Goal: Task Accomplishment & Management: Manage account settings

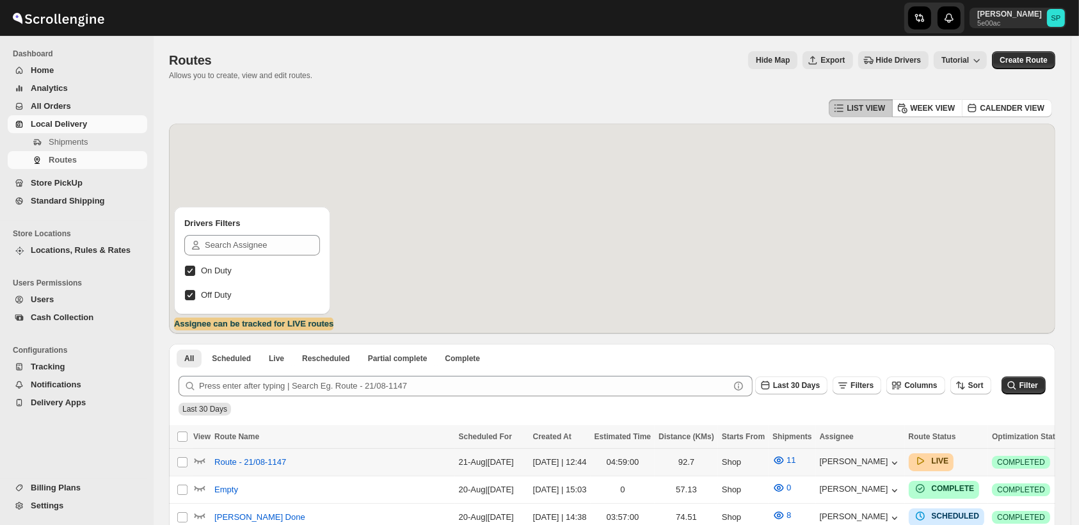
click at [1072, 469] on button "button" at bounding box center [1081, 462] width 18 height 18
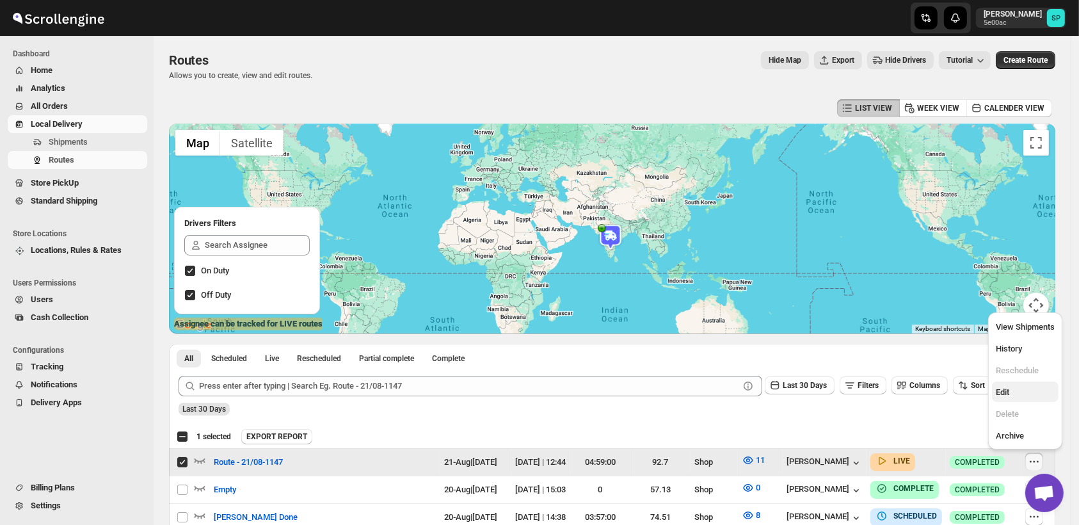
click at [1001, 394] on span "Edit" at bounding box center [1002, 392] width 13 height 10
checkbox input "false"
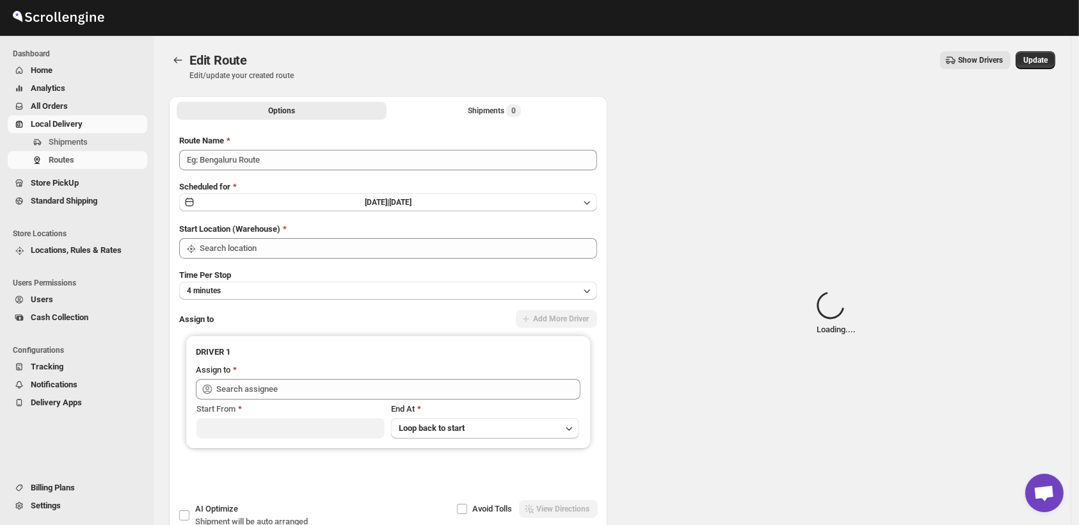
type input "Route - 21/08-1147"
type input "Shop"
type input "[PERSON_NAME] ([EMAIL_ADDRESS][DOMAIN_NAME])"
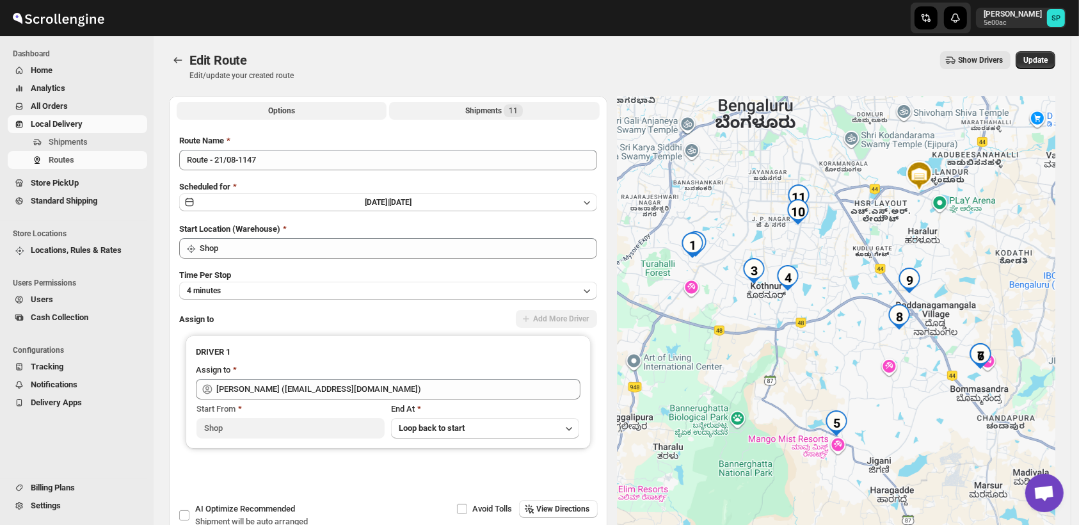
click at [476, 117] on div "Shipments 11" at bounding box center [494, 110] width 58 height 13
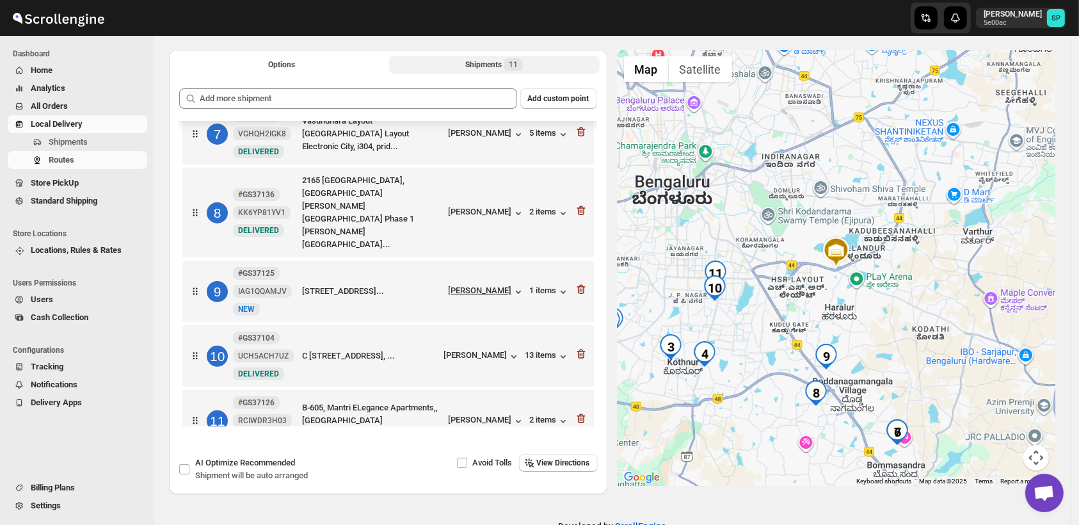
scroll to position [71, 0]
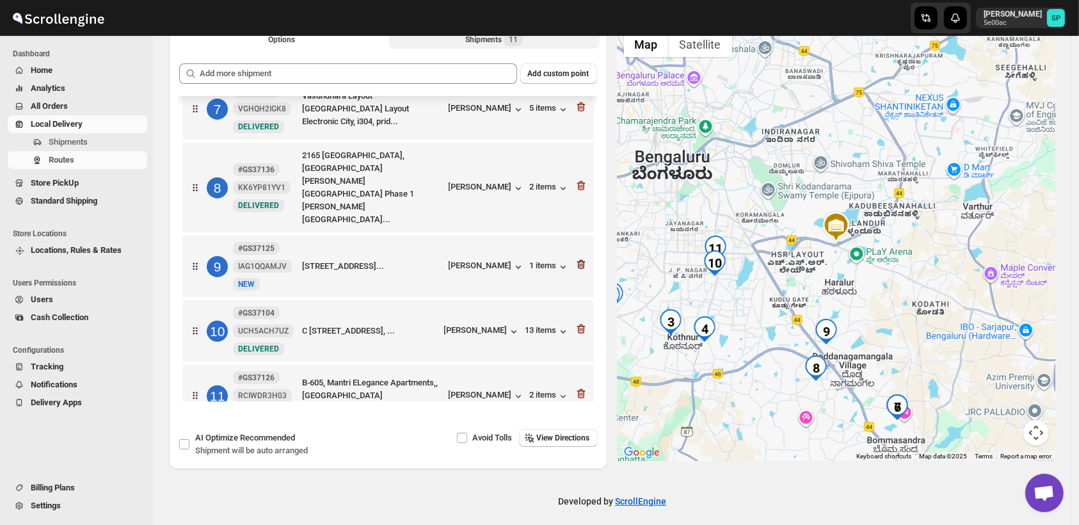
click at [577, 260] on icon "button" at bounding box center [581, 265] width 8 height 10
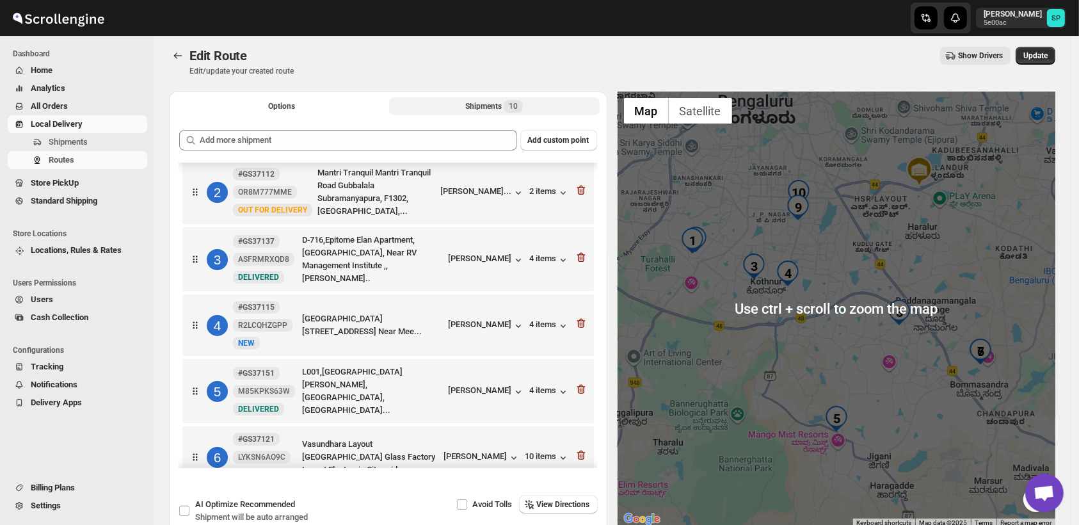
scroll to position [0, 0]
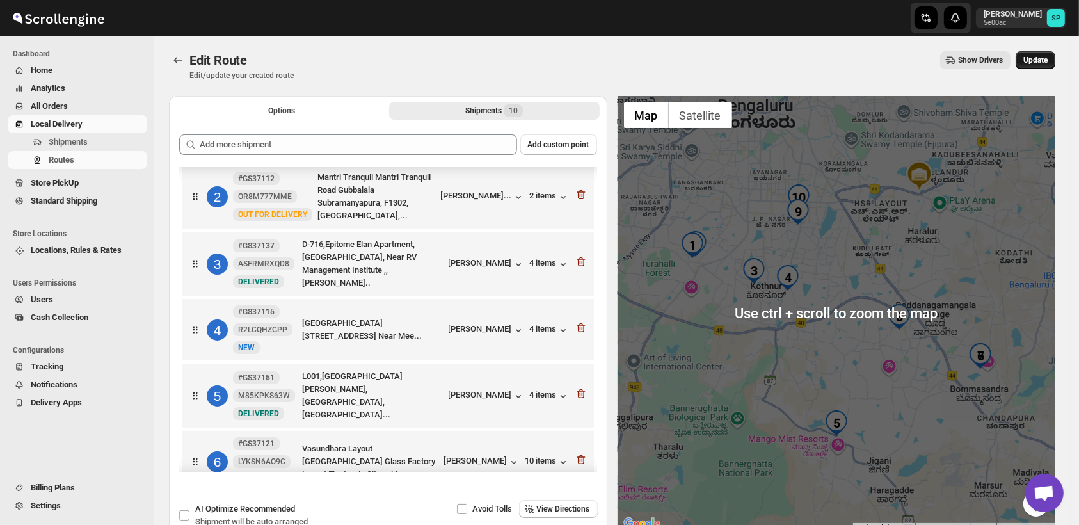
click at [1042, 61] on span "Update" at bounding box center [1036, 60] width 24 height 10
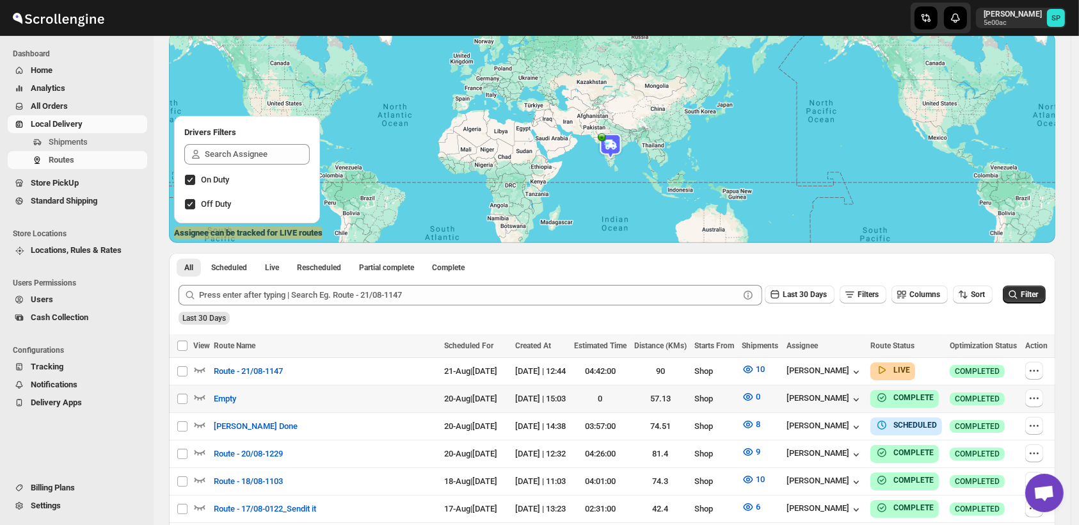
scroll to position [142, 0]
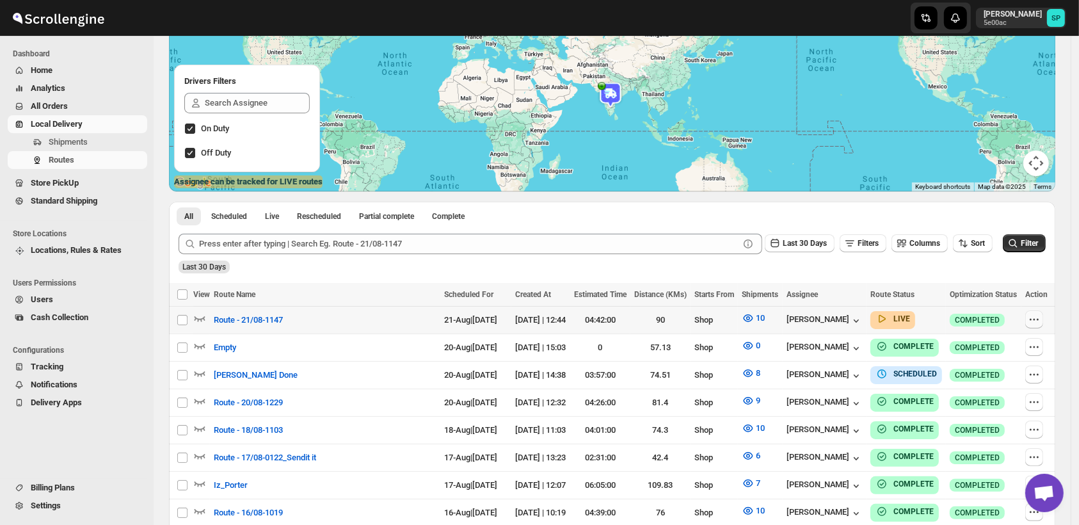
click at [1040, 314] on icon "button" at bounding box center [1034, 319] width 13 height 13
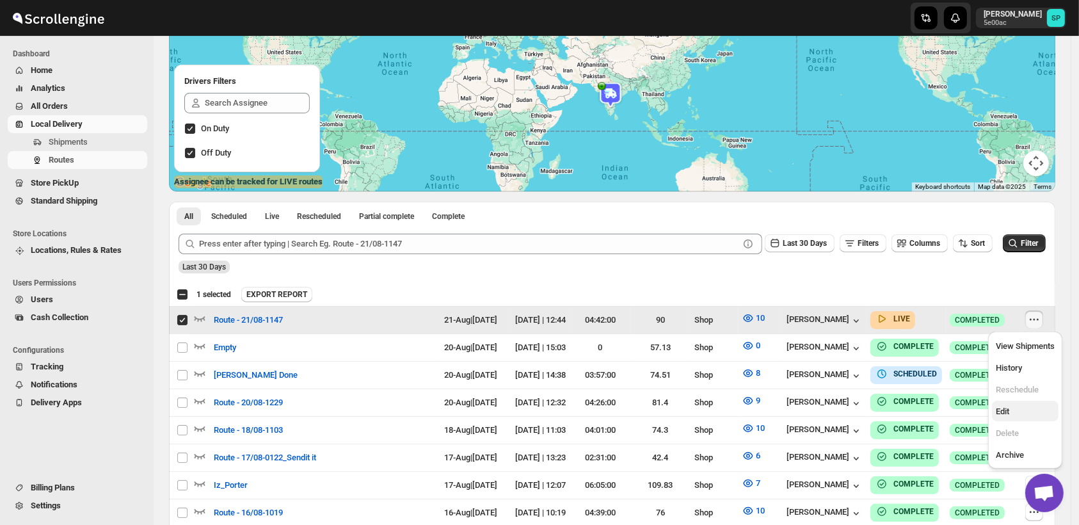
click at [1022, 412] on span "Edit" at bounding box center [1025, 411] width 59 height 13
checkbox input "false"
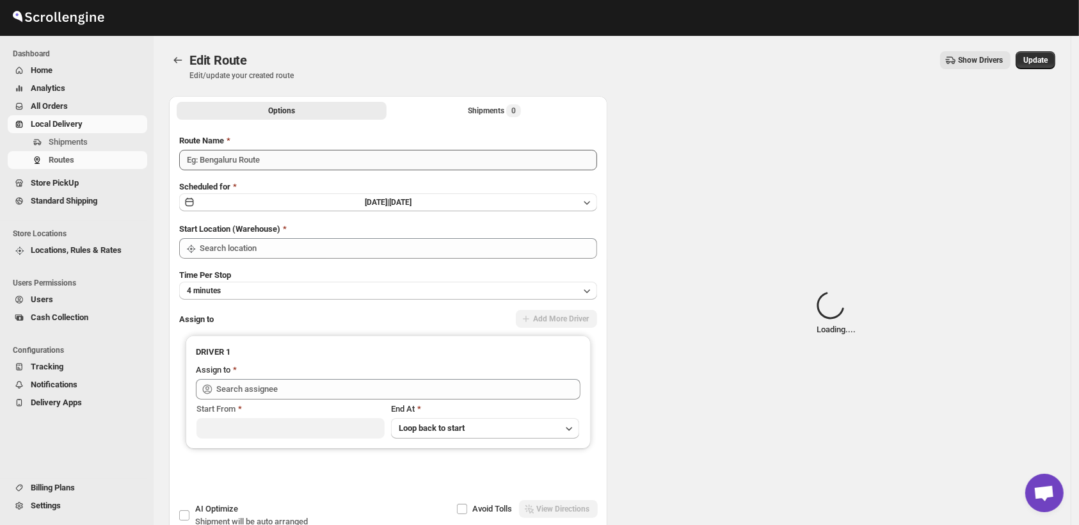
type input "Route - 21/08-1147"
type input "Shop"
type input "[PERSON_NAME] ([EMAIL_ADDRESS][DOMAIN_NAME])"
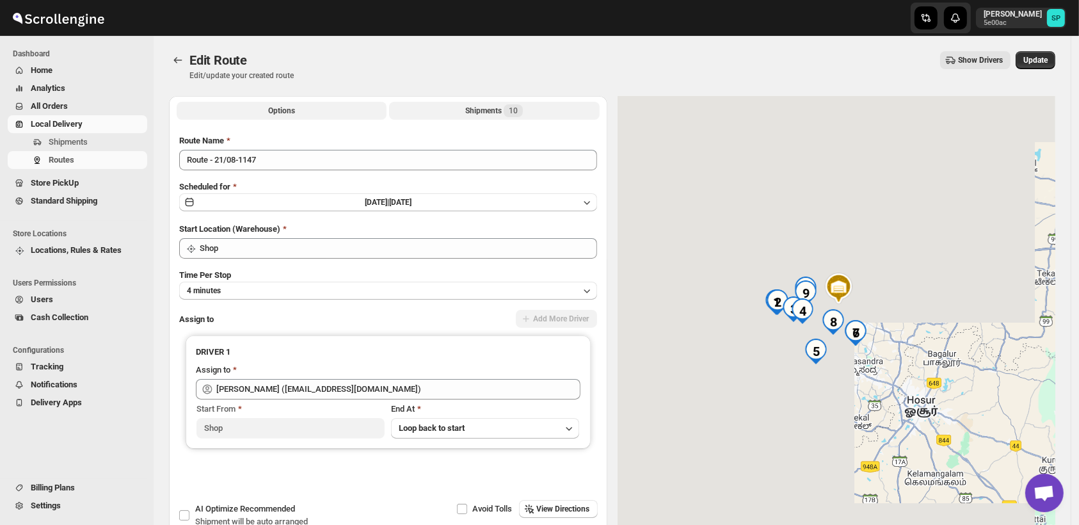
click at [495, 117] on div "Shipments 10" at bounding box center [494, 110] width 58 height 13
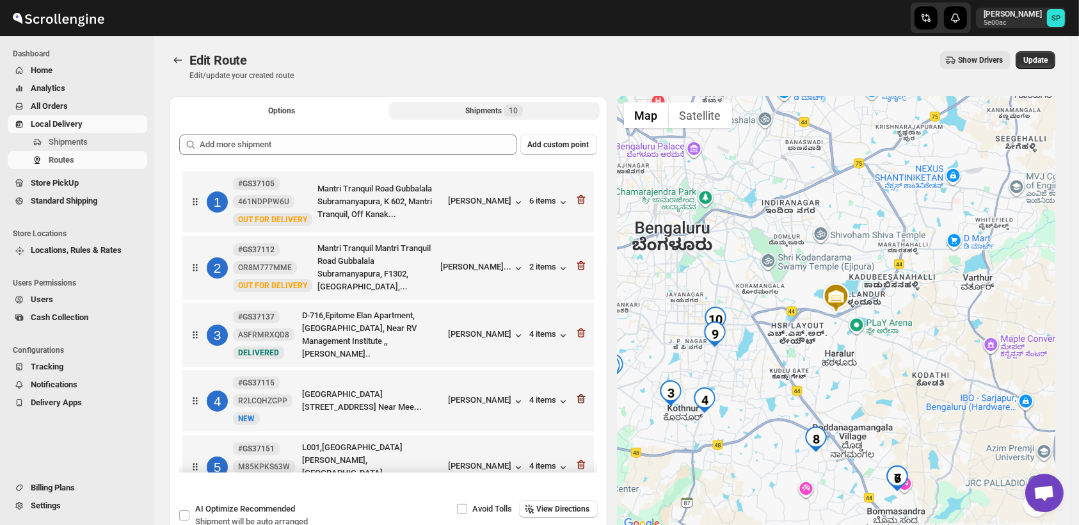
click at [577, 394] on icon "button" at bounding box center [581, 399] width 8 height 10
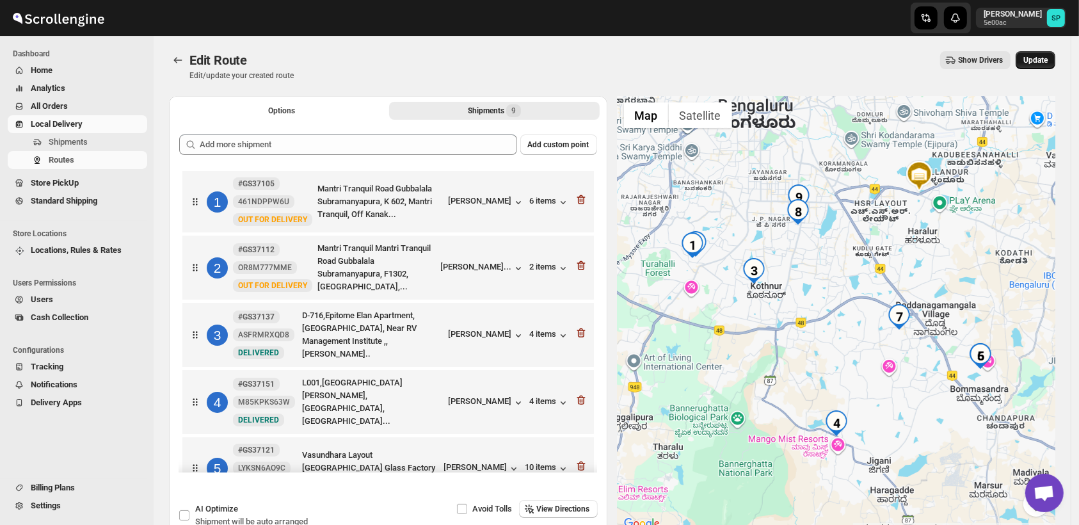
click at [1056, 58] on button "Update" at bounding box center [1036, 60] width 40 height 18
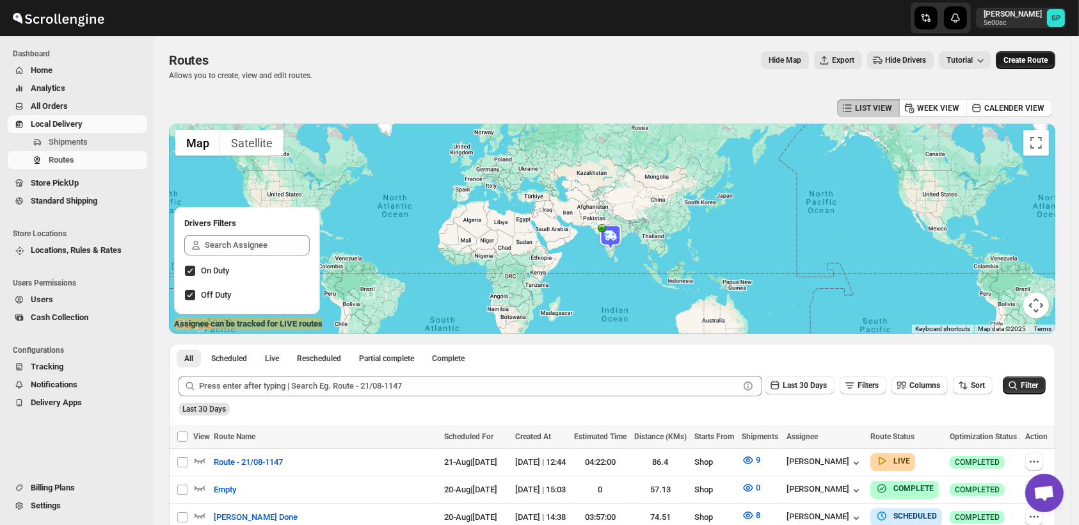
click at [1038, 58] on span "Create Route" at bounding box center [1026, 60] width 44 height 10
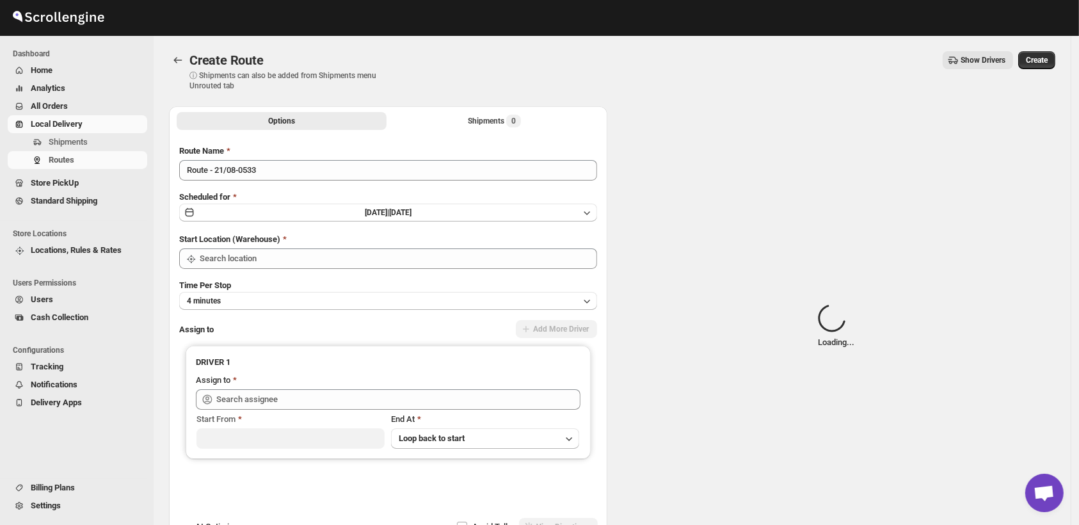
type input "Shop"
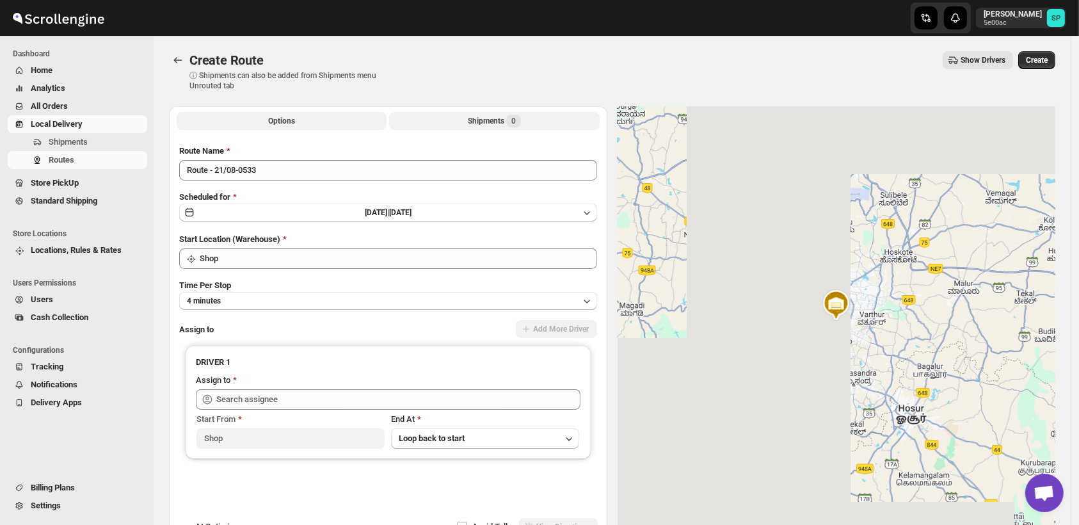
click at [480, 115] on div "Shipments 0" at bounding box center [494, 121] width 53 height 13
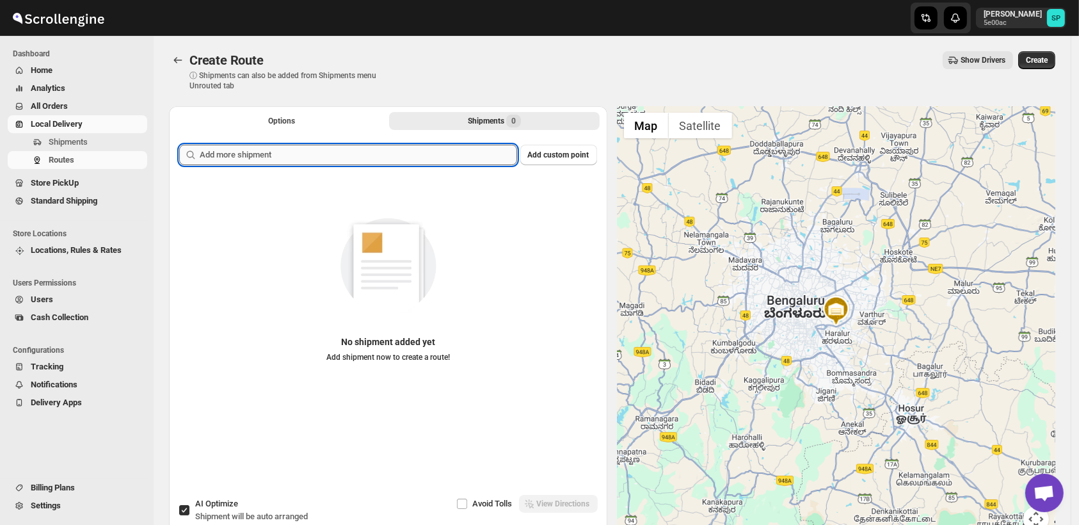
click at [466, 148] on input "text" at bounding box center [359, 155] width 318 height 20
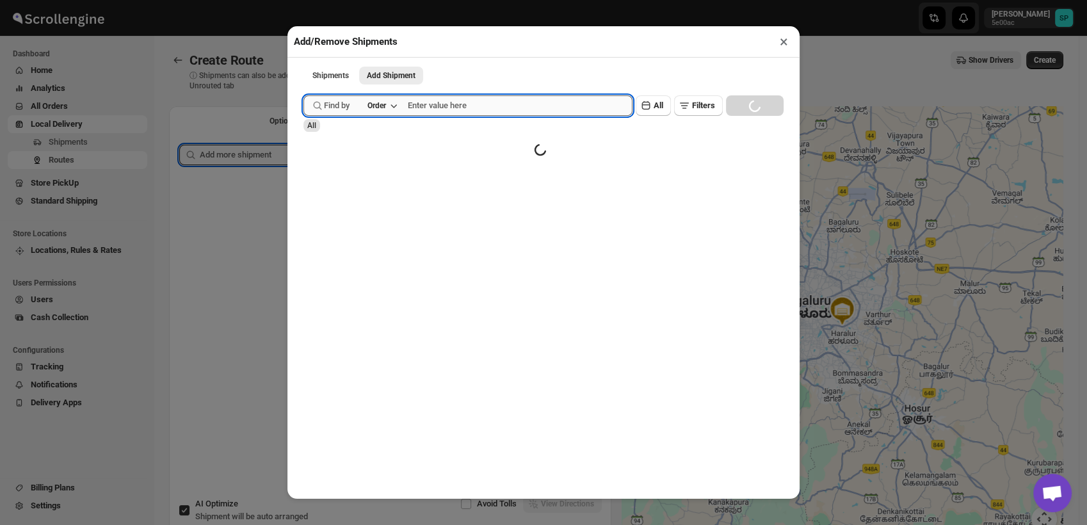
click at [456, 108] on input "text" at bounding box center [520, 105] width 225 height 20
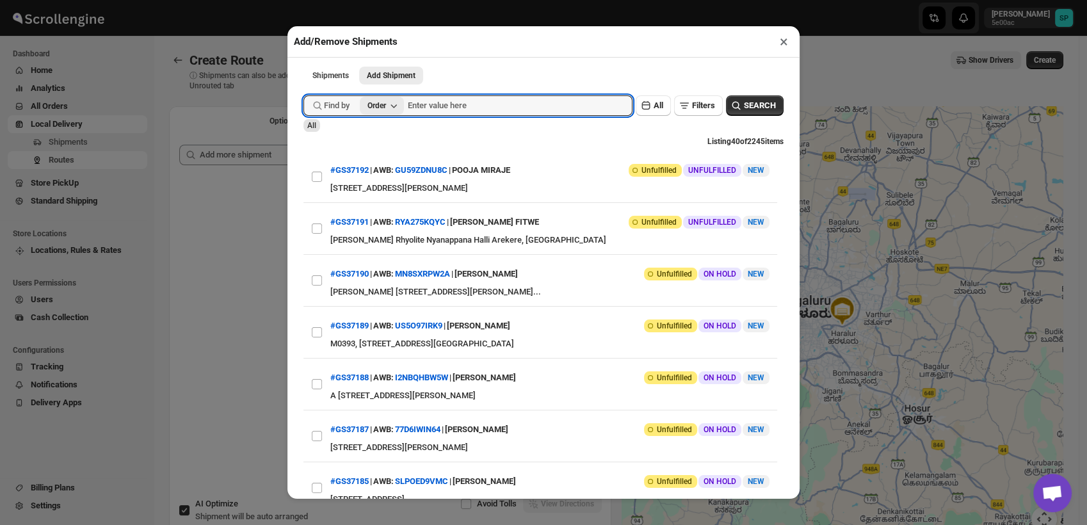
click at [386, 111] on div "Order" at bounding box center [376, 106] width 19 height 10
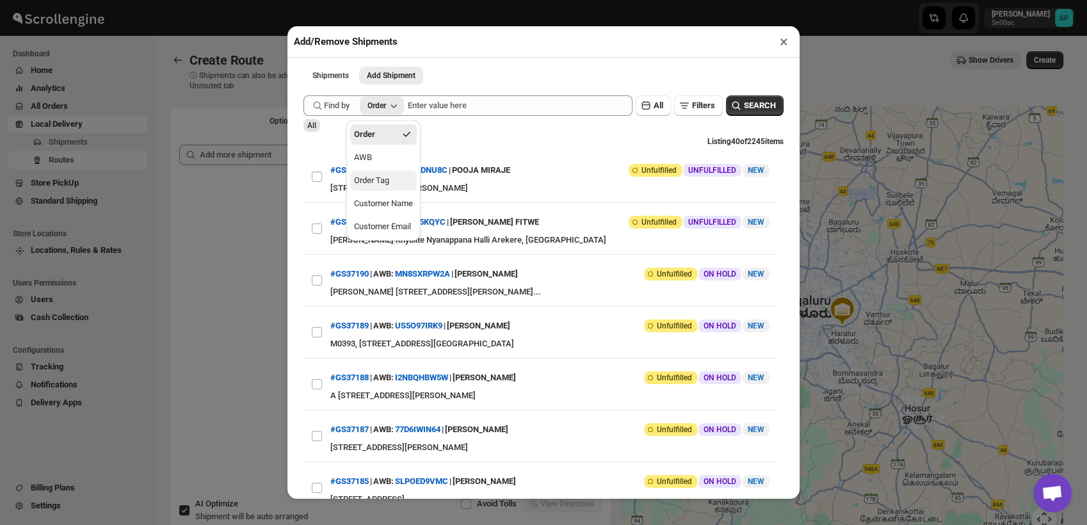
click at [403, 179] on button "Order Tag" at bounding box center [383, 180] width 67 height 20
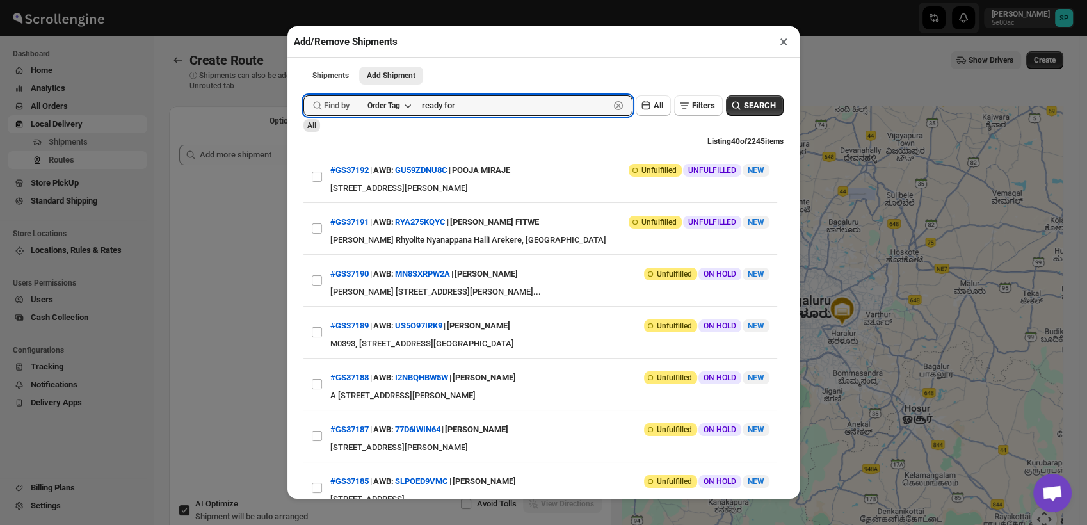
type input "ready for"
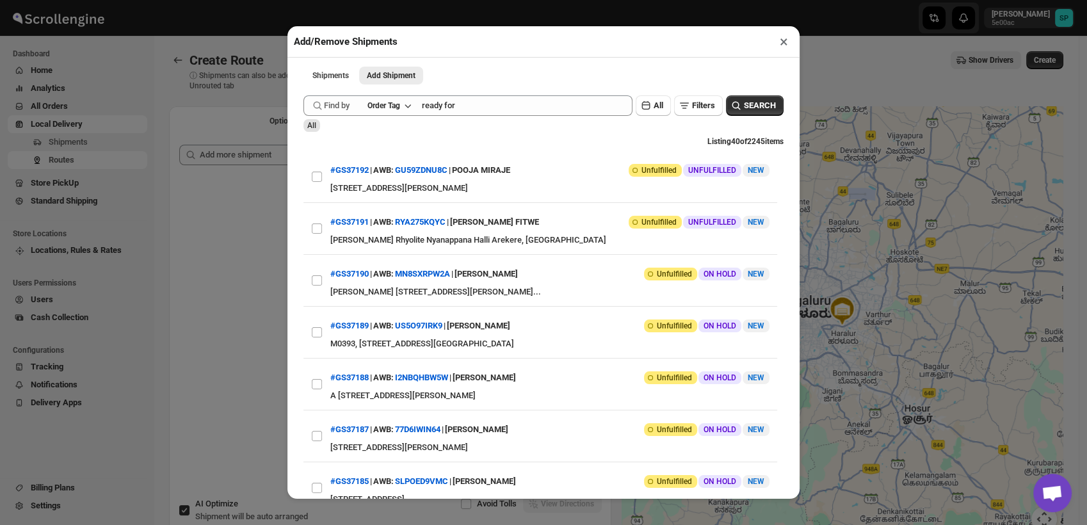
click at [789, 45] on button "×" at bounding box center [784, 42] width 19 height 18
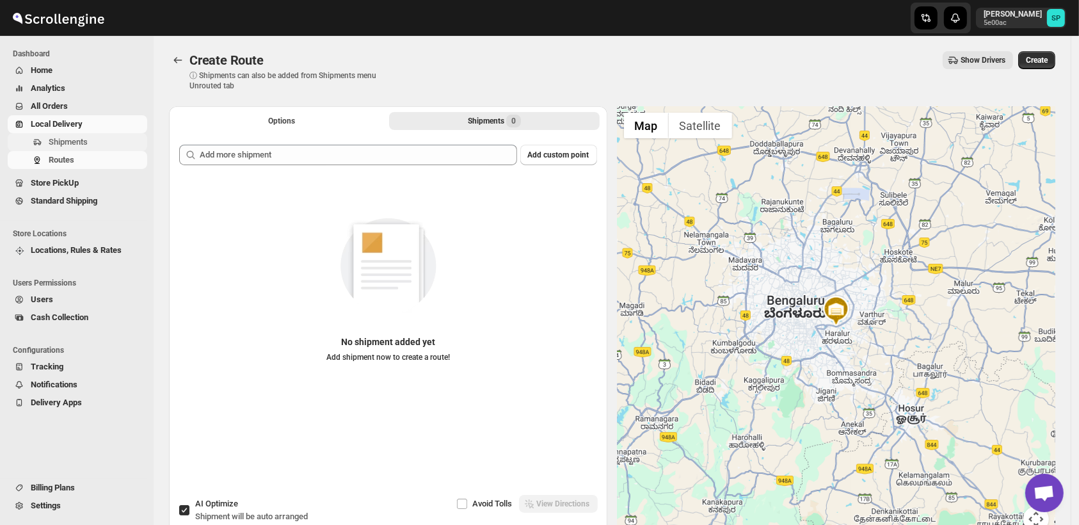
click at [77, 141] on span "Shipments" at bounding box center [68, 142] width 39 height 10
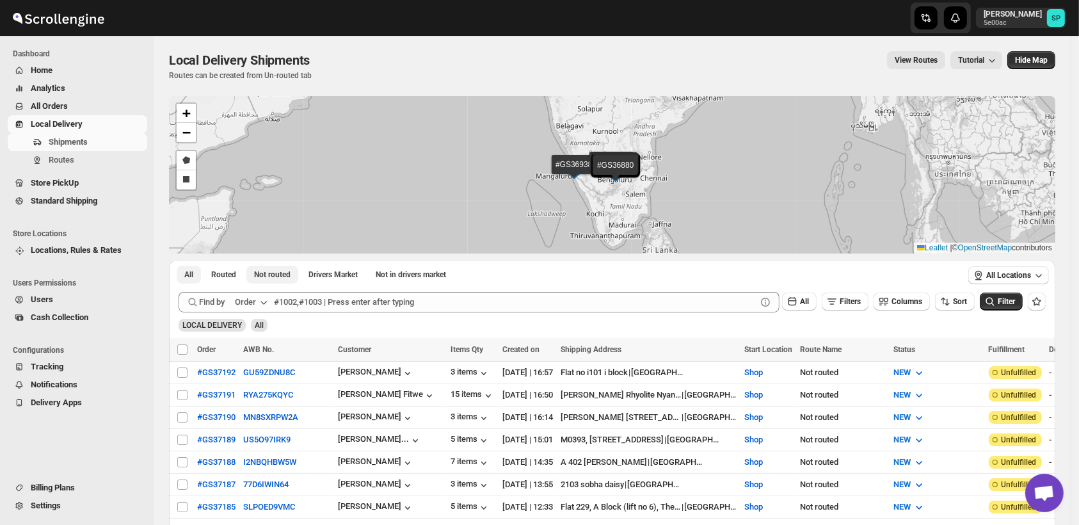
click at [278, 281] on button "Not routed" at bounding box center [272, 275] width 52 height 18
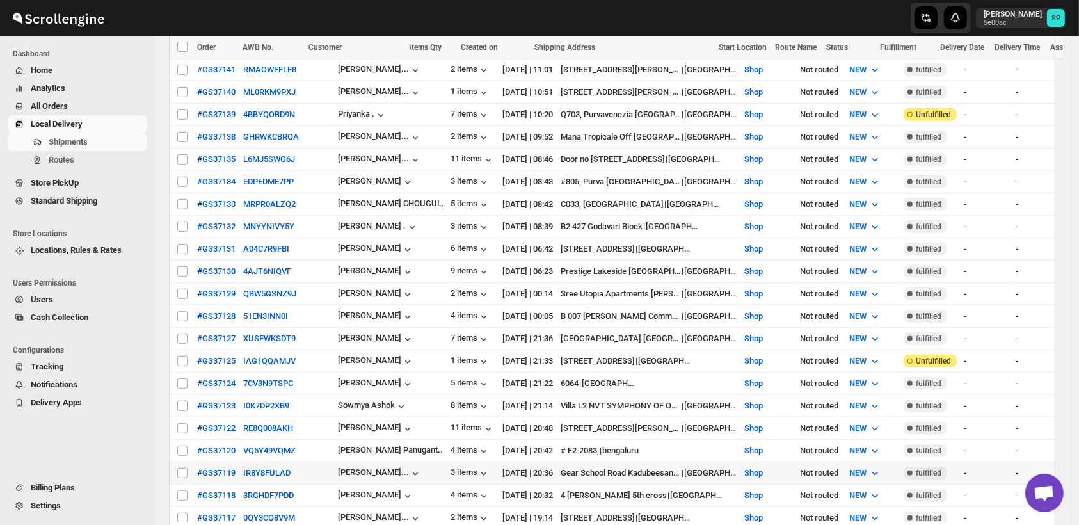
scroll to position [1209, 0]
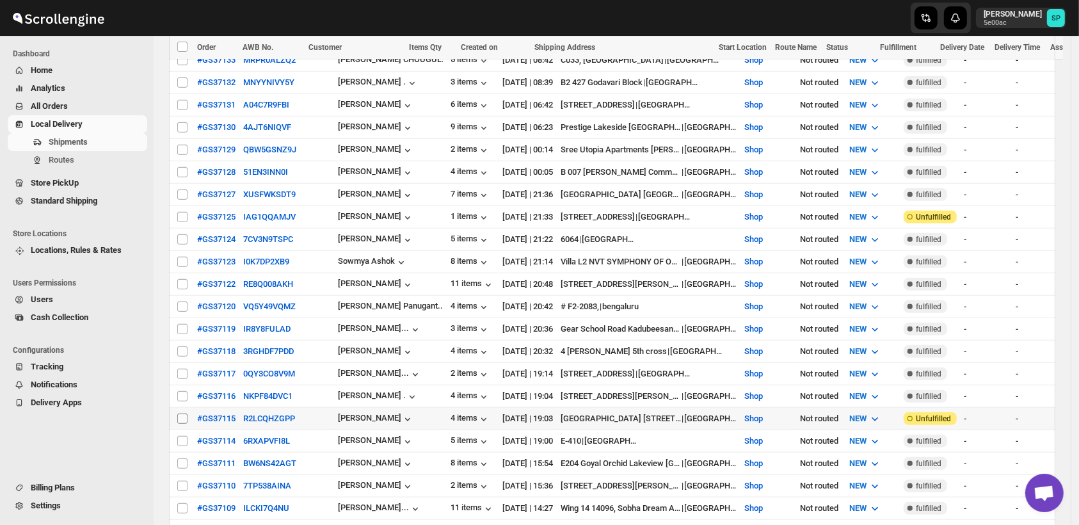
click at [184, 414] on input "Select shipment" at bounding box center [182, 419] width 10 height 10
checkbox input "true"
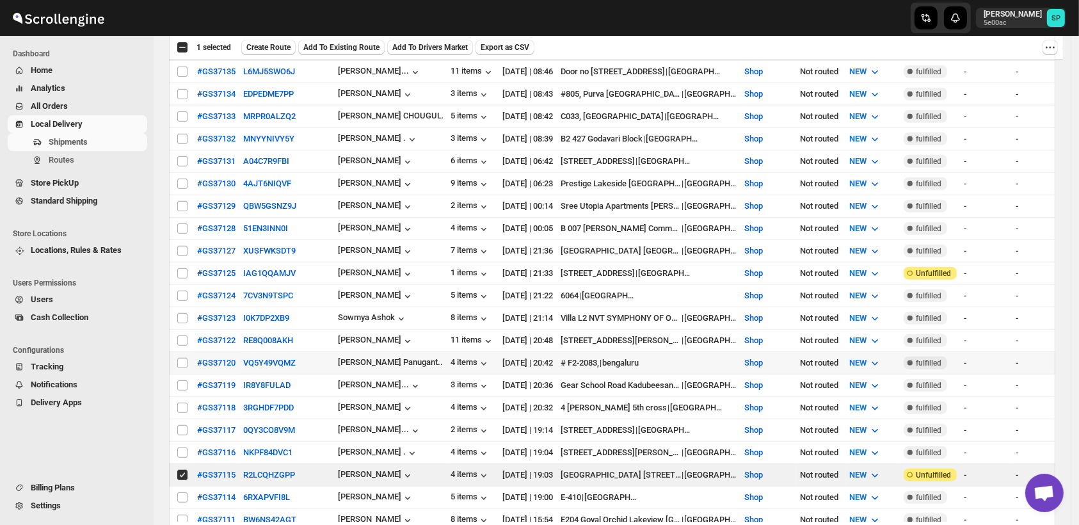
scroll to position [1138, 0]
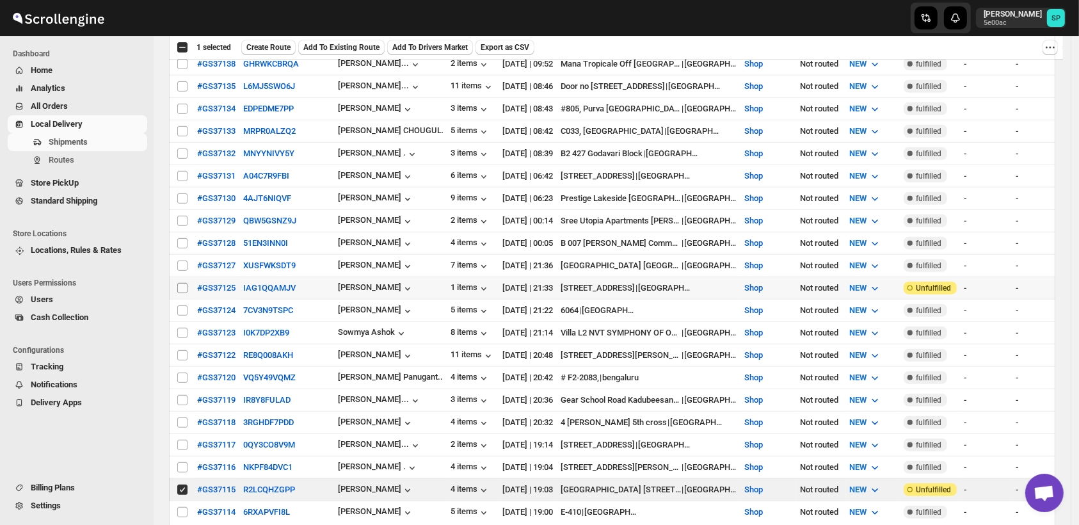
click at [185, 283] on input "Select shipment" at bounding box center [182, 288] width 10 height 10
checkbox input "true"
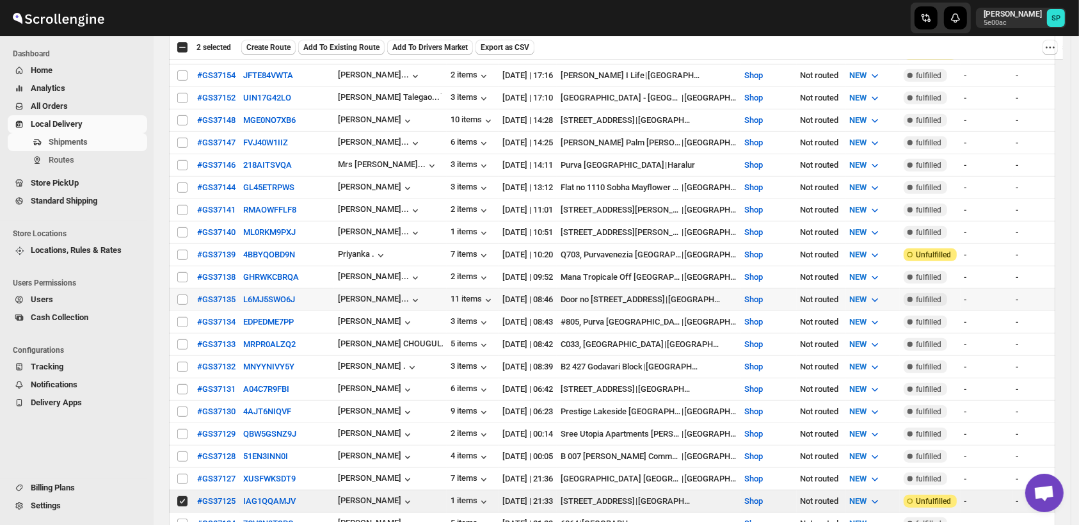
scroll to position [853, 0]
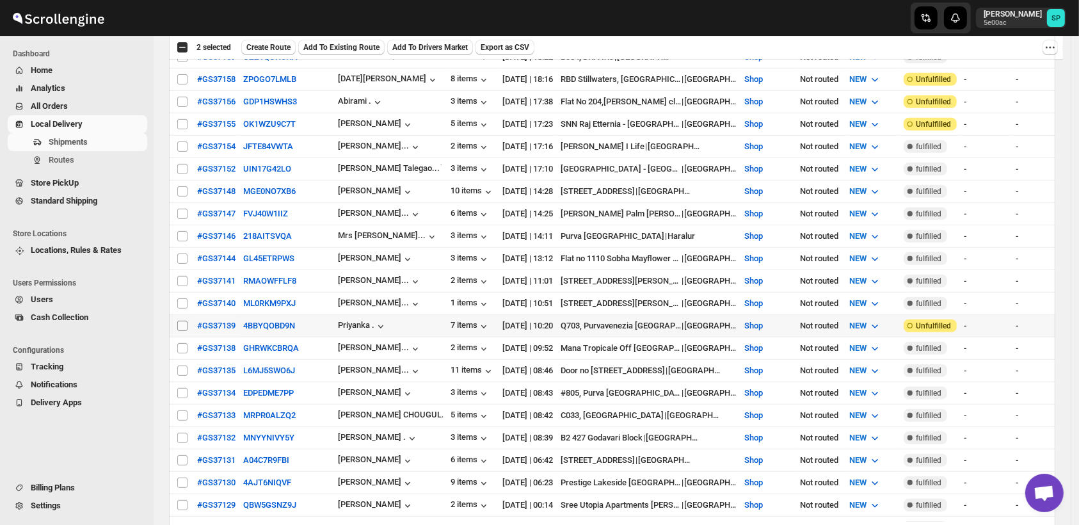
click at [181, 321] on input "Select shipment" at bounding box center [182, 326] width 10 height 10
checkbox input "true"
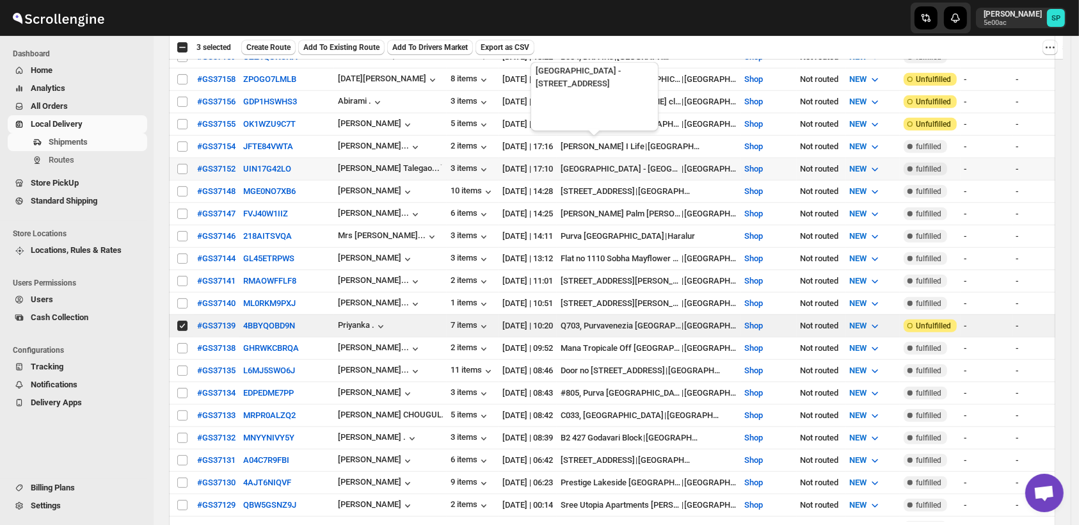
scroll to position [711, 0]
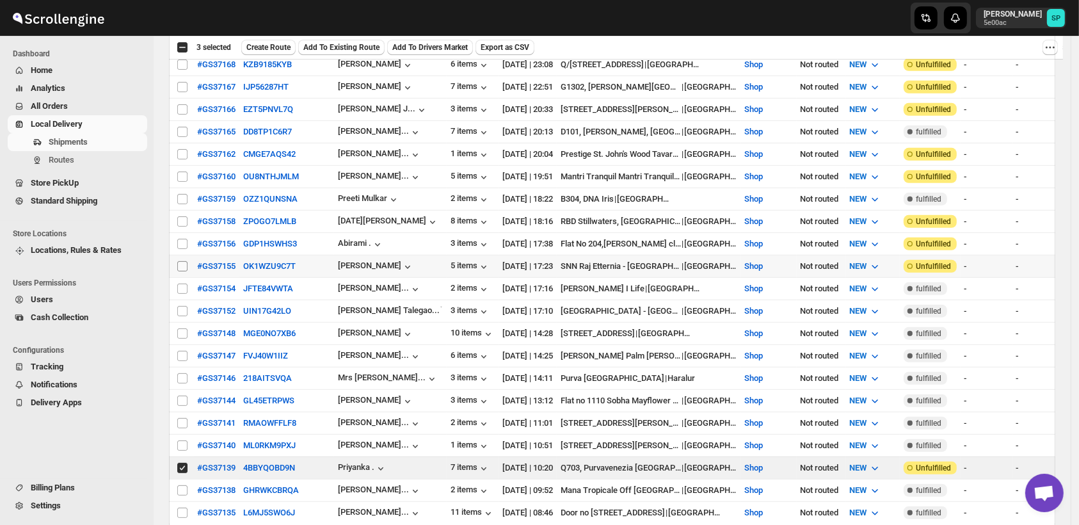
click at [179, 261] on input "Select shipment" at bounding box center [182, 266] width 10 height 10
checkbox input "true"
click at [186, 239] on input "Select shipment" at bounding box center [182, 244] width 10 height 10
checkbox input "true"
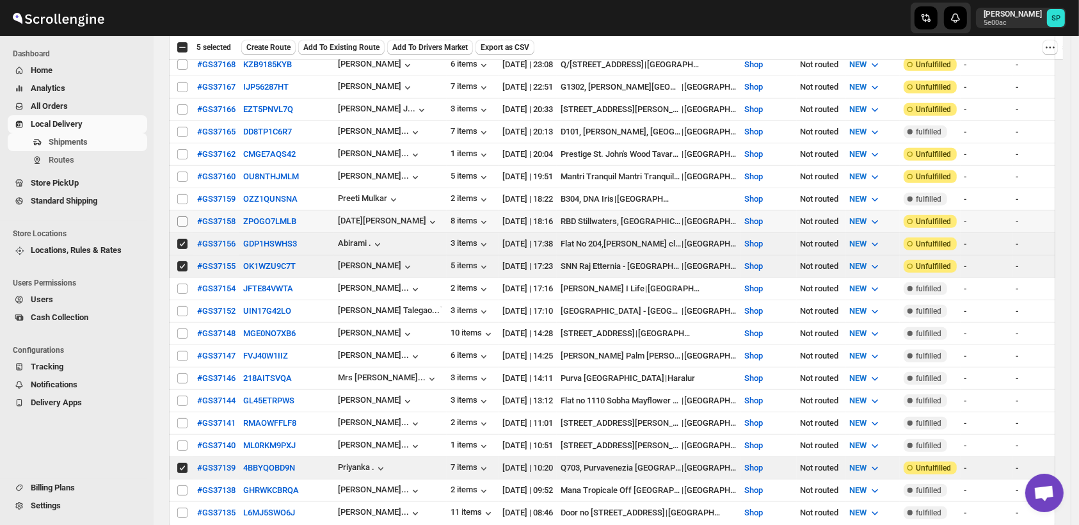
click at [183, 216] on span at bounding box center [183, 222] width 12 height 12
click at [183, 216] on input "Select shipment" at bounding box center [182, 221] width 10 height 10
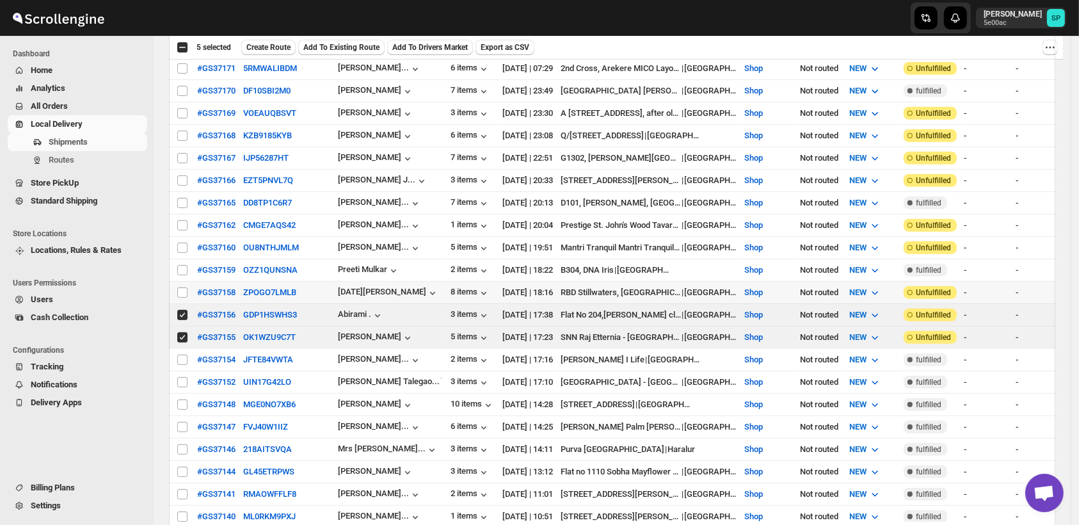
click at [184, 287] on input "Select shipment" at bounding box center [182, 292] width 10 height 10
checkbox input "true"
click at [181, 220] on input "Select shipment" at bounding box center [182, 225] width 10 height 10
checkbox input "true"
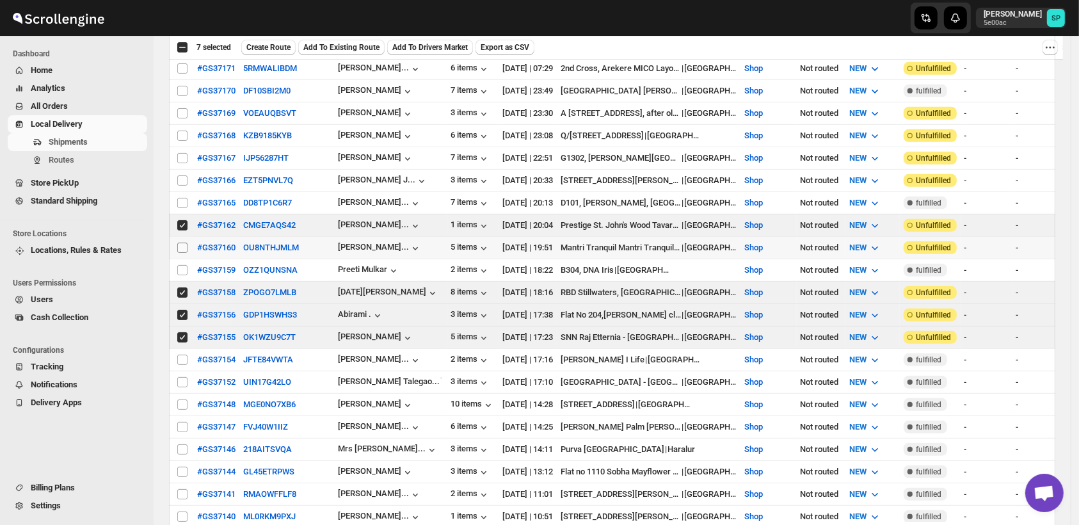
click at [183, 243] on input "Select shipment" at bounding box center [182, 248] width 10 height 10
checkbox input "true"
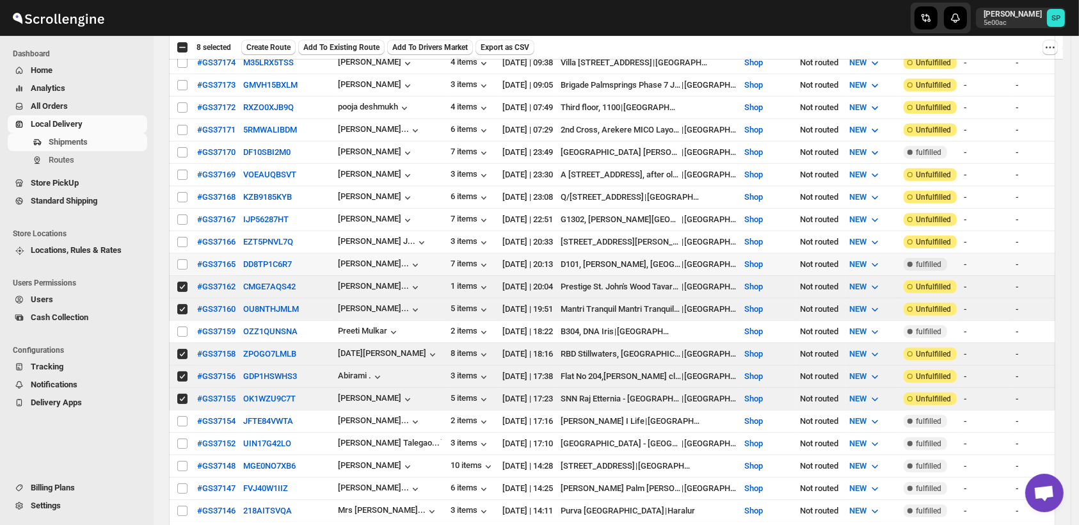
scroll to position [497, 0]
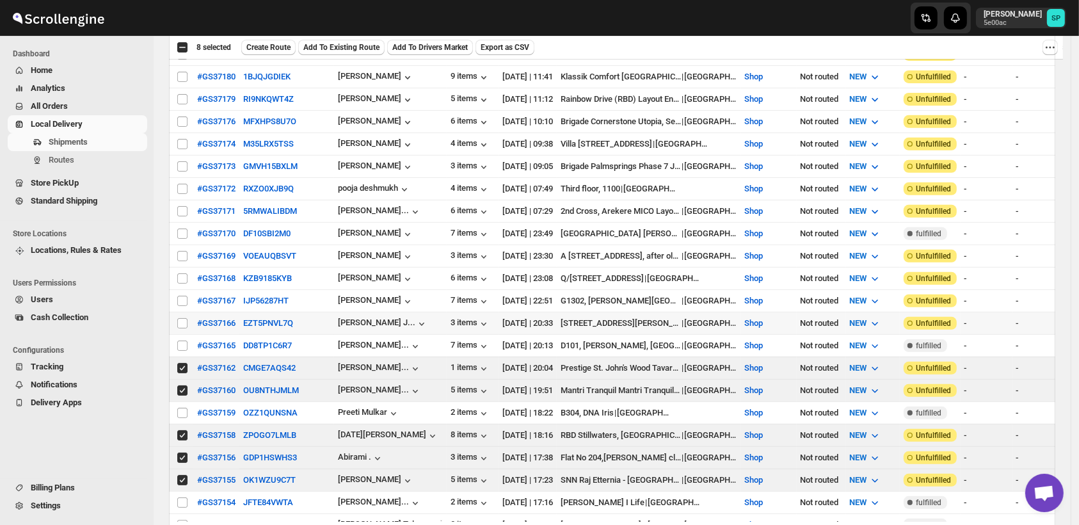
click at [184, 312] on td "Select shipment" at bounding box center [181, 323] width 24 height 22
click at [186, 296] on input "Select shipment" at bounding box center [182, 301] width 10 height 10
checkbox input "true"
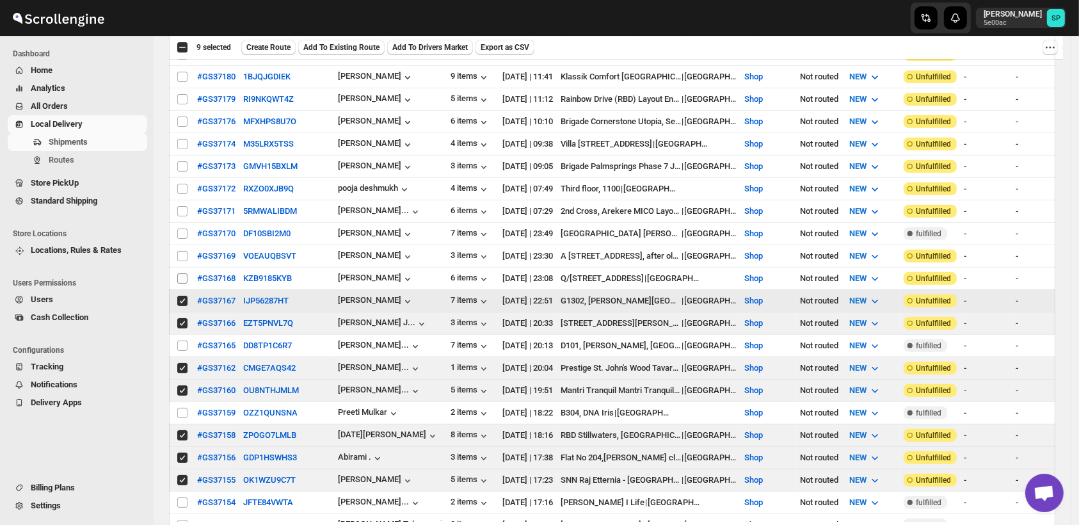
checkbox input "true"
click at [185, 273] on input "Select shipment" at bounding box center [182, 278] width 10 height 10
checkbox input "true"
click at [182, 251] on input "Select shipment" at bounding box center [182, 256] width 10 height 10
checkbox input "true"
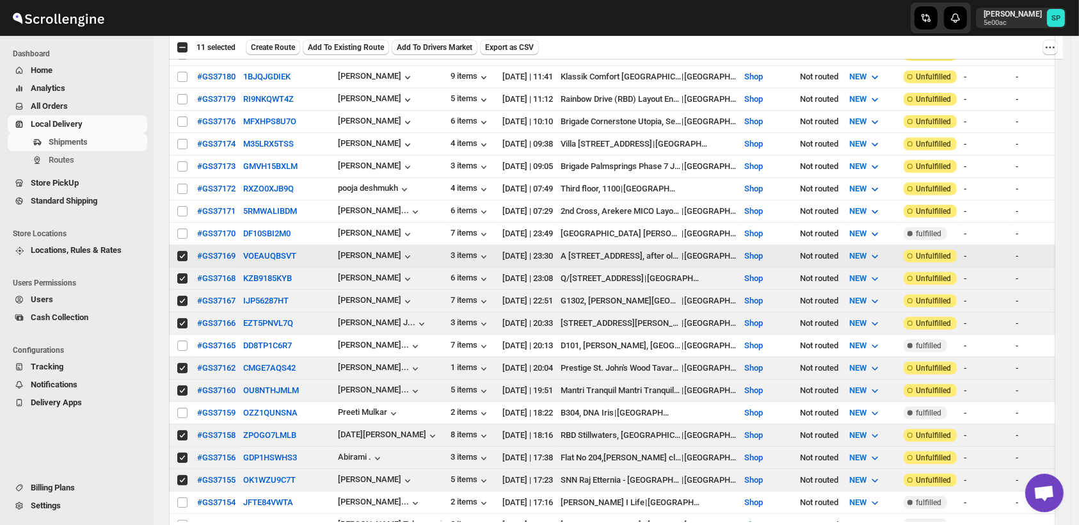
click at [186, 229] on input "Select shipment" at bounding box center [182, 234] width 10 height 10
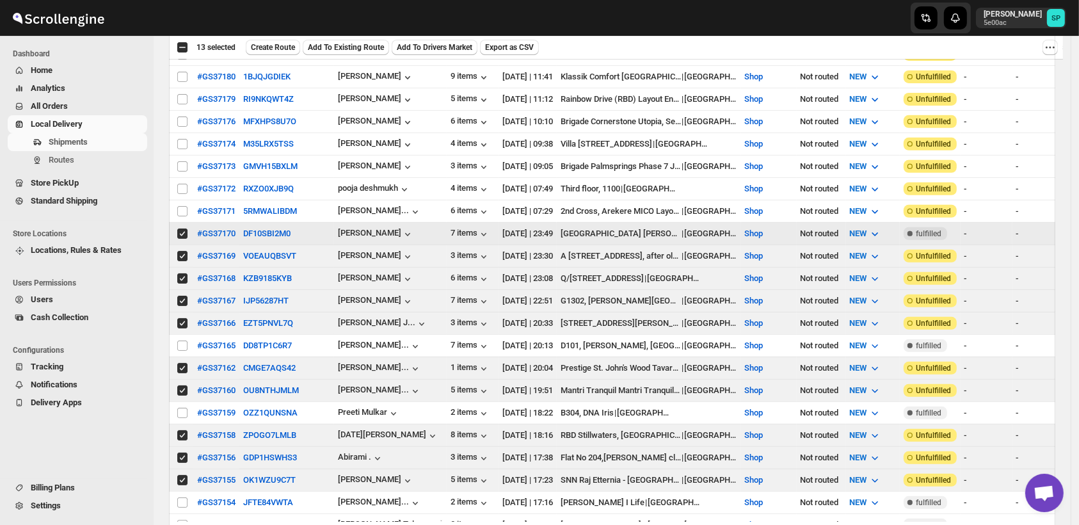
click at [182, 229] on input "Select shipment" at bounding box center [182, 234] width 10 height 10
checkbox input "false"
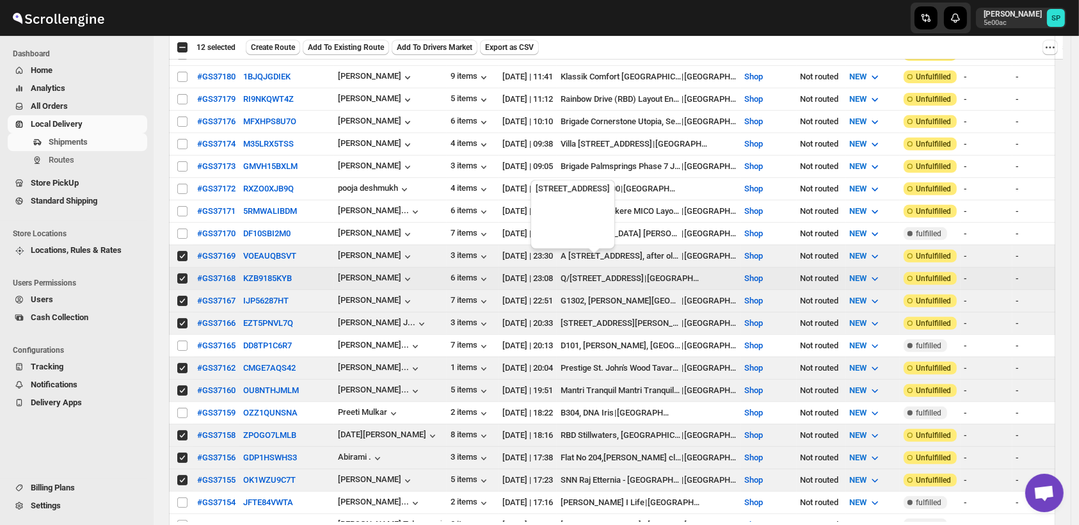
scroll to position [426, 0]
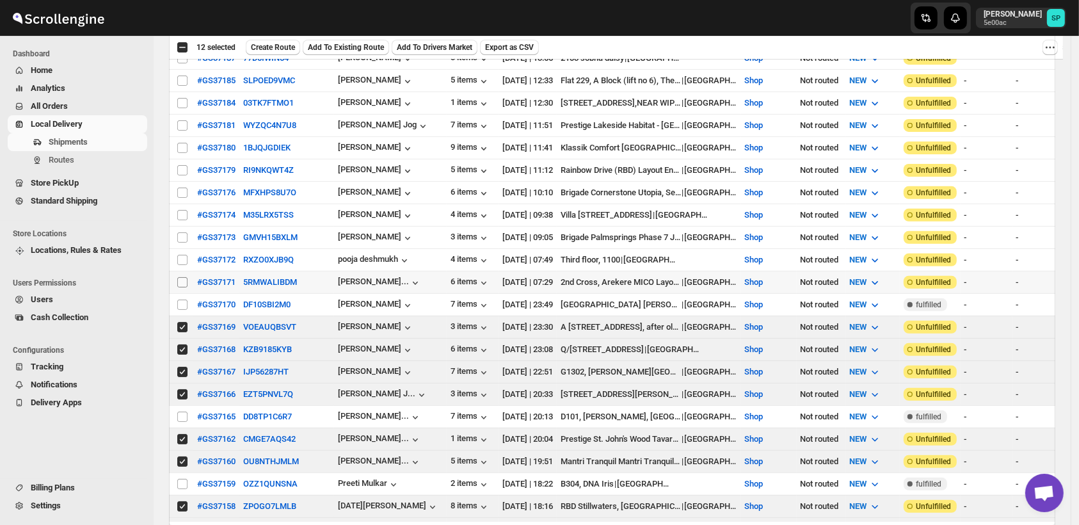
click at [186, 277] on input "Select shipment" at bounding box center [182, 282] width 10 height 10
checkbox input "true"
click at [184, 255] on input "Select shipment" at bounding box center [182, 260] width 10 height 10
checkbox input "true"
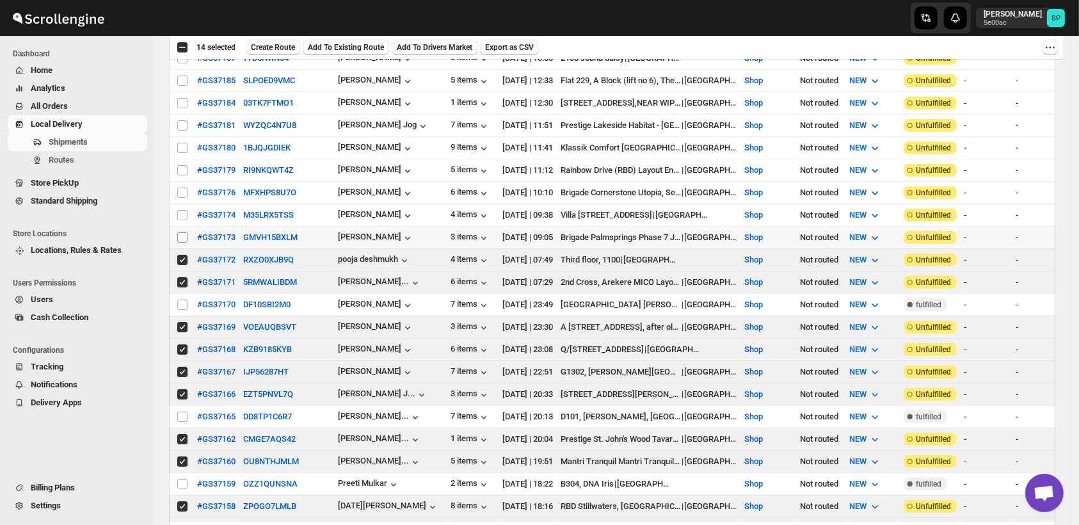
click at [184, 232] on input "Select shipment" at bounding box center [182, 237] width 10 height 10
checkbox input "true"
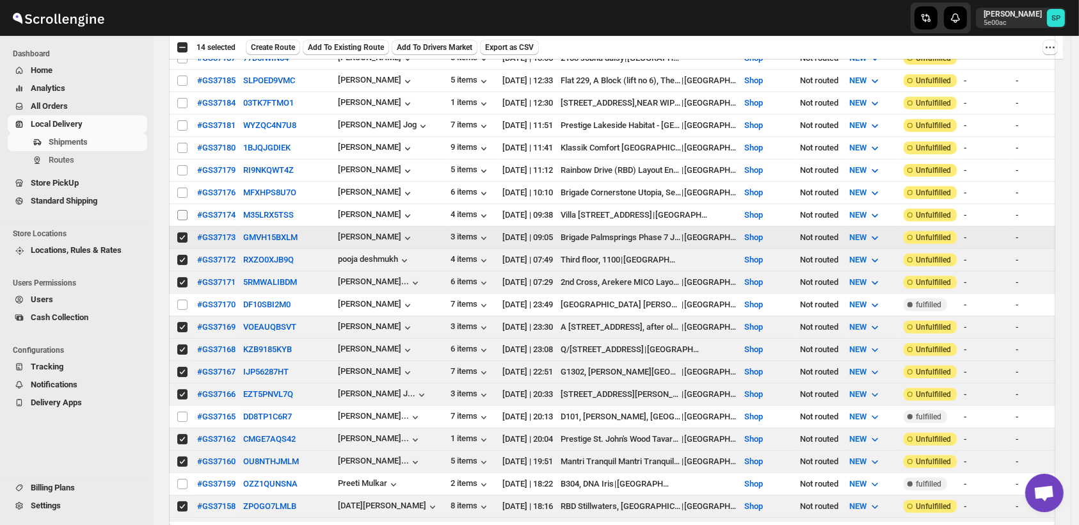
click at [181, 210] on input "Select shipment" at bounding box center [182, 215] width 10 height 10
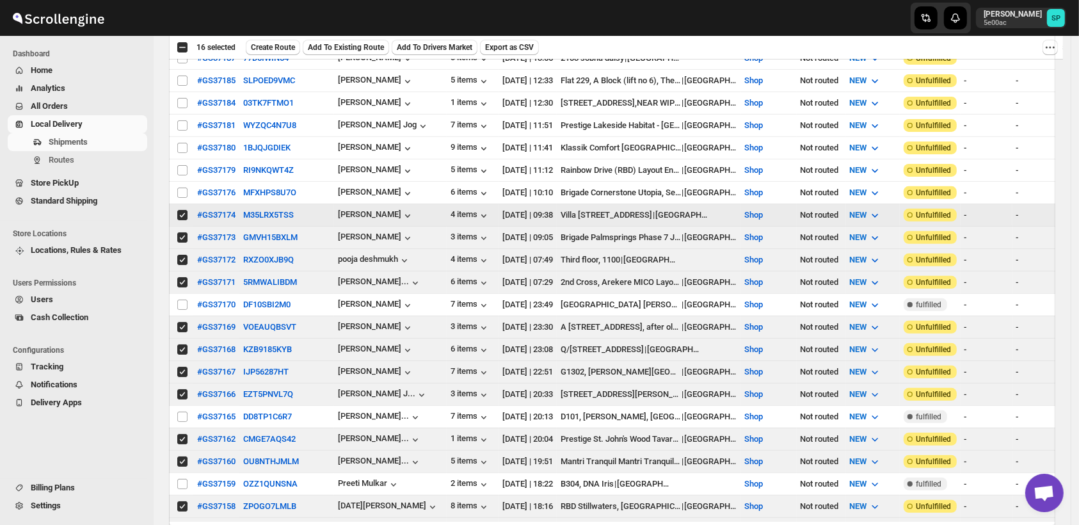
click at [179, 210] on input "Select shipment" at bounding box center [182, 215] width 10 height 10
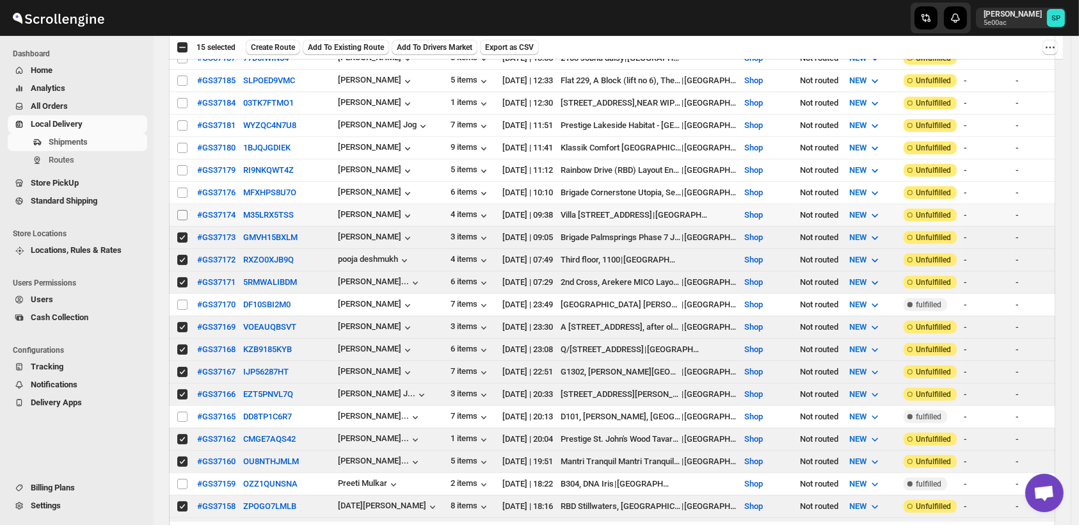
click at [186, 210] on input "Select shipment" at bounding box center [182, 215] width 10 height 10
checkbox input "true"
click at [183, 188] on input "Select shipment" at bounding box center [182, 193] width 10 height 10
checkbox input "true"
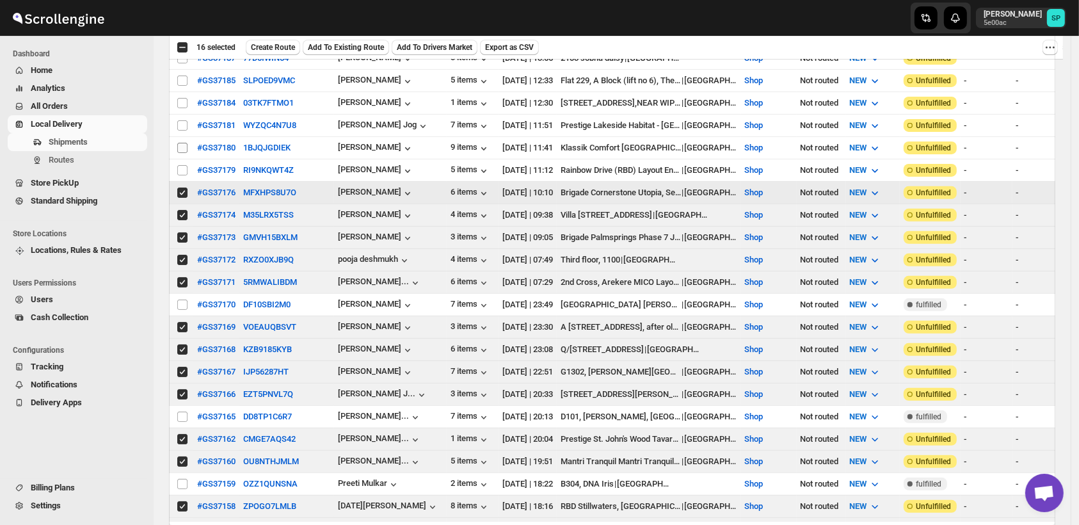
click at [179, 165] on input "Select shipment" at bounding box center [182, 170] width 10 height 10
checkbox input "true"
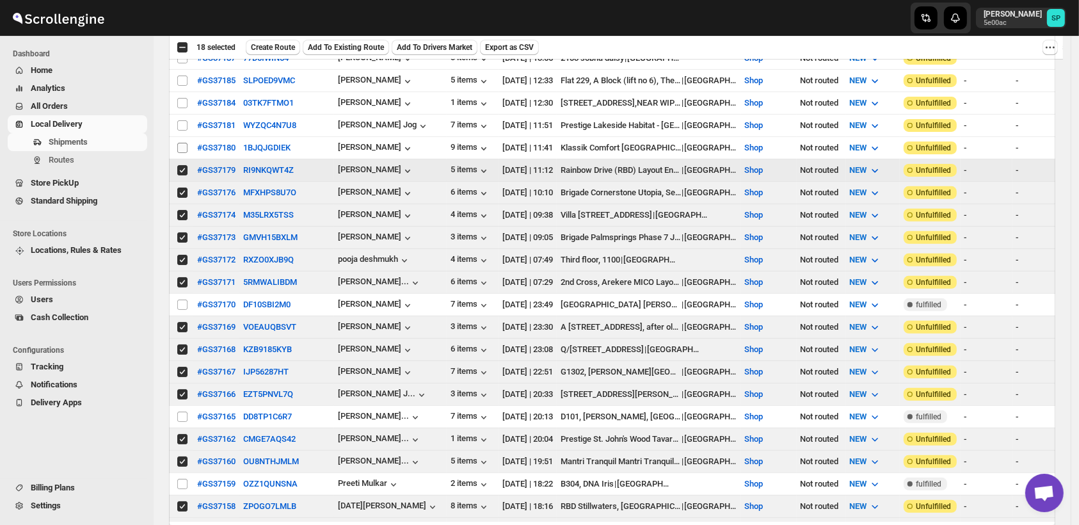
click at [179, 143] on input "Select shipment" at bounding box center [182, 148] width 10 height 10
checkbox input "true"
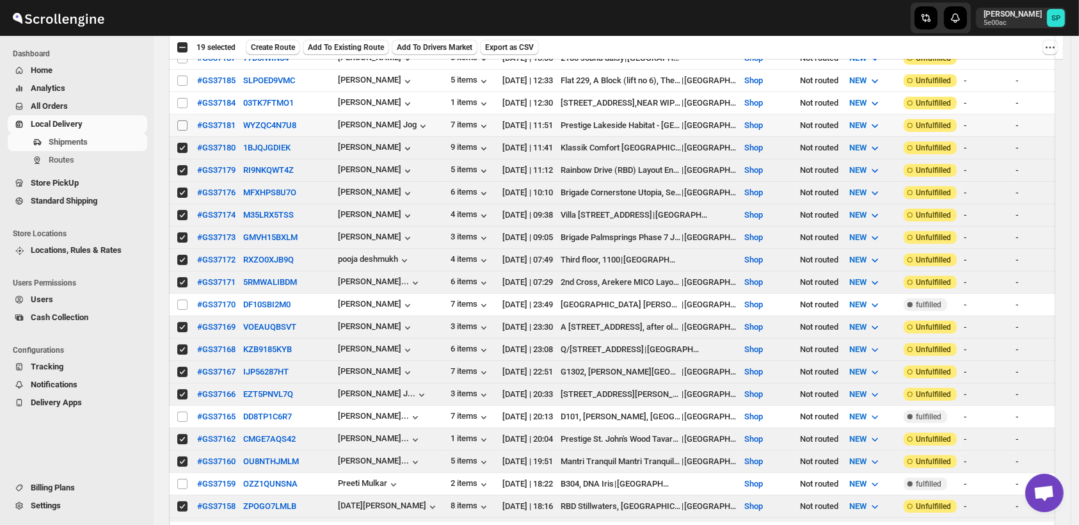
click at [179, 123] on span at bounding box center [183, 126] width 12 height 12
click at [179, 123] on input "Select shipment" at bounding box center [182, 125] width 10 height 10
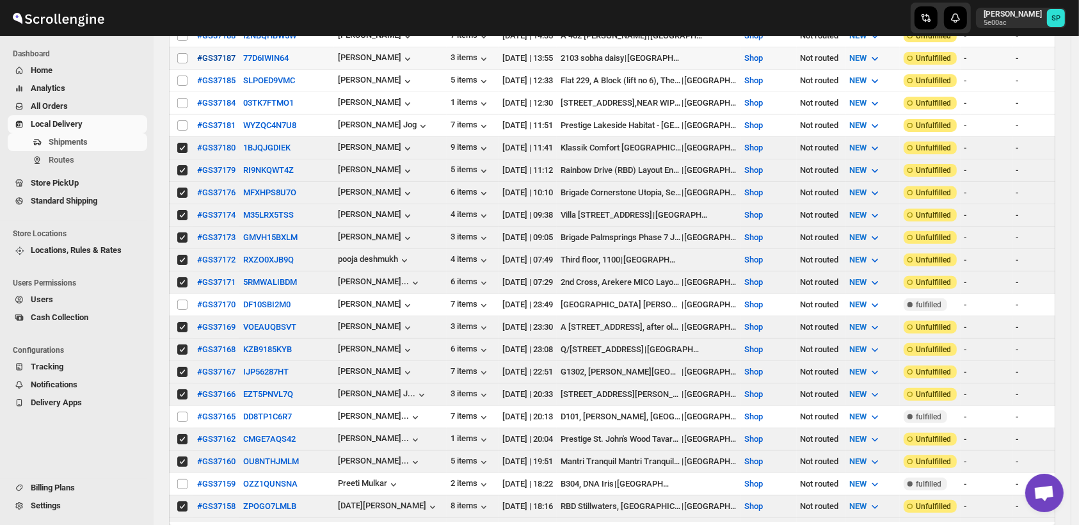
scroll to position [284, 0]
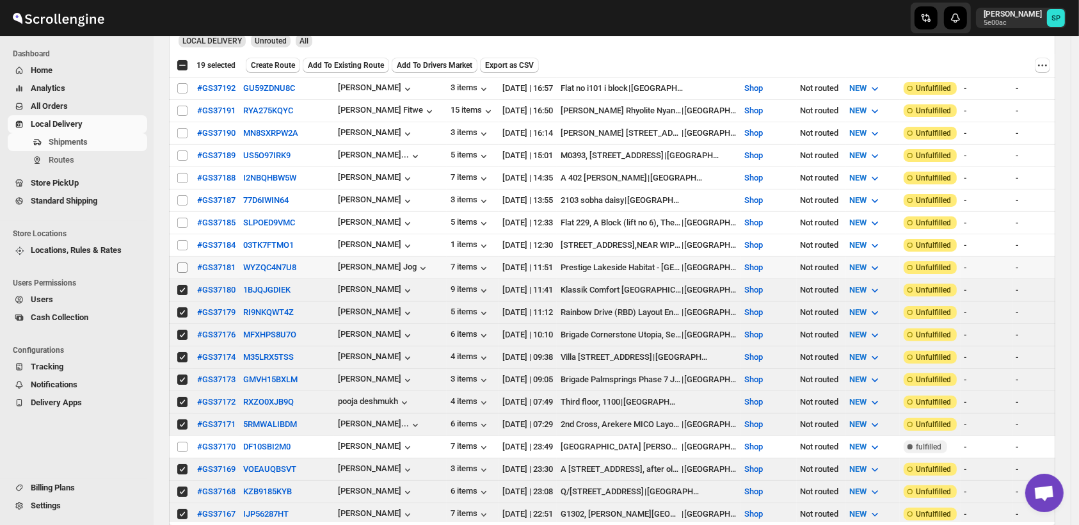
click at [183, 262] on input "Select shipment" at bounding box center [182, 267] width 10 height 10
checkbox input "true"
click at [181, 240] on input "Select shipment" at bounding box center [182, 245] width 10 height 10
checkbox input "true"
click at [181, 218] on input "Select shipment" at bounding box center [182, 223] width 10 height 10
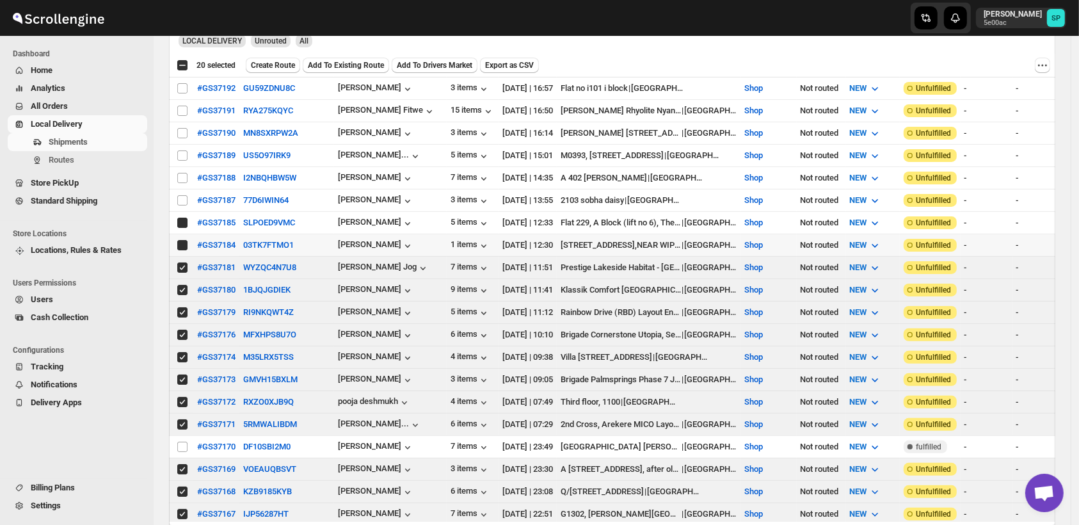
checkbox input "true"
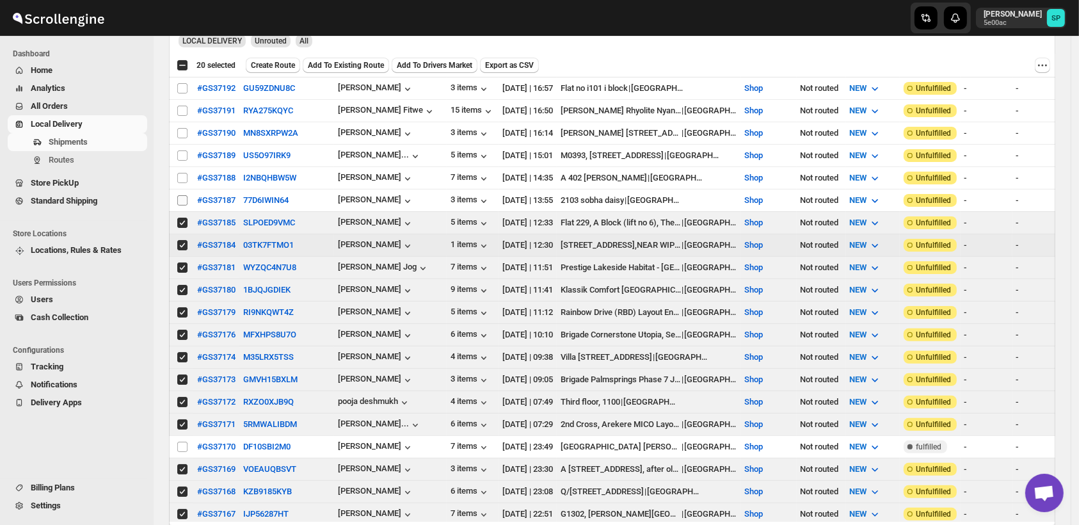
click at [184, 202] on td "Select shipment" at bounding box center [181, 200] width 24 height 22
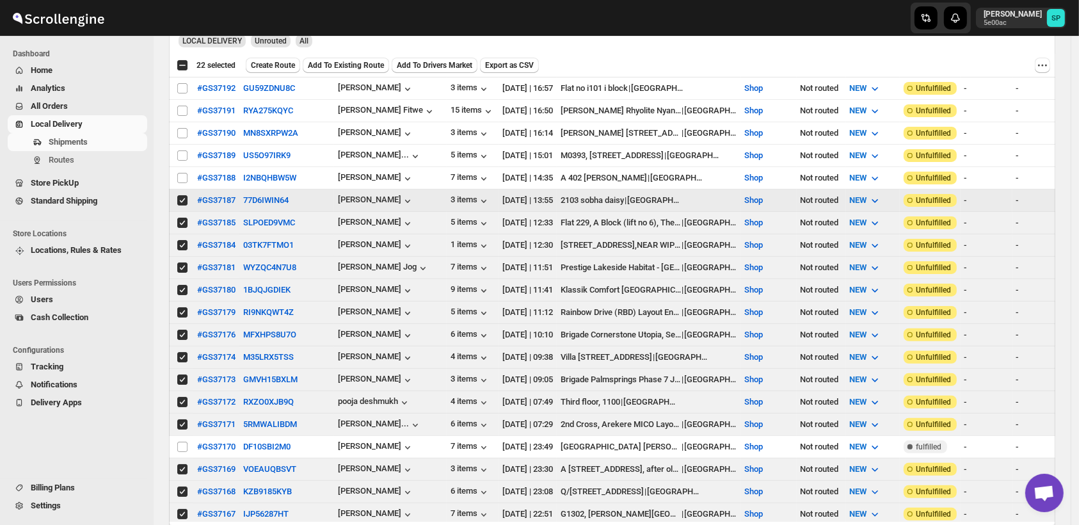
checkbox input "true"
click at [181, 173] on input "Select shipment" at bounding box center [182, 178] width 10 height 10
checkbox input "true"
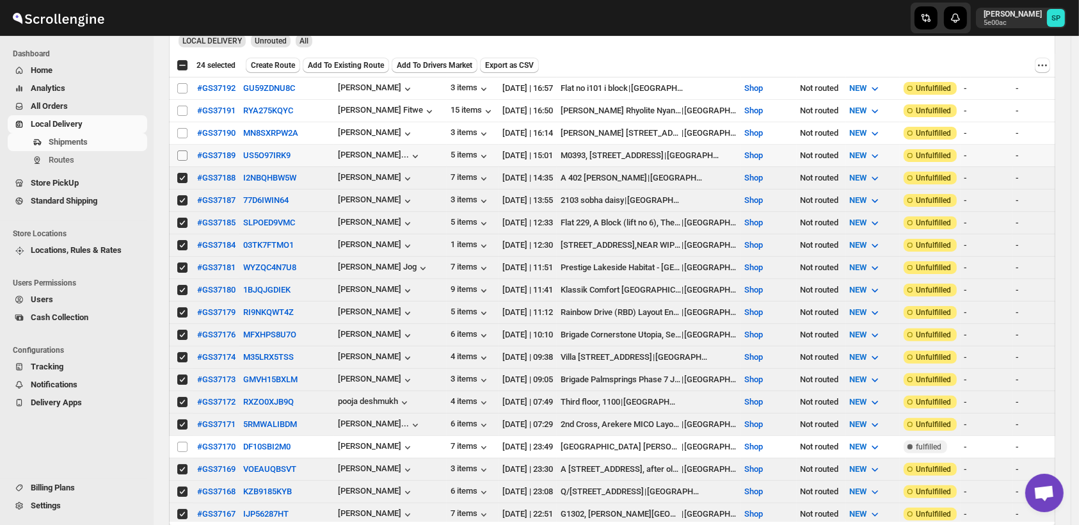
click at [179, 156] on input "Select shipment" at bounding box center [182, 155] width 10 height 10
checkbox input "true"
click at [181, 133] on input "Select shipment" at bounding box center [182, 133] width 10 height 10
checkbox input "true"
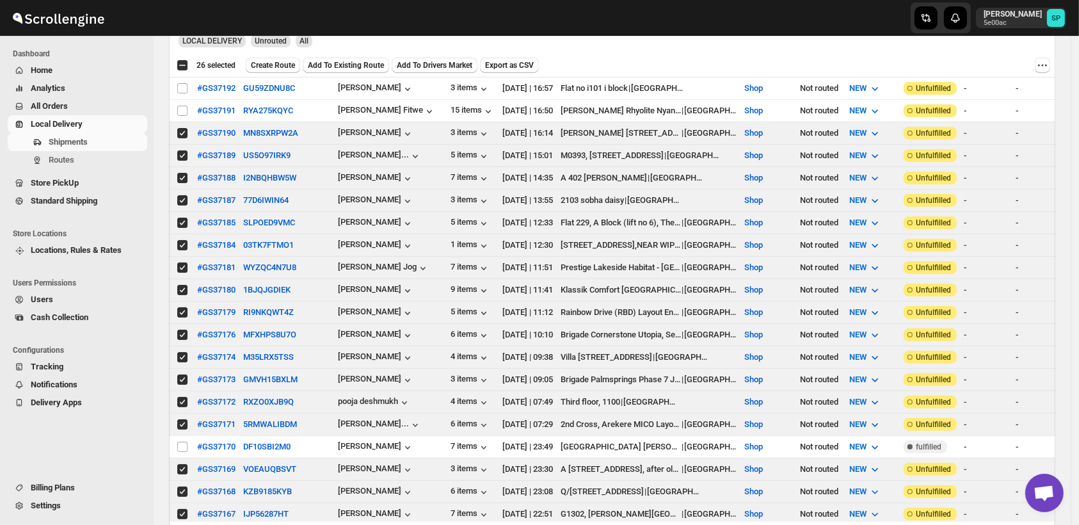
scroll to position [71, 0]
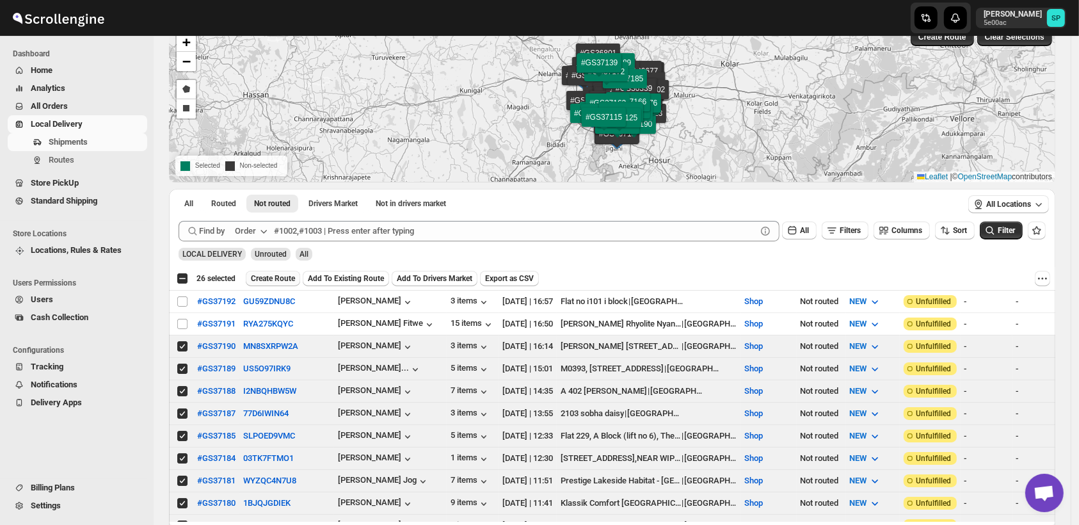
click at [261, 283] on button "Create Route" at bounding box center [273, 278] width 54 height 15
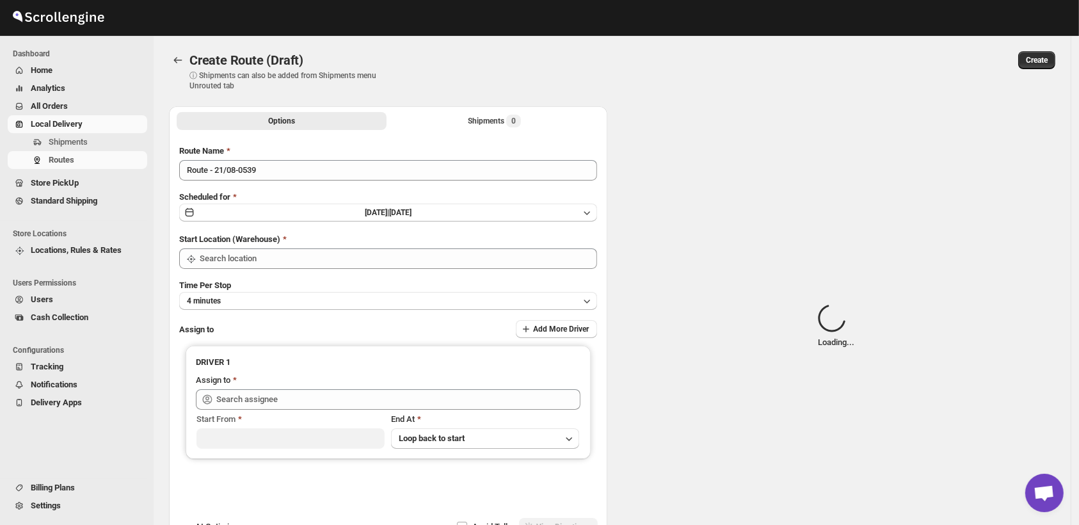
type input "Route - 21/08-0539"
type input "Shop"
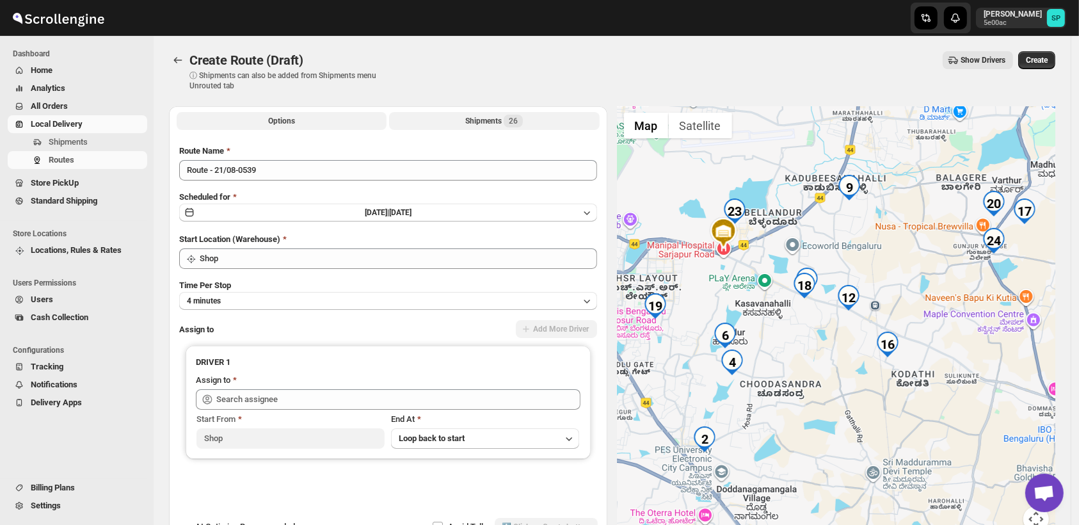
click at [486, 120] on div "Shipments 26" at bounding box center [494, 121] width 58 height 13
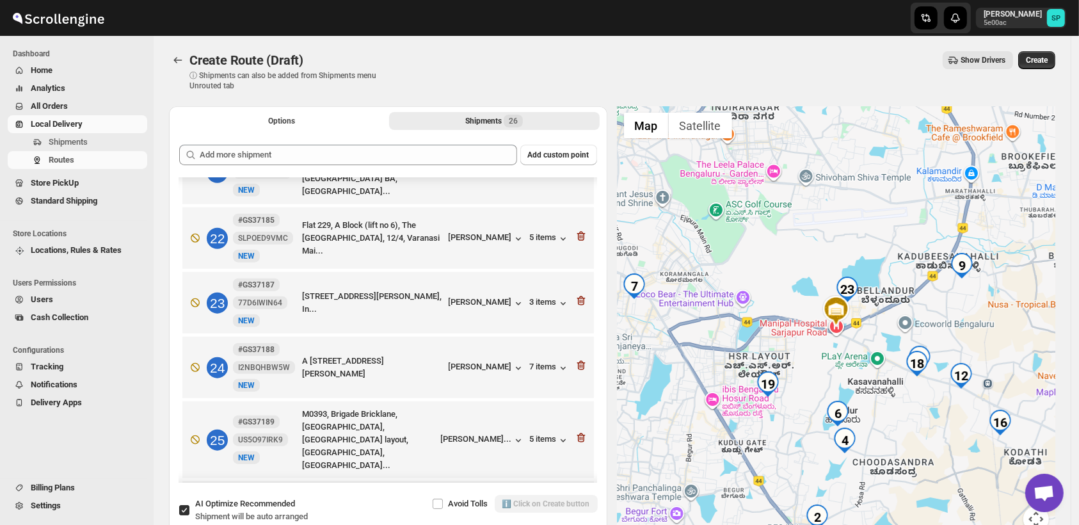
scroll to position [1351, 0]
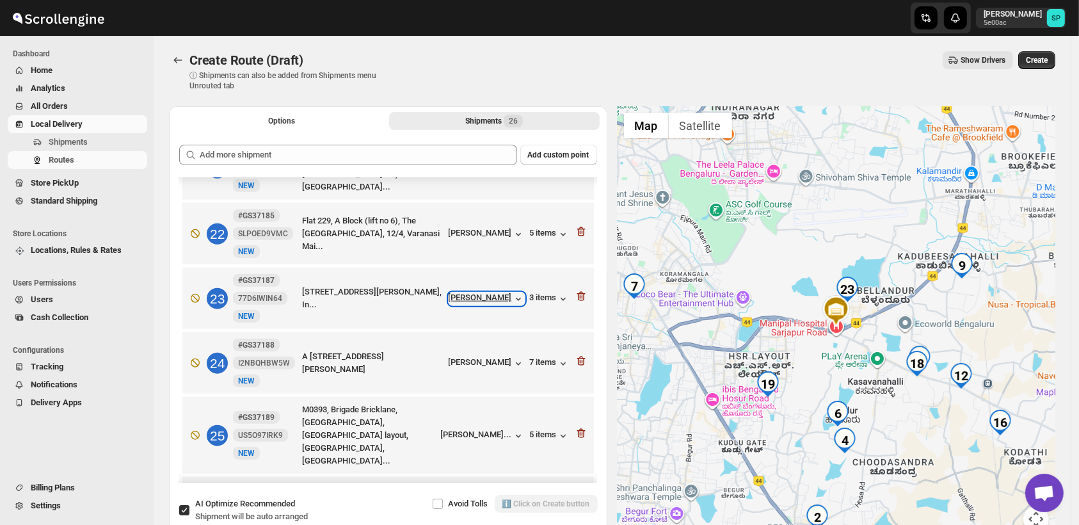
click at [512, 293] on icon "button" at bounding box center [518, 299] width 13 height 13
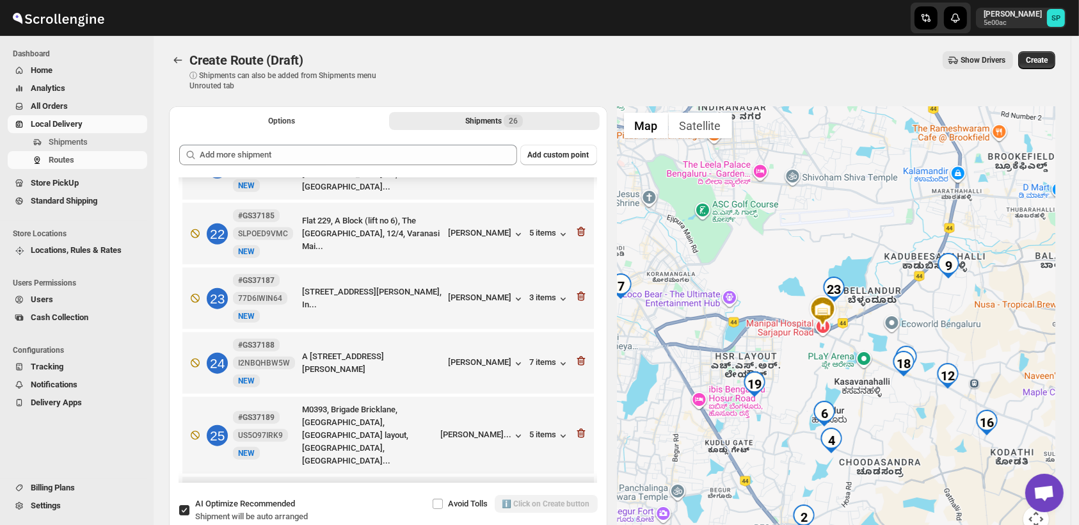
drag, startPoint x: 906, startPoint y: 289, endPoint x: 886, endPoint y: 289, distance: 19.8
click at [886, 289] on div at bounding box center [837, 326] width 439 height 441
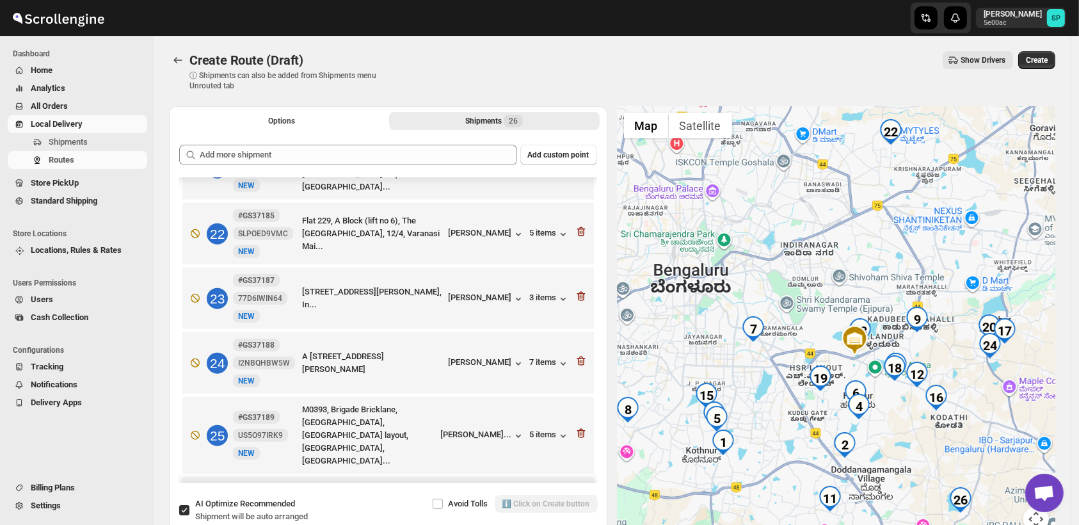
drag, startPoint x: 1026, startPoint y: 344, endPoint x: 953, endPoint y: 356, distance: 74.0
click at [956, 356] on div at bounding box center [837, 326] width 439 height 441
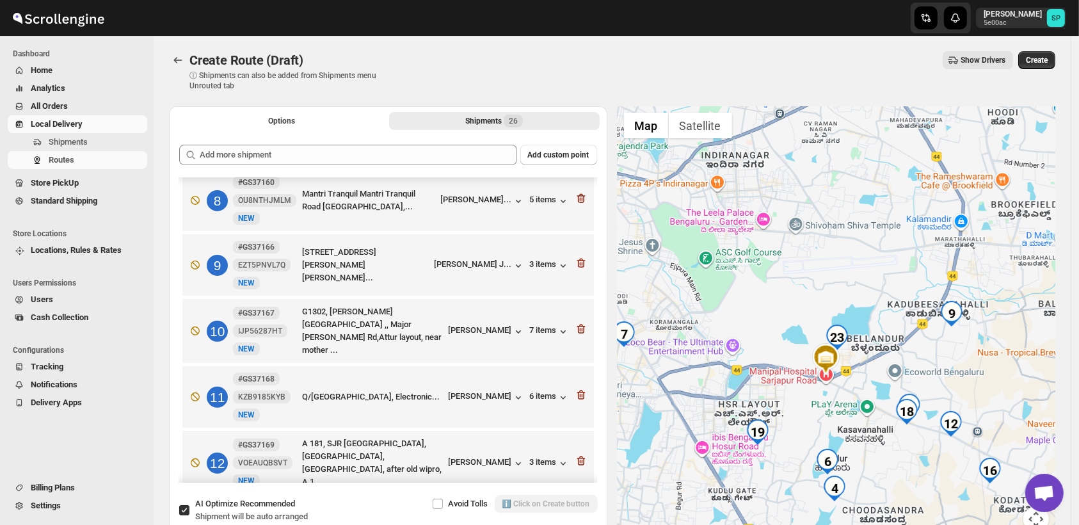
scroll to position [398, 0]
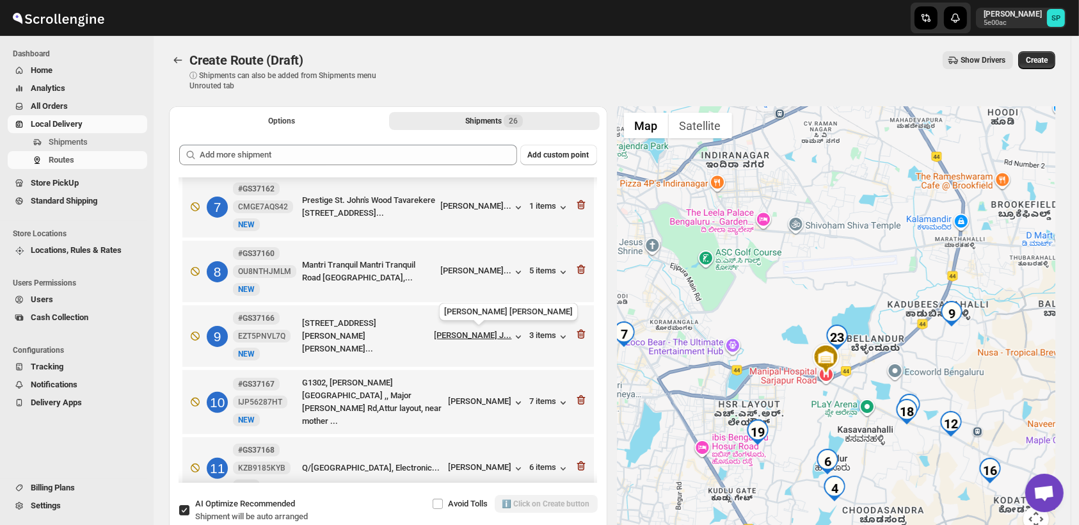
click at [473, 335] on div "[PERSON_NAME] J..." at bounding box center [473, 335] width 77 height 10
click at [577, 330] on icon "button" at bounding box center [581, 334] width 13 height 13
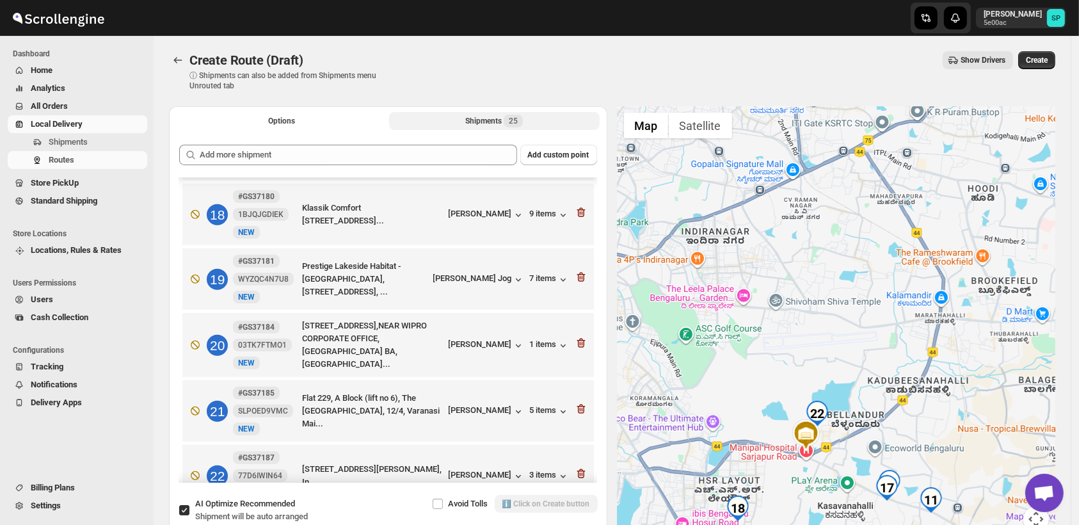
scroll to position [1251, 0]
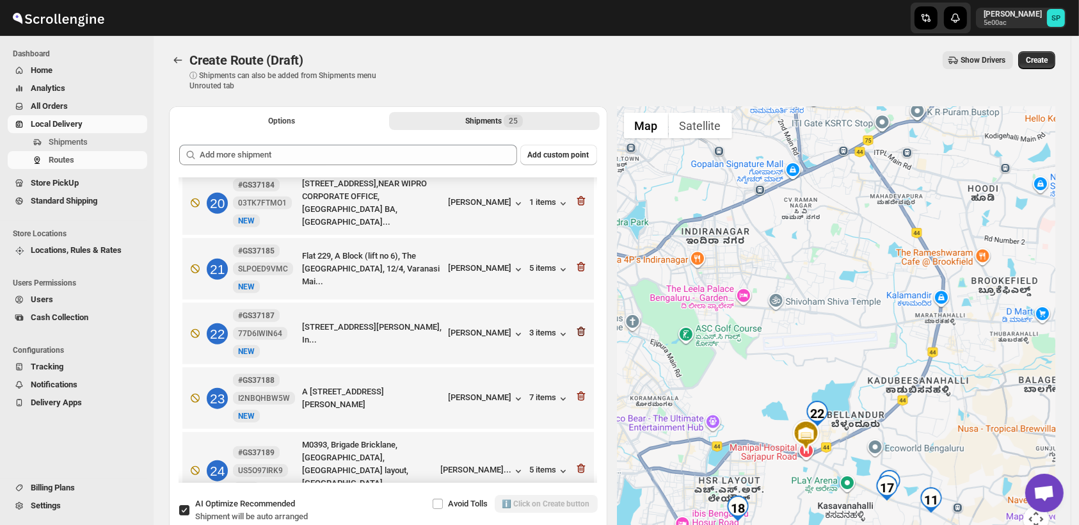
click at [575, 325] on icon "button" at bounding box center [581, 331] width 13 height 13
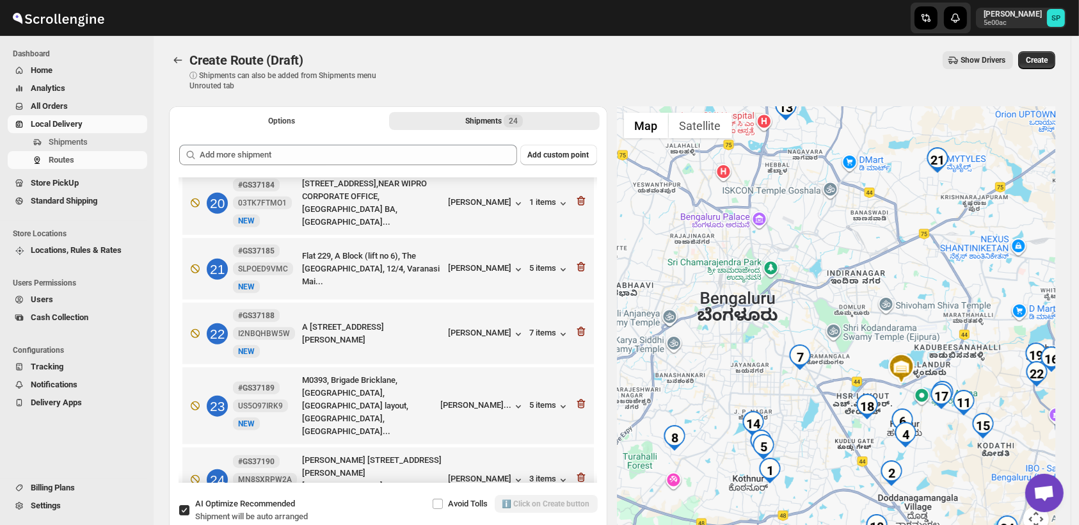
drag, startPoint x: 828, startPoint y: 275, endPoint x: 943, endPoint y: 300, distance: 117.4
click at [943, 300] on div at bounding box center [837, 326] width 439 height 441
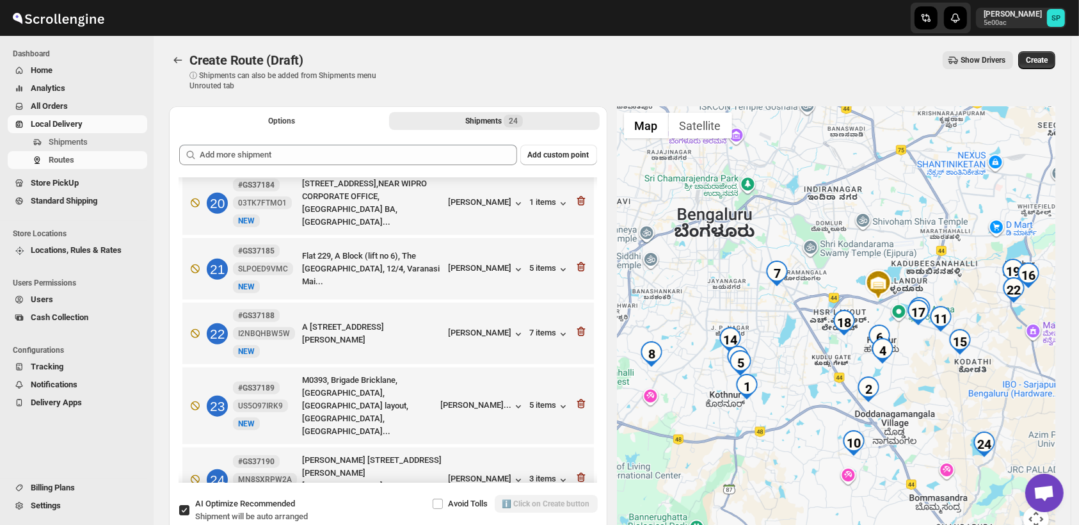
drag, startPoint x: 863, startPoint y: 401, endPoint x: 696, endPoint y: 366, distance: 170.1
click at [837, 314] on img "18" at bounding box center [845, 323] width 26 height 26
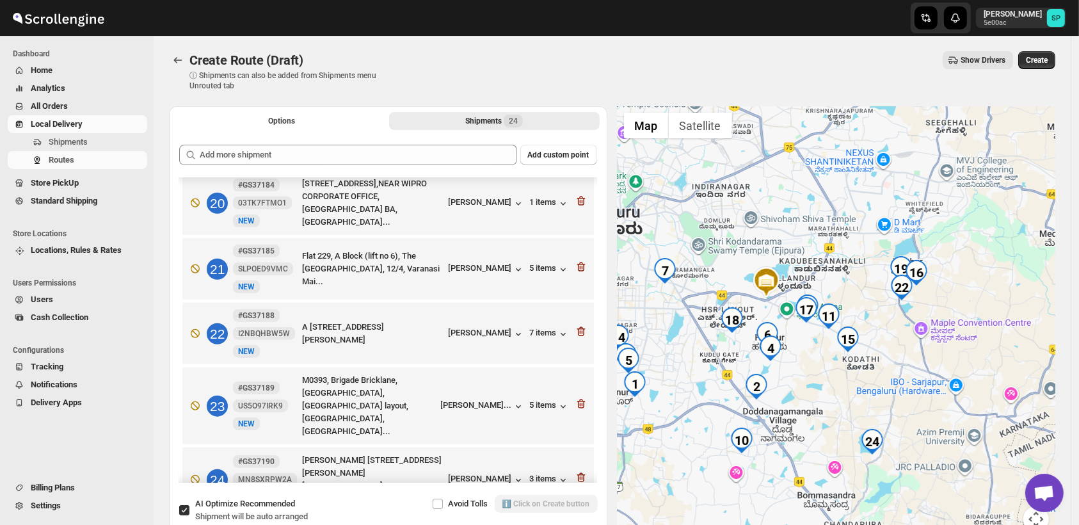
drag, startPoint x: 823, startPoint y: 346, endPoint x: 885, endPoint y: 373, distance: 67.4
click at [885, 373] on div at bounding box center [837, 326] width 439 height 441
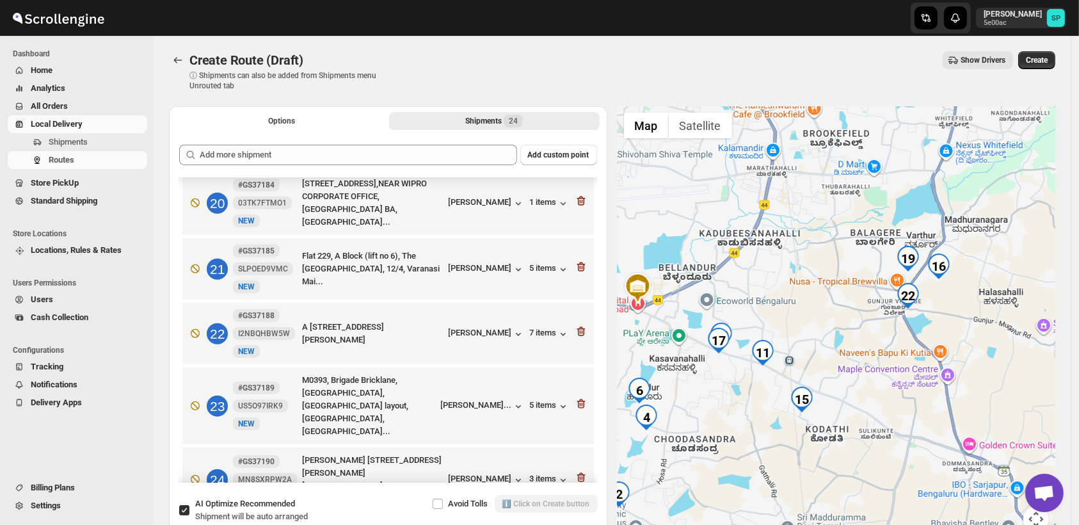
drag, startPoint x: 973, startPoint y: 293, endPoint x: 890, endPoint y: 364, distance: 109.4
click at [890, 364] on div at bounding box center [837, 326] width 439 height 441
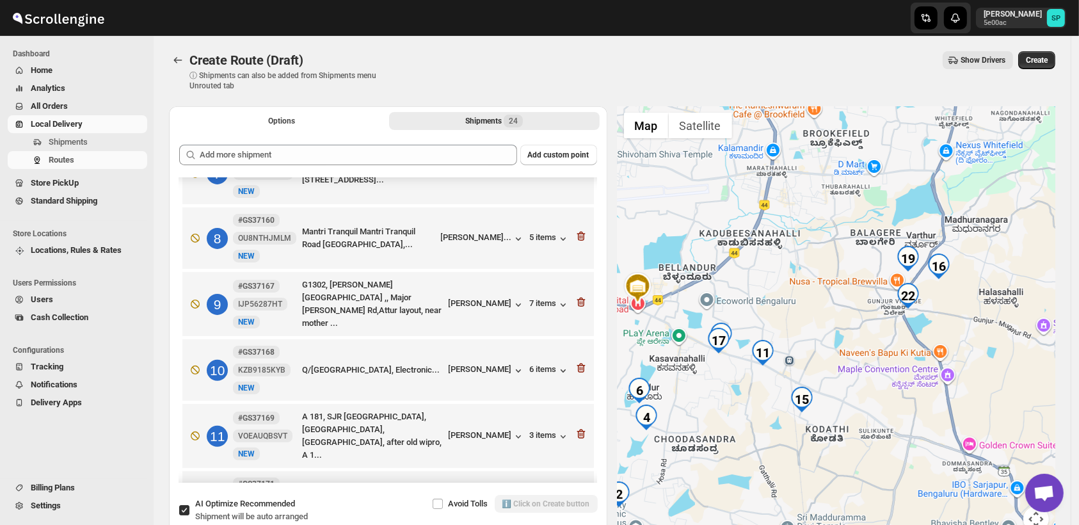
scroll to position [624, 0]
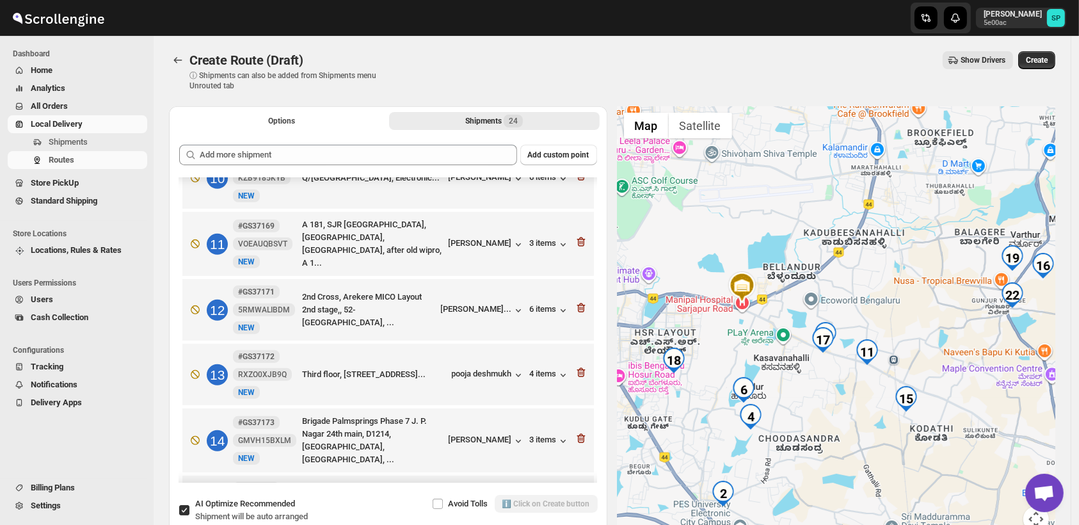
drag, startPoint x: 689, startPoint y: 430, endPoint x: 800, endPoint y: 429, distance: 111.4
click at [800, 429] on div at bounding box center [837, 326] width 439 height 441
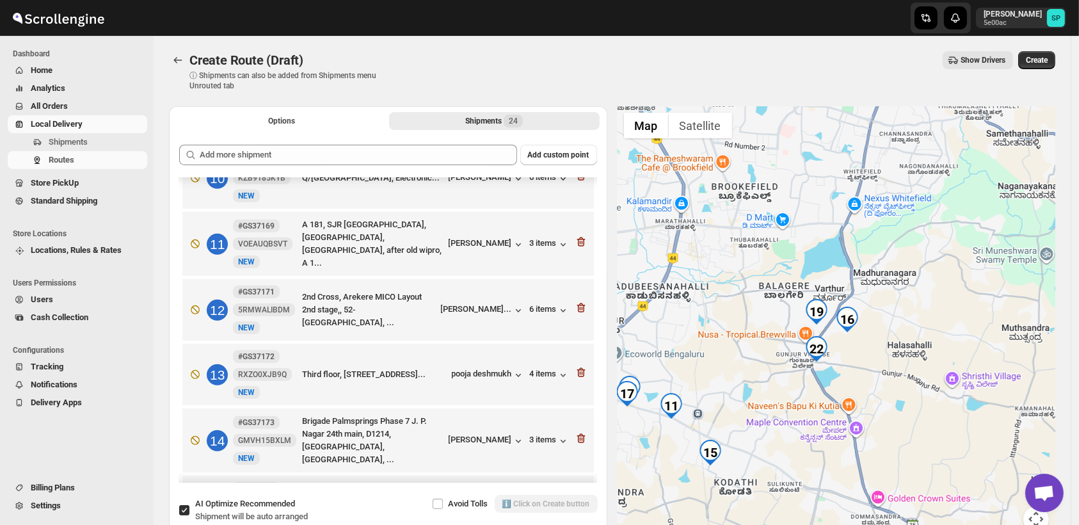
drag, startPoint x: 889, startPoint y: 422, endPoint x: 688, endPoint y: 479, distance: 208.1
click at [688, 479] on div at bounding box center [837, 326] width 439 height 441
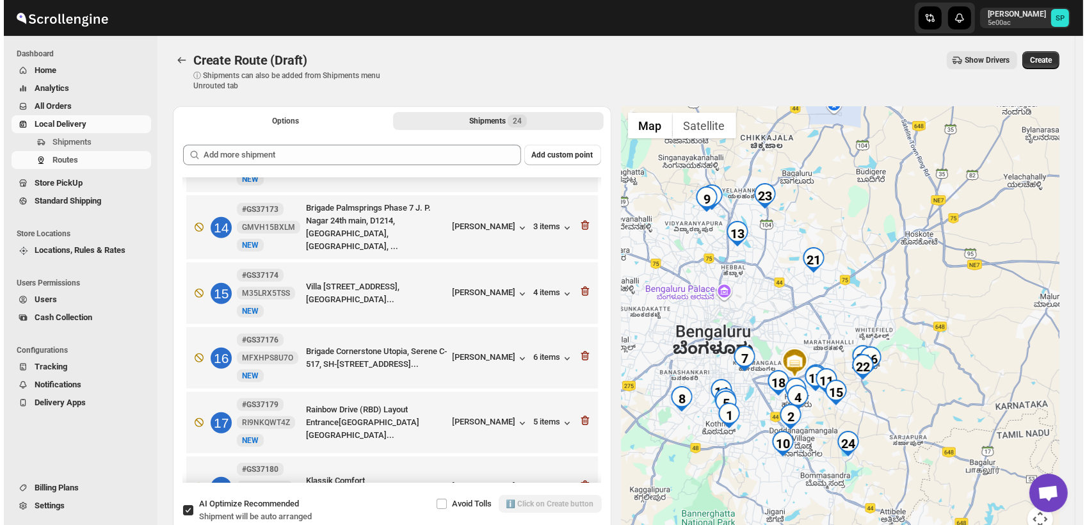
scroll to position [695, 0]
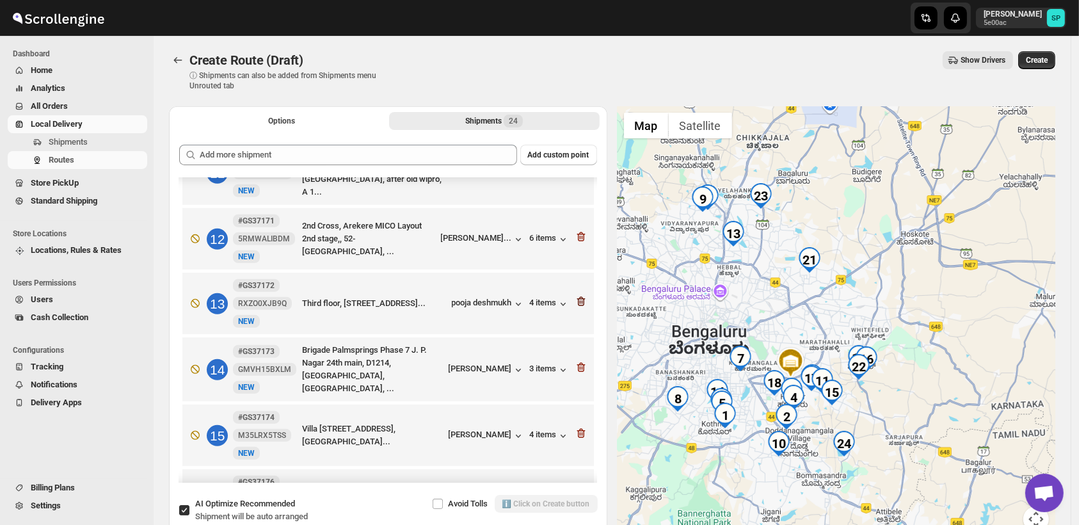
click at [579, 297] on icon "button" at bounding box center [581, 301] width 13 height 13
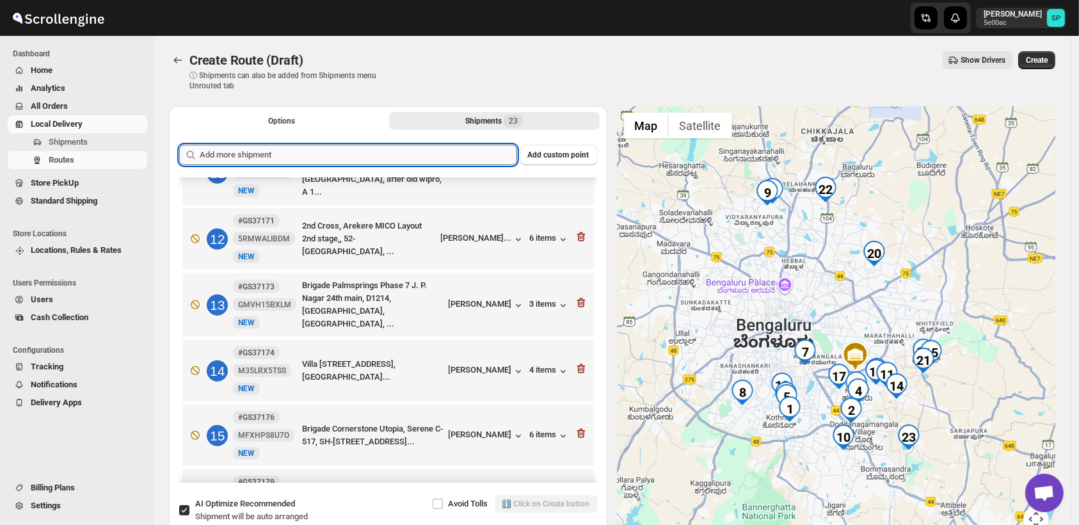
click at [462, 152] on input "text" at bounding box center [359, 155] width 318 height 20
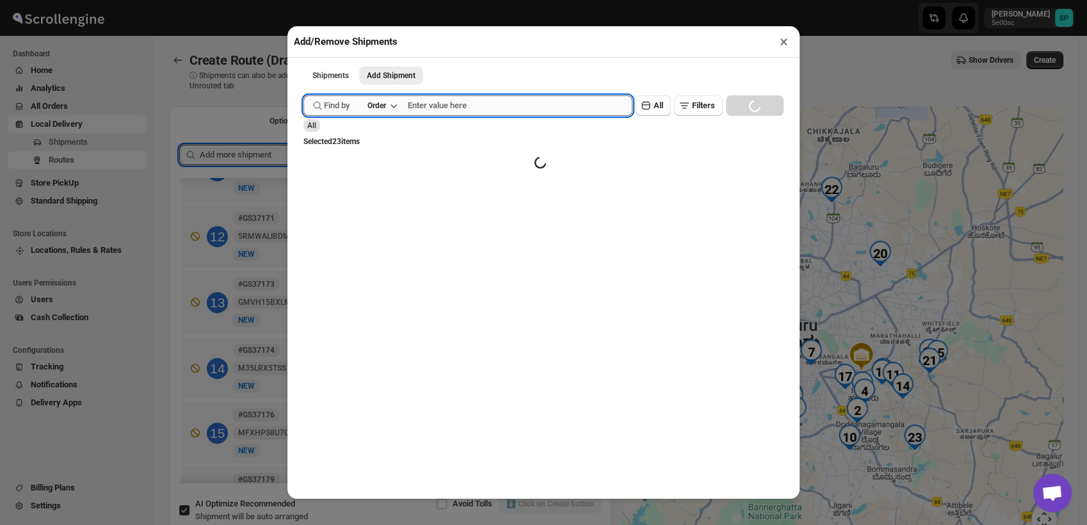
click at [447, 102] on input "text" at bounding box center [520, 105] width 225 height 20
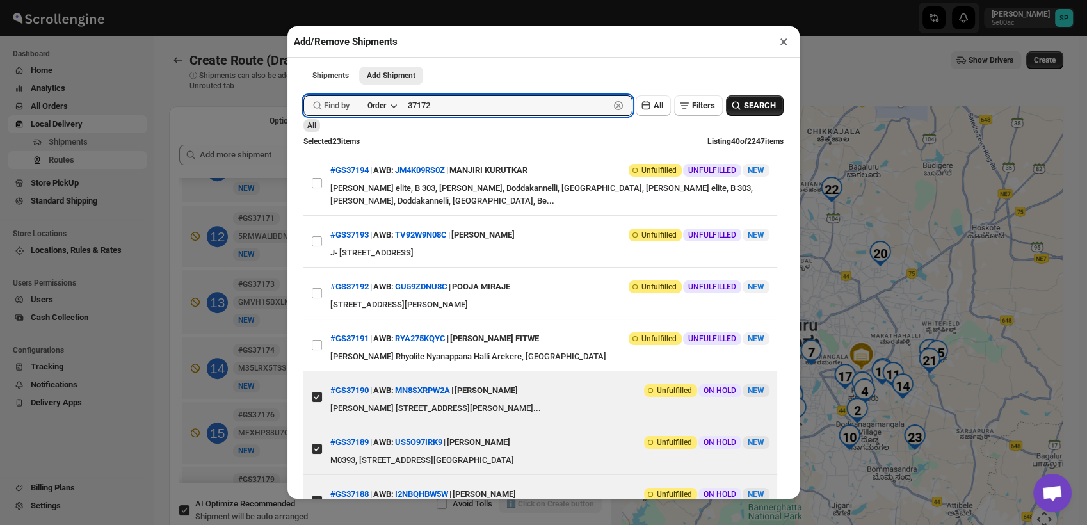
type input "37172"
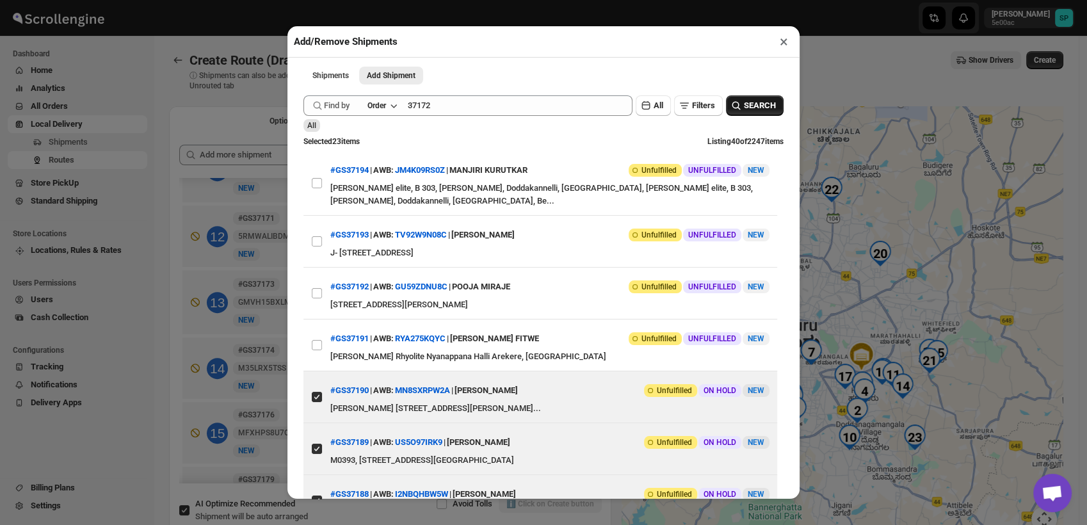
click at [762, 115] on button "SEARCH" at bounding box center [755, 105] width 58 height 20
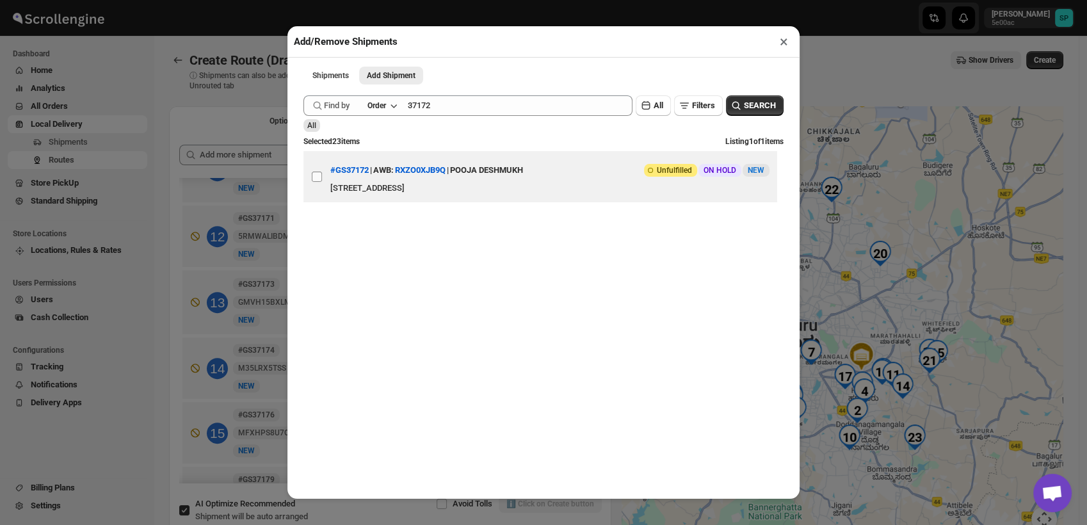
click at [321, 179] on input "View details for 68a6822cfc41024ff29ceb69" at bounding box center [317, 177] width 10 height 10
checkbox input "true"
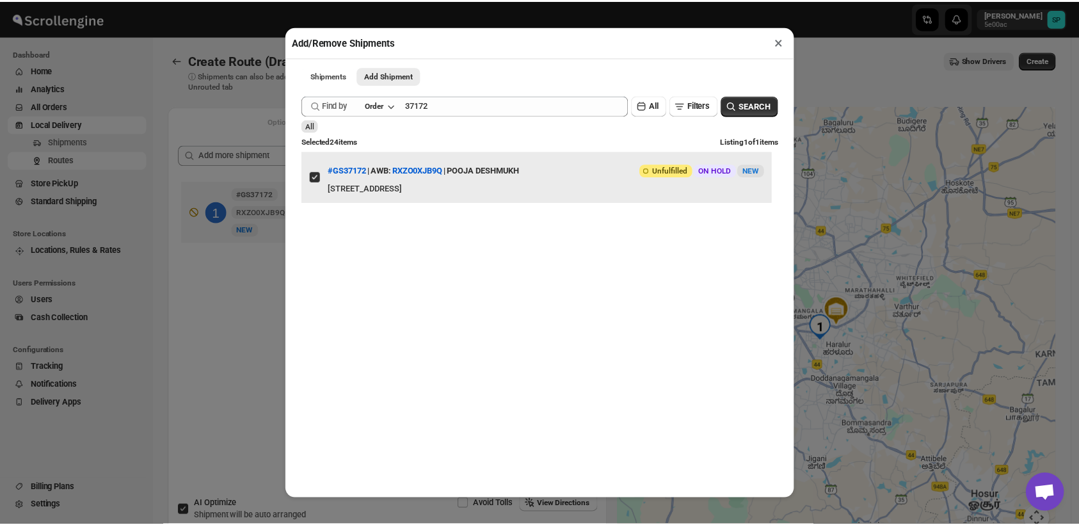
scroll to position [0, 0]
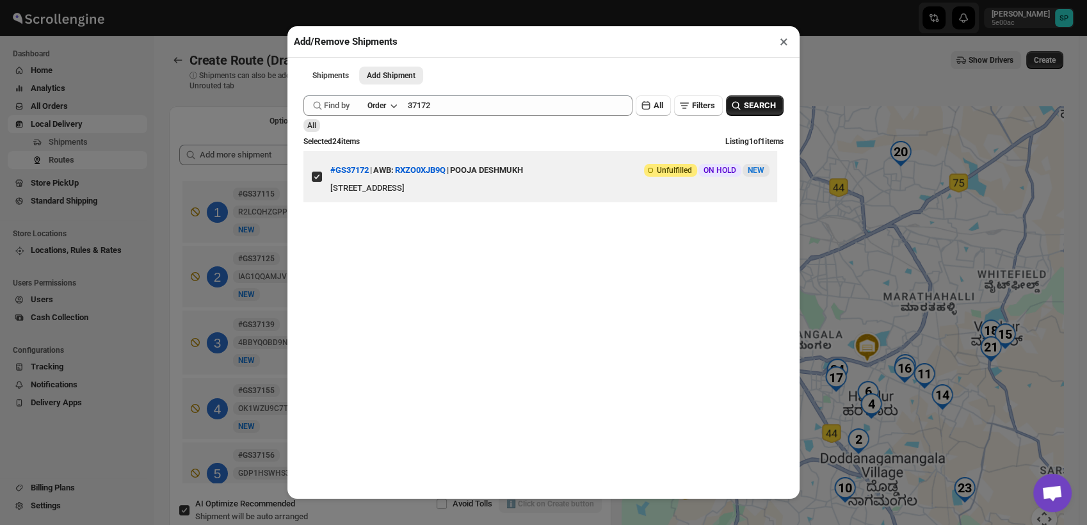
click at [747, 105] on span "SEARCH" at bounding box center [760, 105] width 32 height 13
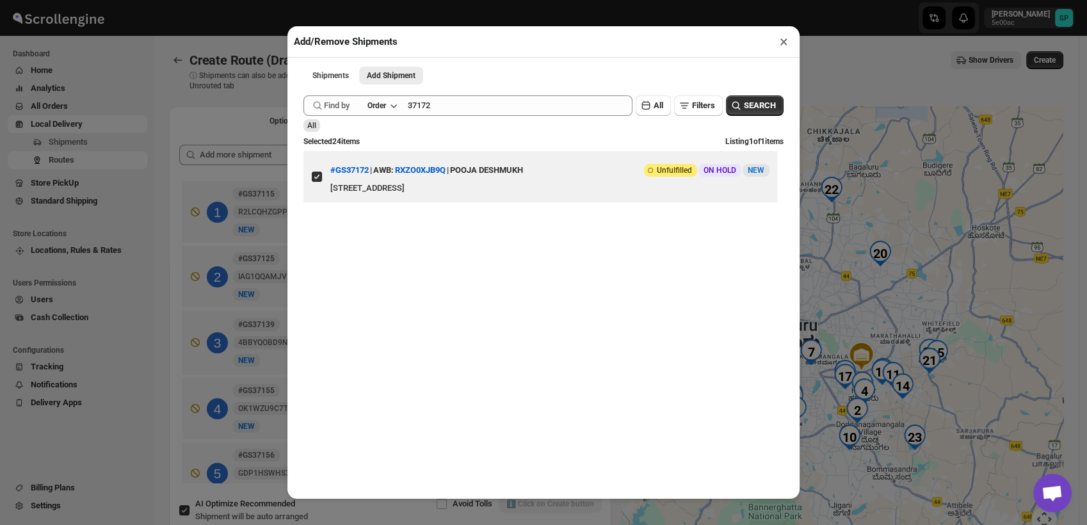
click at [789, 47] on button "×" at bounding box center [784, 42] width 19 height 18
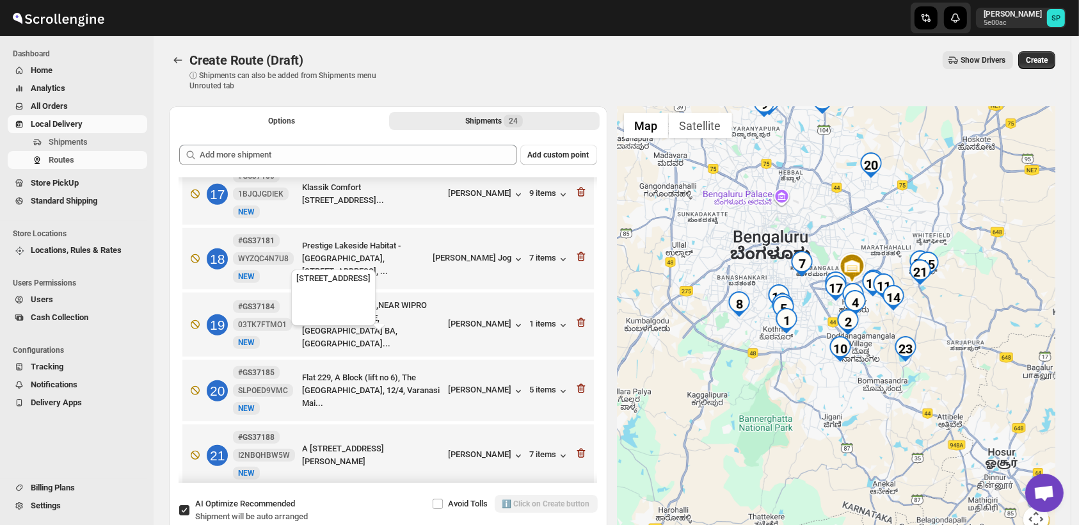
scroll to position [1138, 0]
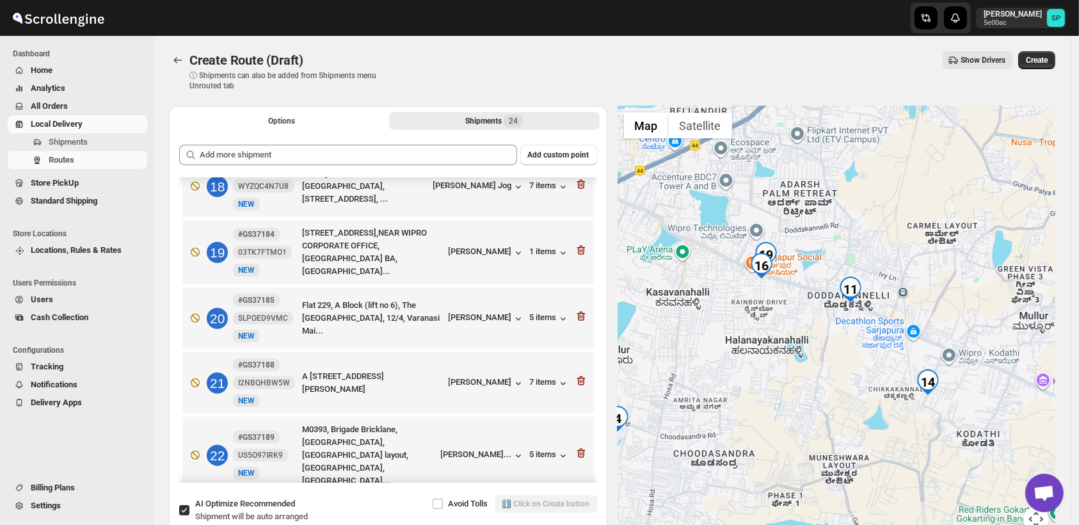
drag, startPoint x: 832, startPoint y: 321, endPoint x: 1070, endPoint y: 294, distance: 239.6
click at [1070, 294] on div "Create Route (Draft). This page is ready Create Route (Draft) ⓘ Shipments can a…" at bounding box center [612, 291] width 917 height 511
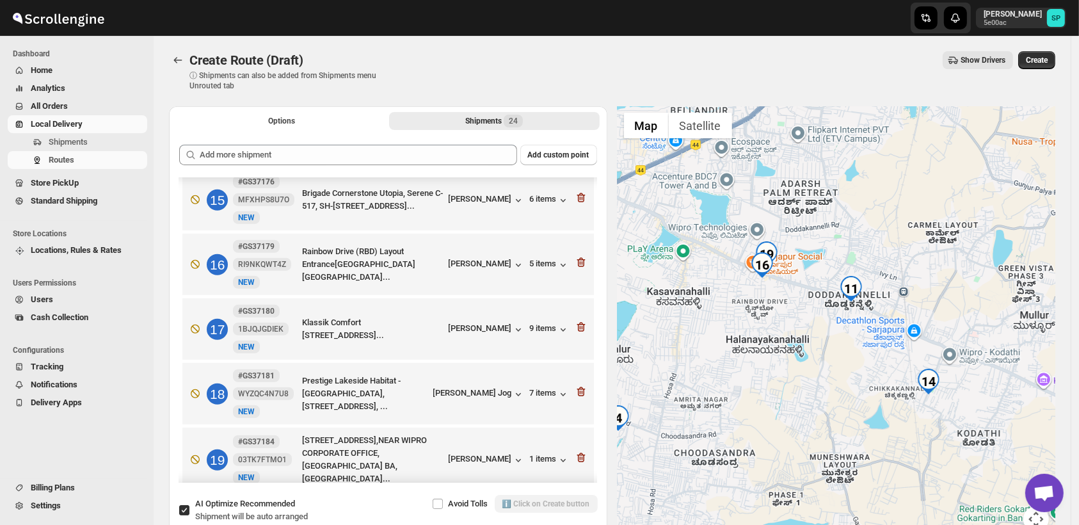
scroll to position [908, 0]
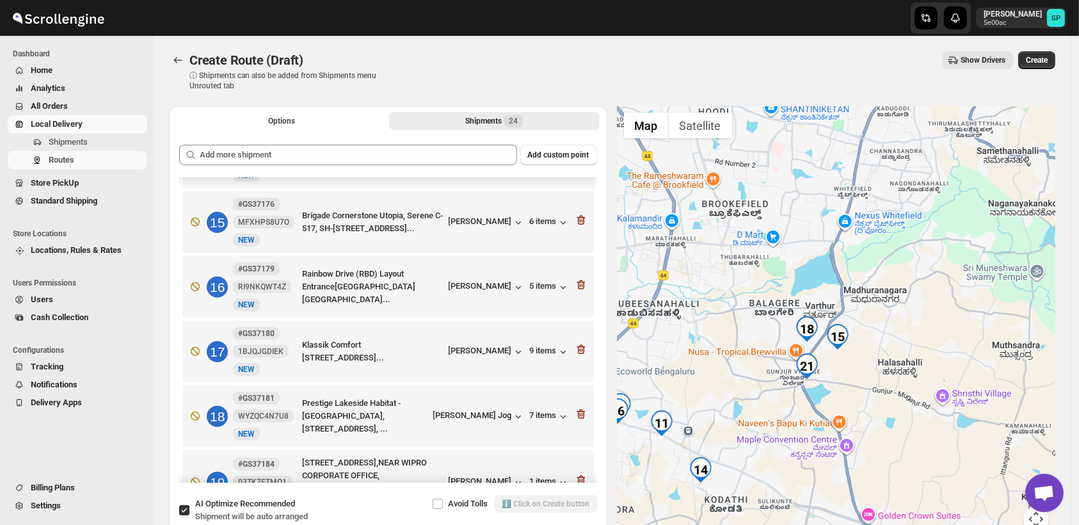
drag, startPoint x: 903, startPoint y: 387, endPoint x: 785, endPoint y: 387, distance: 117.8
click at [718, 436] on div at bounding box center [837, 326] width 439 height 441
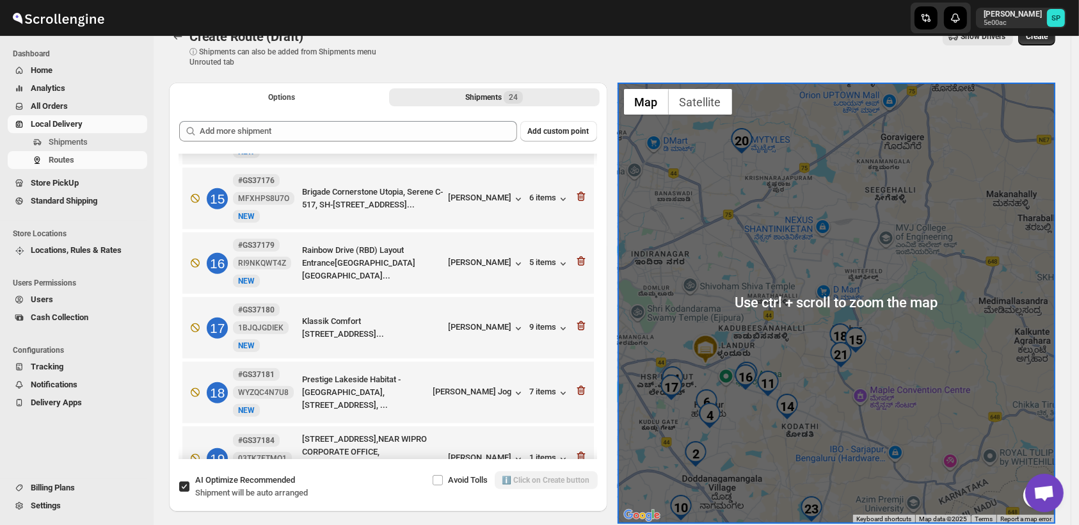
scroll to position [15, 0]
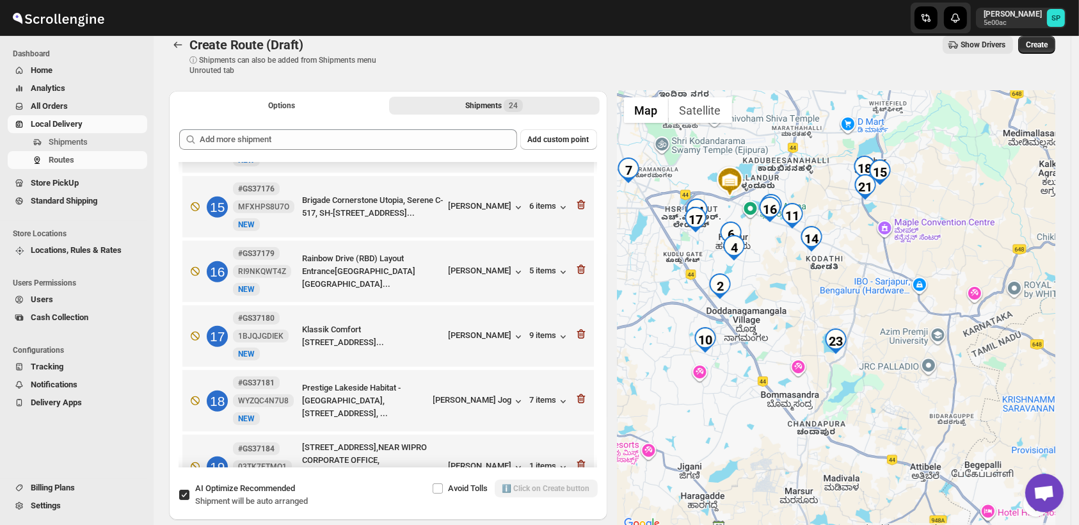
drag, startPoint x: 828, startPoint y: 366, endPoint x: 850, endPoint y: 190, distance: 177.4
click at [850, 190] on div at bounding box center [837, 311] width 439 height 441
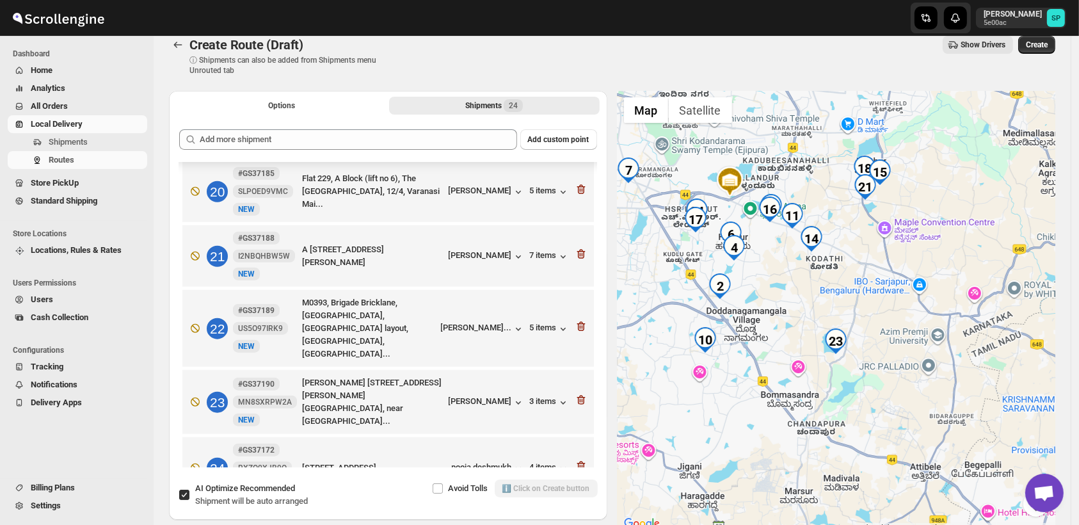
scroll to position [1264, 0]
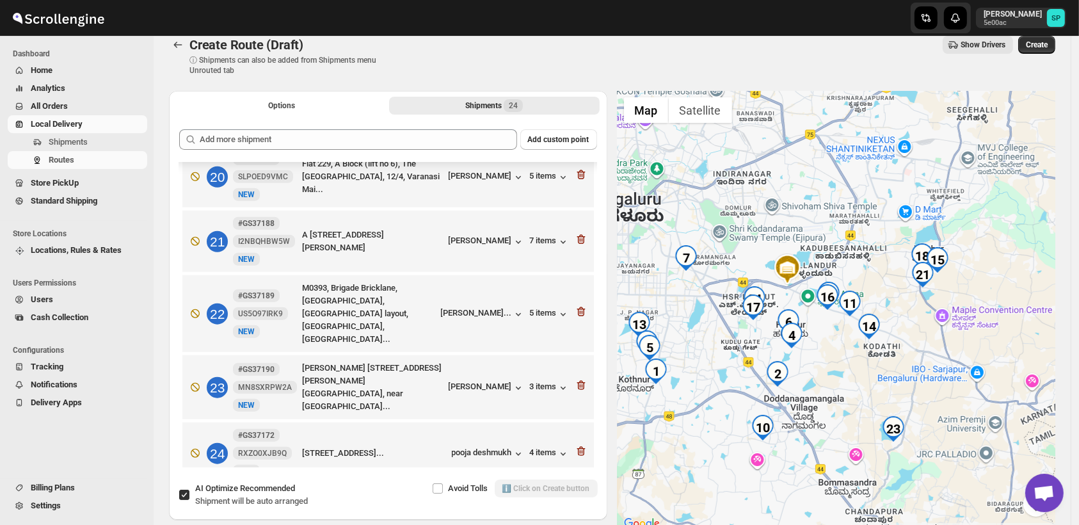
drag, startPoint x: 908, startPoint y: 284, endPoint x: 978, endPoint y: 392, distance: 127.9
click at [978, 392] on div at bounding box center [837, 311] width 439 height 441
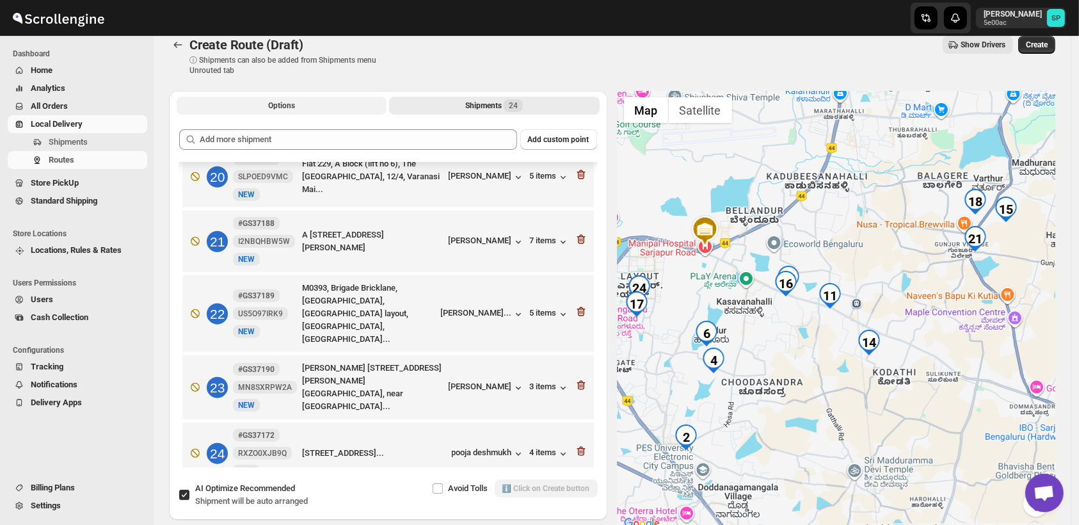
click at [284, 105] on span "Options" at bounding box center [281, 106] width 27 height 10
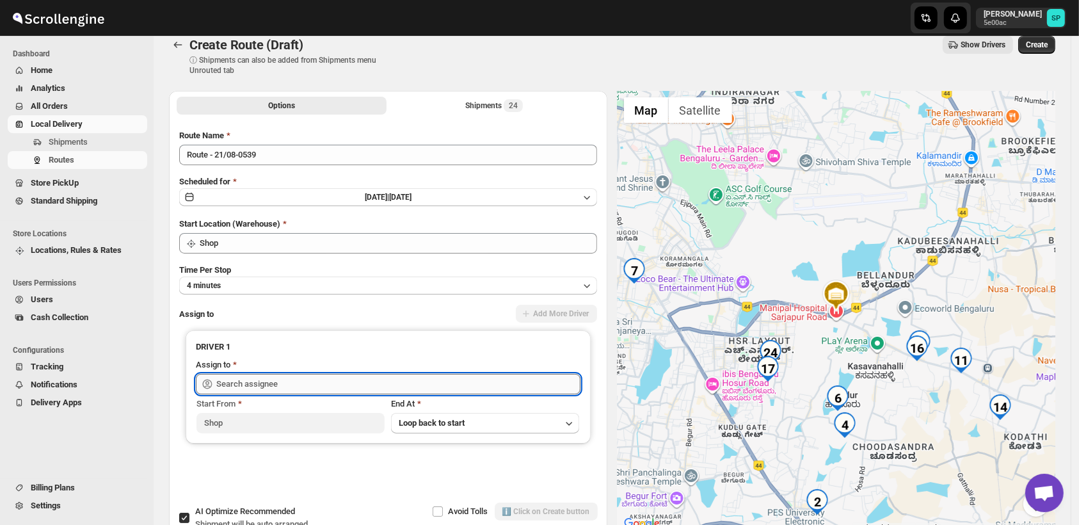
click at [337, 380] on input "text" at bounding box center [398, 384] width 364 height 20
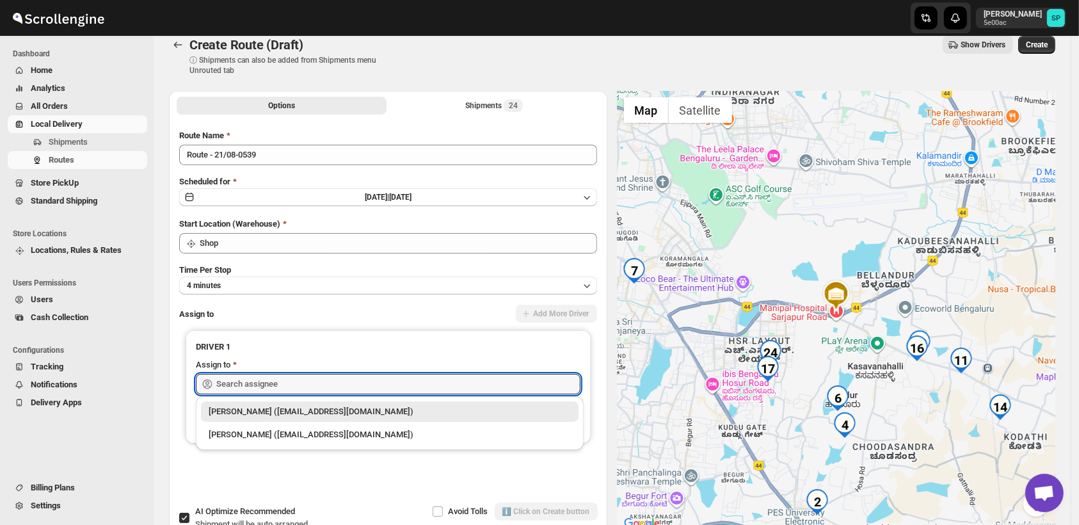
click at [349, 409] on div "Sulakshana Pundle (swasthyago@gmail.com)" at bounding box center [390, 411] width 362 height 13
type input "Sulakshana Pundle (swasthyago@gmail.com)"
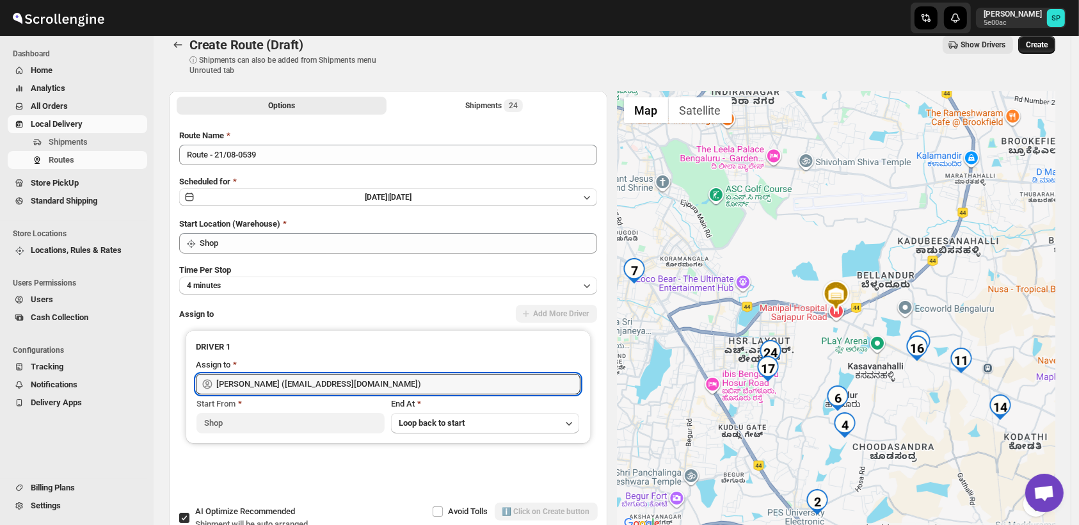
click at [1047, 44] on span "Create" at bounding box center [1037, 45] width 22 height 10
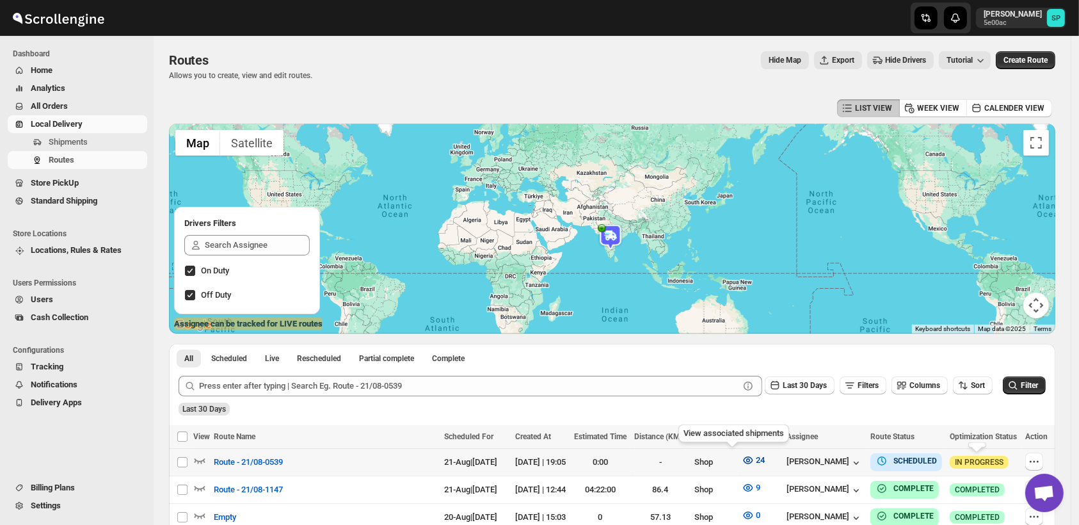
click at [756, 458] on span "24" at bounding box center [760, 460] width 9 height 10
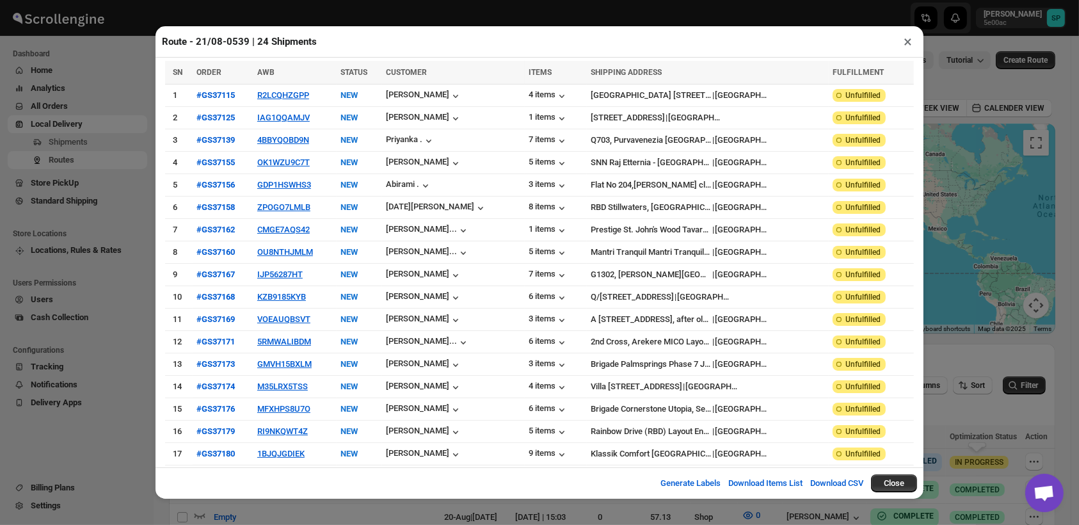
click at [899, 41] on button "×" at bounding box center [908, 42] width 19 height 18
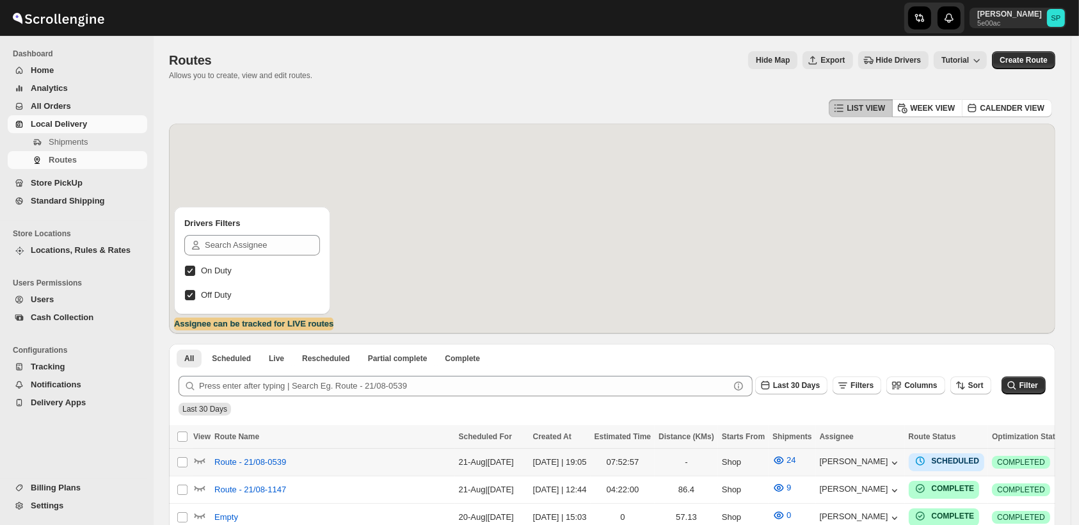
click at [1075, 459] on icon "button" at bounding box center [1081, 461] width 13 height 13
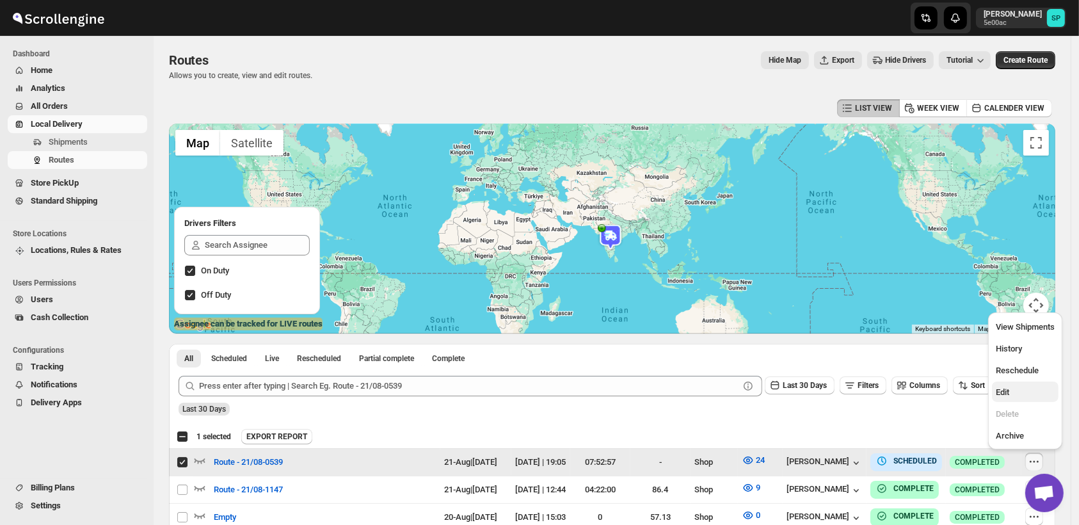
click at [1019, 387] on span "Edit" at bounding box center [1025, 392] width 59 height 13
checkbox input "false"
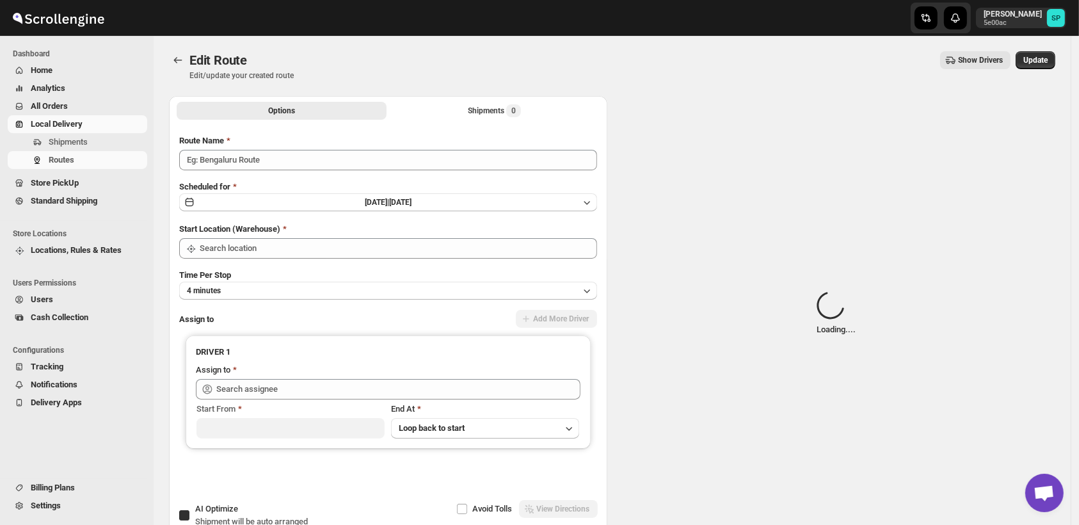
type input "Route - 21/08-0539"
checkbox input "true"
type input "Shop"
type input "Sulakshana Pundle (swasthyago@gmail.com)"
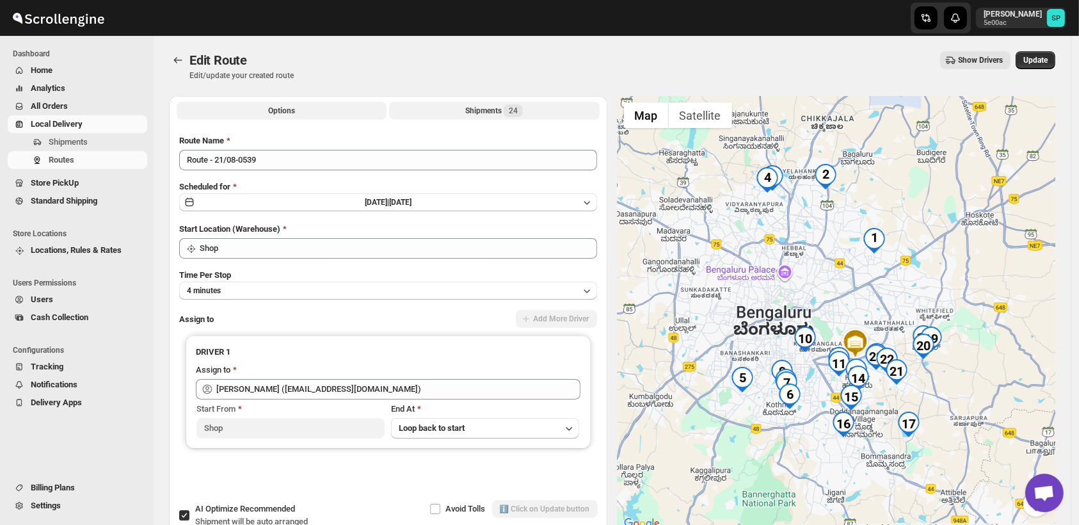
click at [485, 110] on div "Shipments 24" at bounding box center [494, 110] width 58 height 13
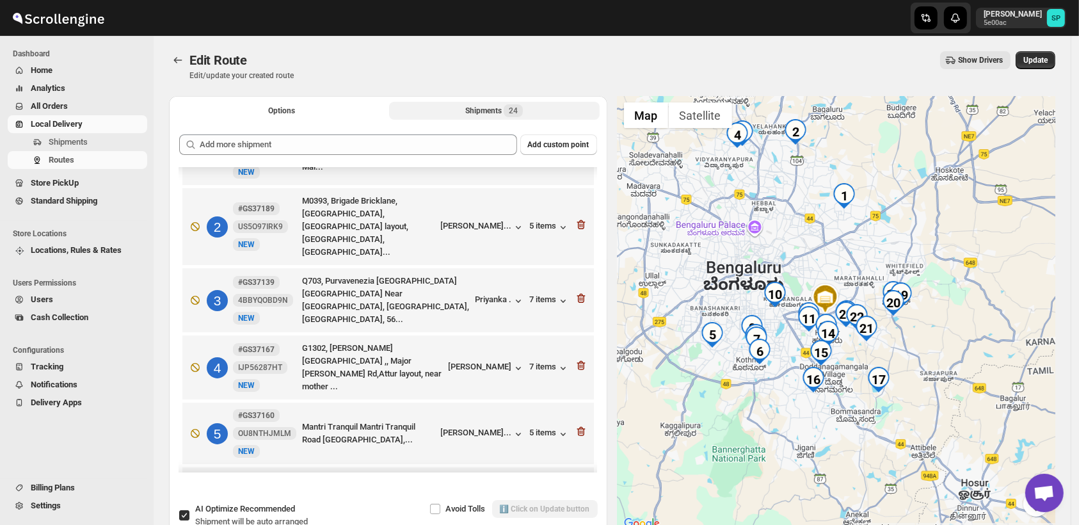
scroll to position [71, 0]
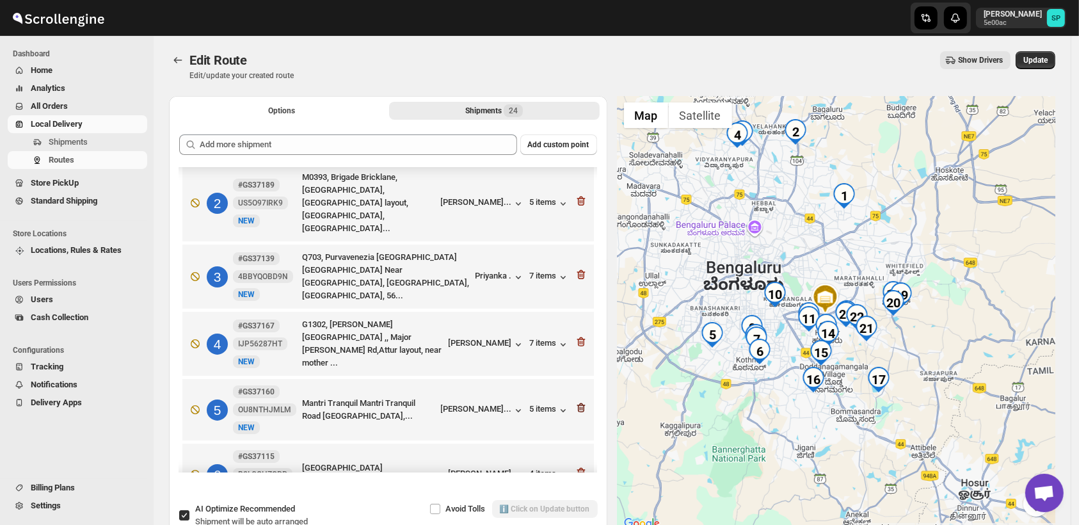
click at [579, 401] on icon "button" at bounding box center [581, 407] width 13 height 13
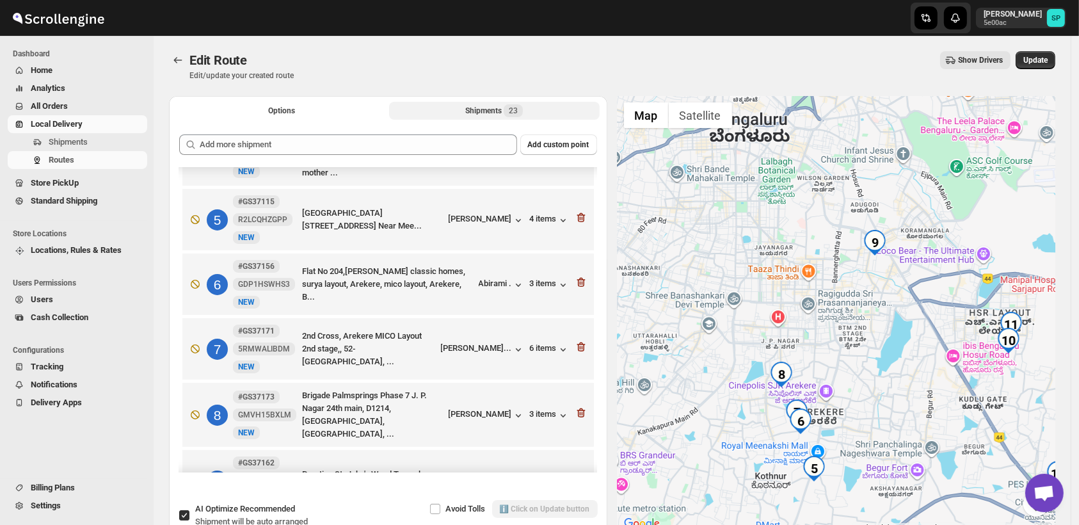
scroll to position [355, 0]
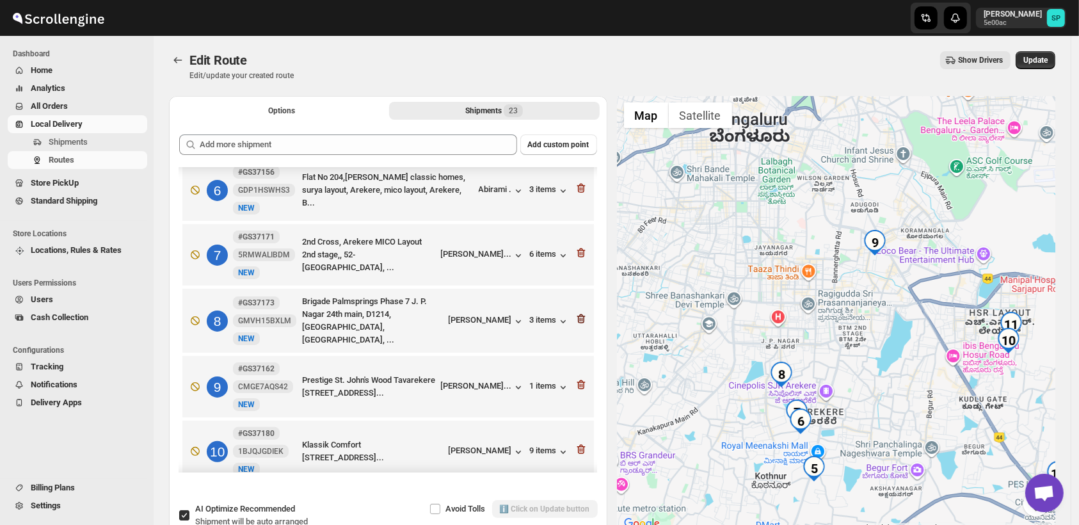
click at [581, 314] on icon "button" at bounding box center [581, 319] width 8 height 10
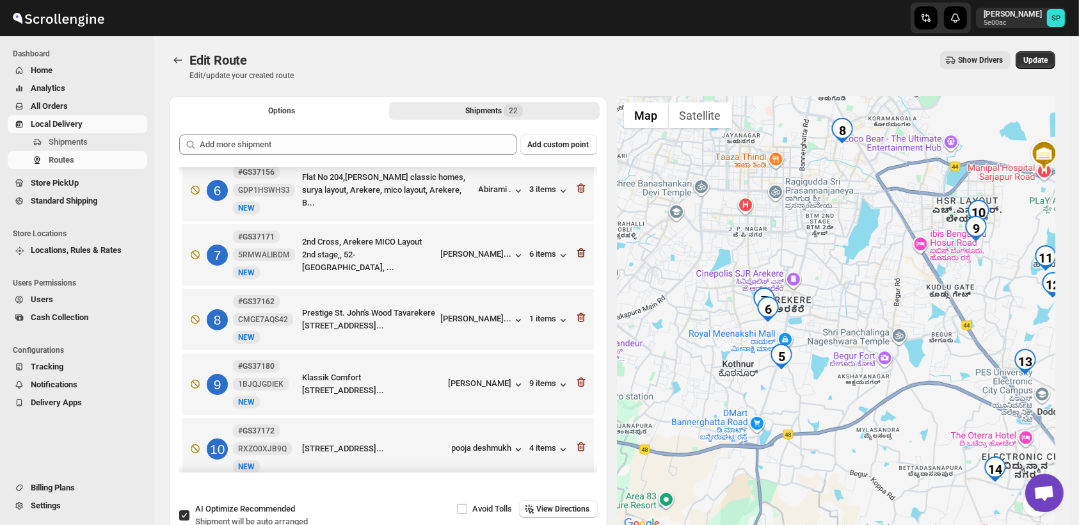
click at [577, 248] on icon "button" at bounding box center [581, 253] width 8 height 10
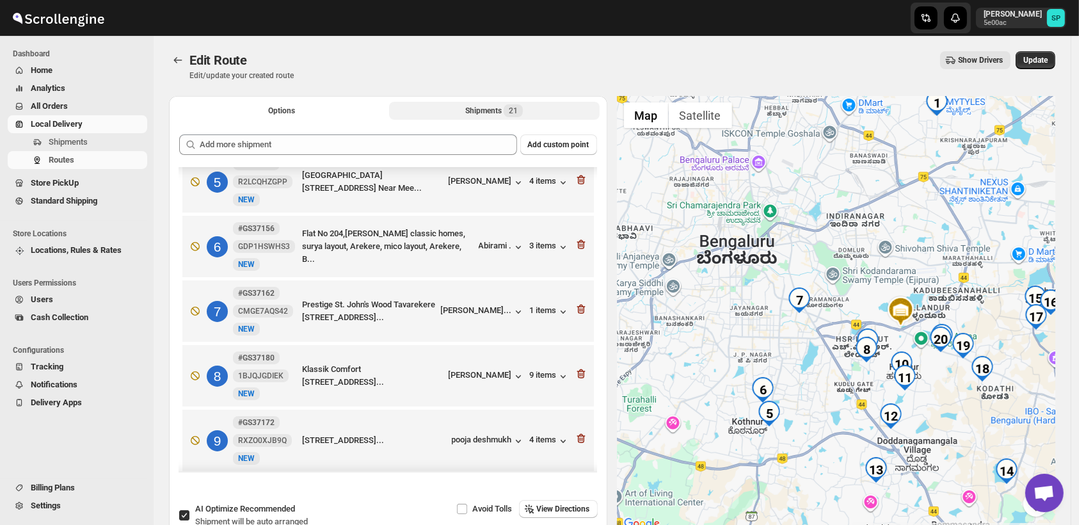
scroll to position [284, 0]
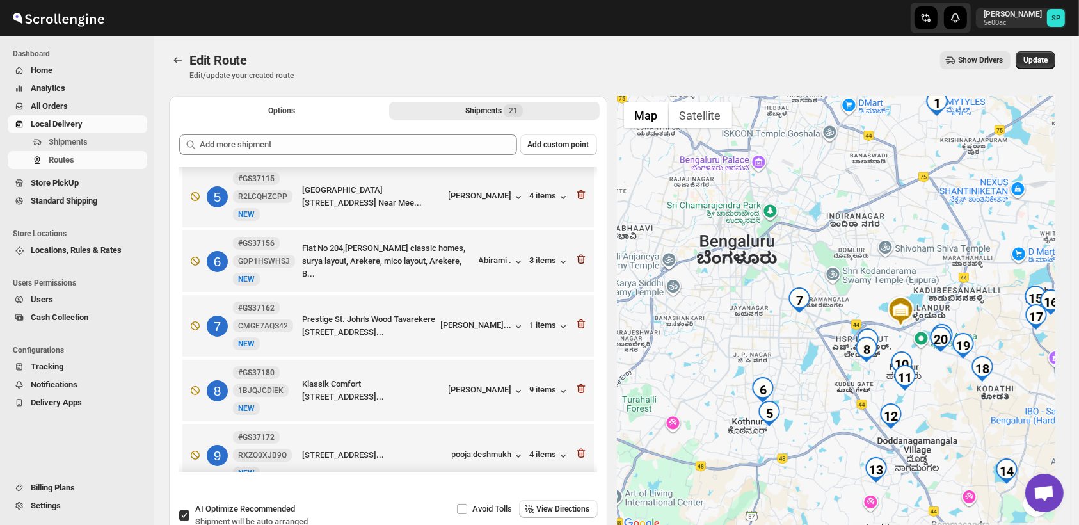
click at [581, 258] on icon "button" at bounding box center [581, 260] width 1 height 4
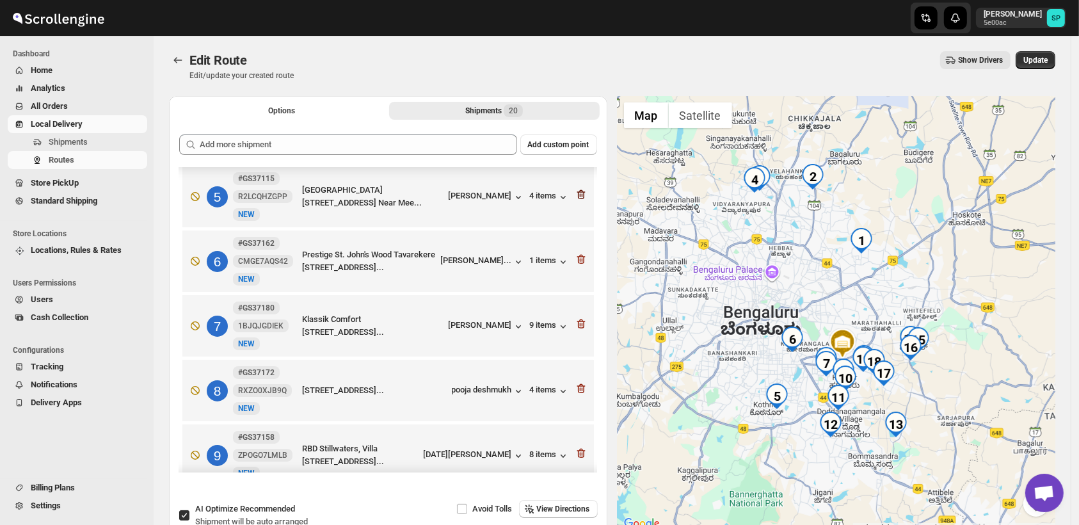
click at [581, 193] on icon "button" at bounding box center [581, 195] width 1 height 4
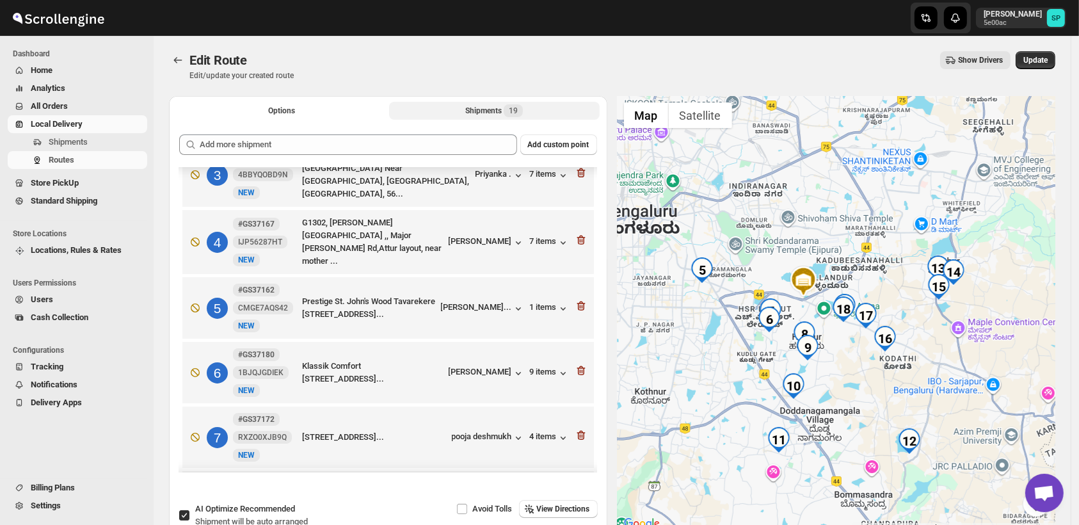
scroll to position [142, 0]
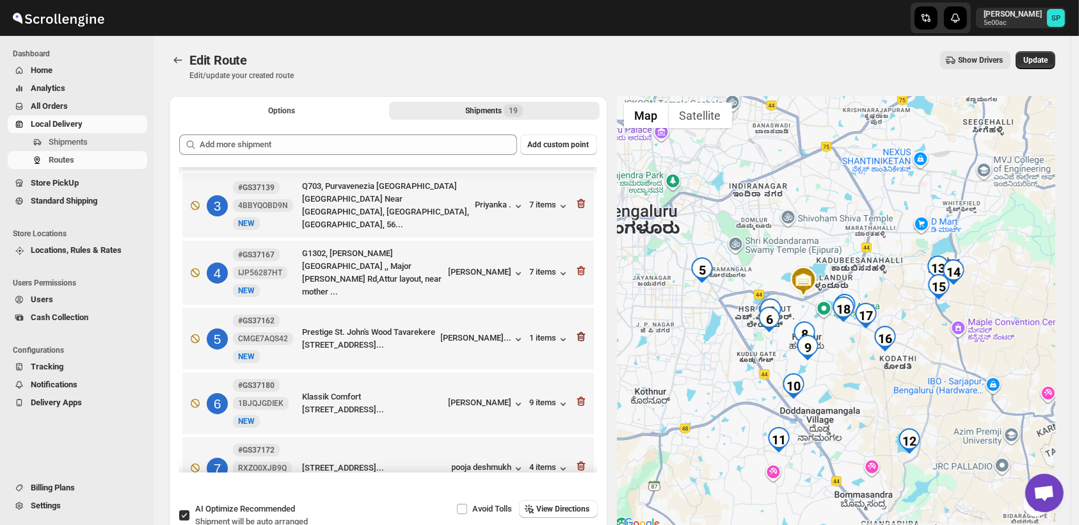
click at [575, 330] on icon "button" at bounding box center [581, 336] width 13 height 13
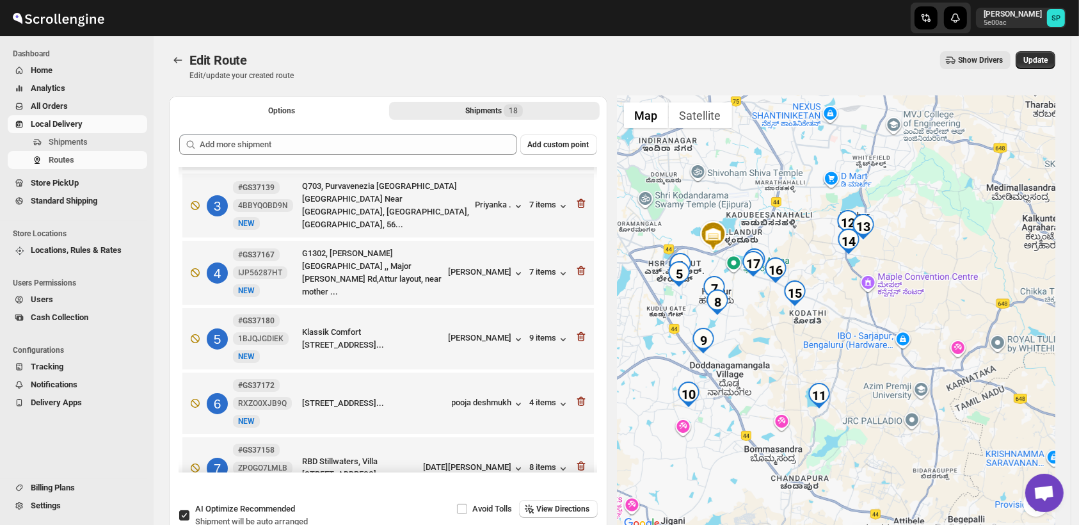
drag, startPoint x: 864, startPoint y: 435, endPoint x: 771, endPoint y: 314, distance: 152.1
click at [771, 314] on div at bounding box center [837, 314] width 439 height 436
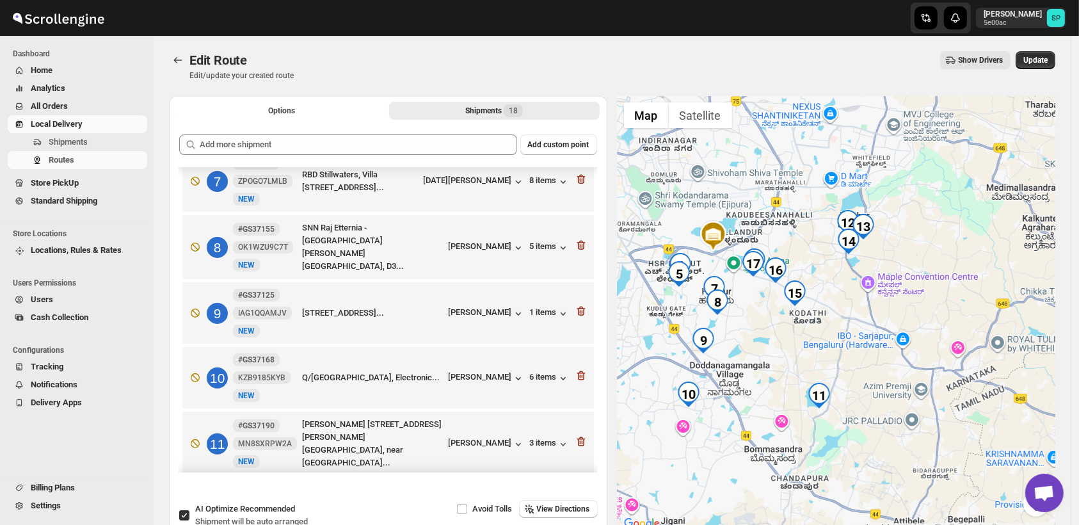
scroll to position [497, 0]
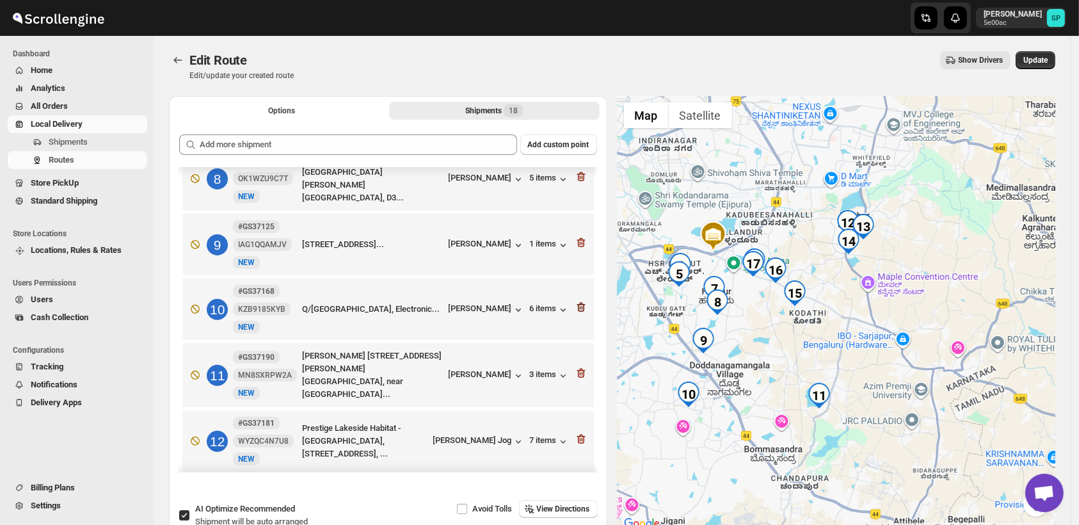
click at [577, 303] on icon "button" at bounding box center [581, 308] width 8 height 10
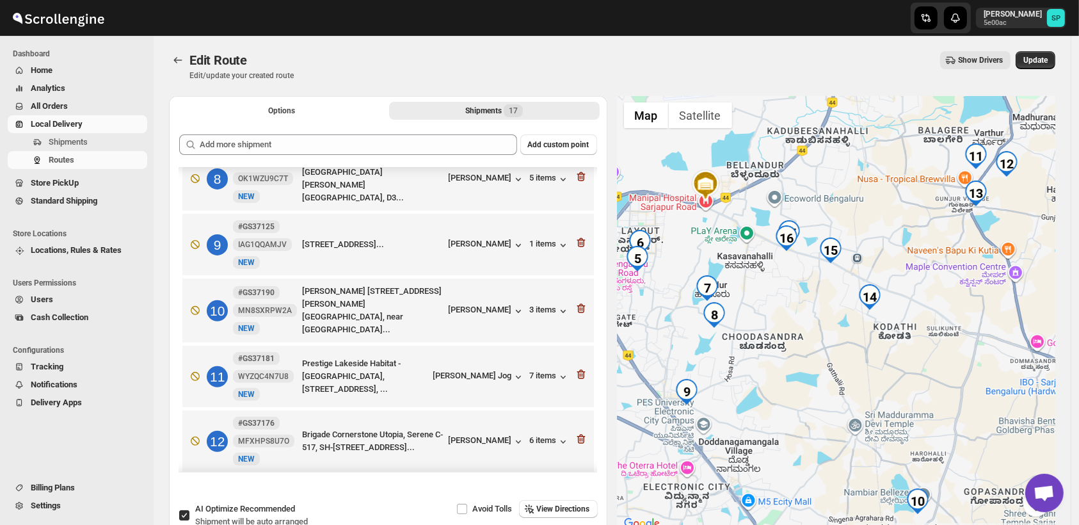
drag, startPoint x: 865, startPoint y: 403, endPoint x: 814, endPoint y: 386, distance: 53.8
click at [814, 386] on div at bounding box center [837, 314] width 439 height 436
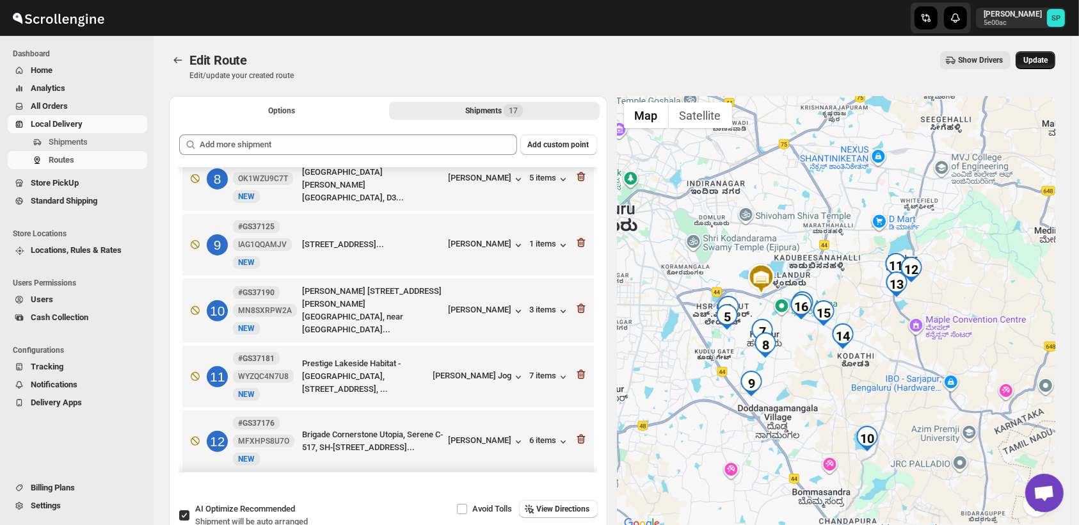
click at [1041, 63] on span "Update" at bounding box center [1036, 60] width 24 height 10
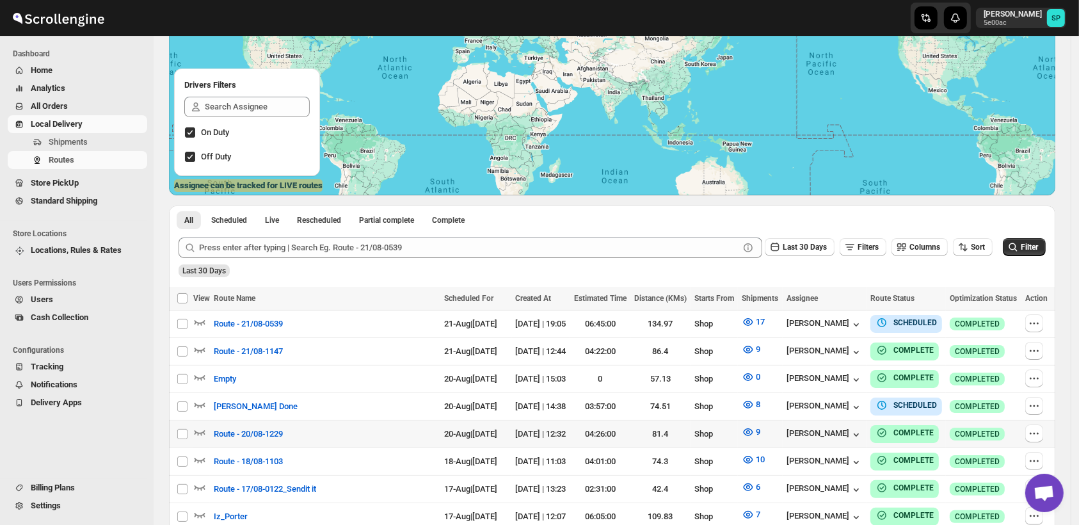
scroll to position [142, 0]
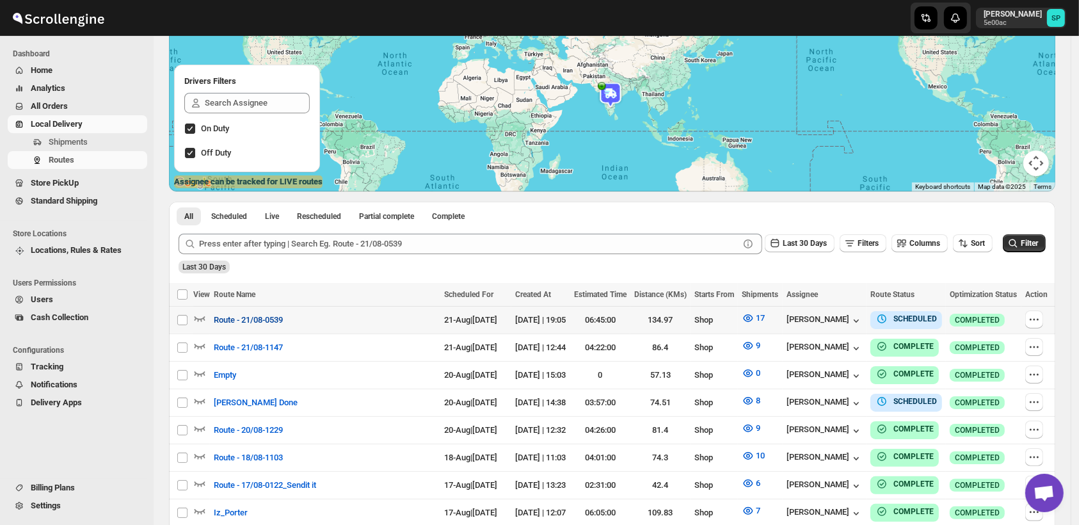
click at [283, 319] on span "Route - 21/08-0539" at bounding box center [248, 320] width 69 height 13
click at [756, 318] on span "17" at bounding box center [760, 318] width 9 height 10
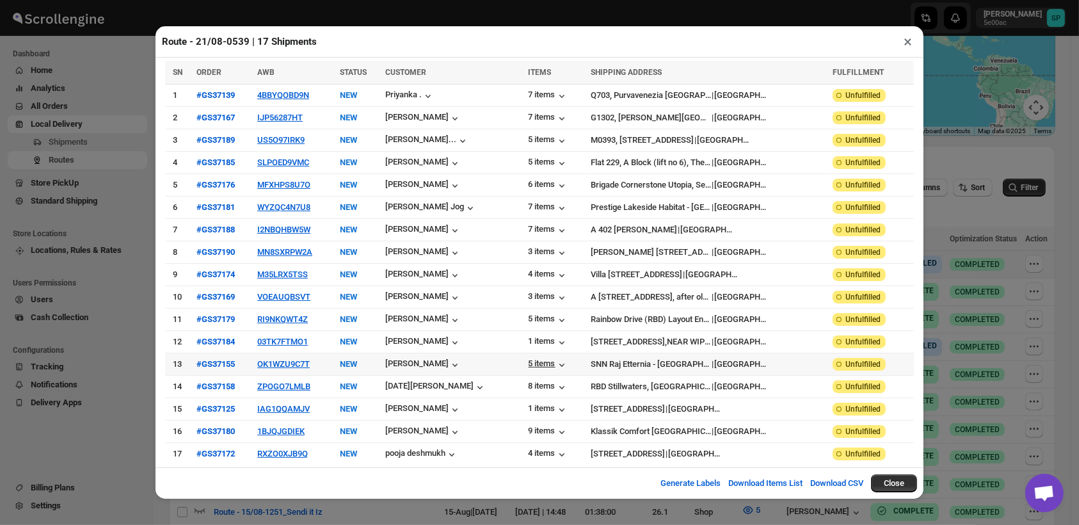
scroll to position [213, 0]
